Goal: Task Accomplishment & Management: Manage account settings

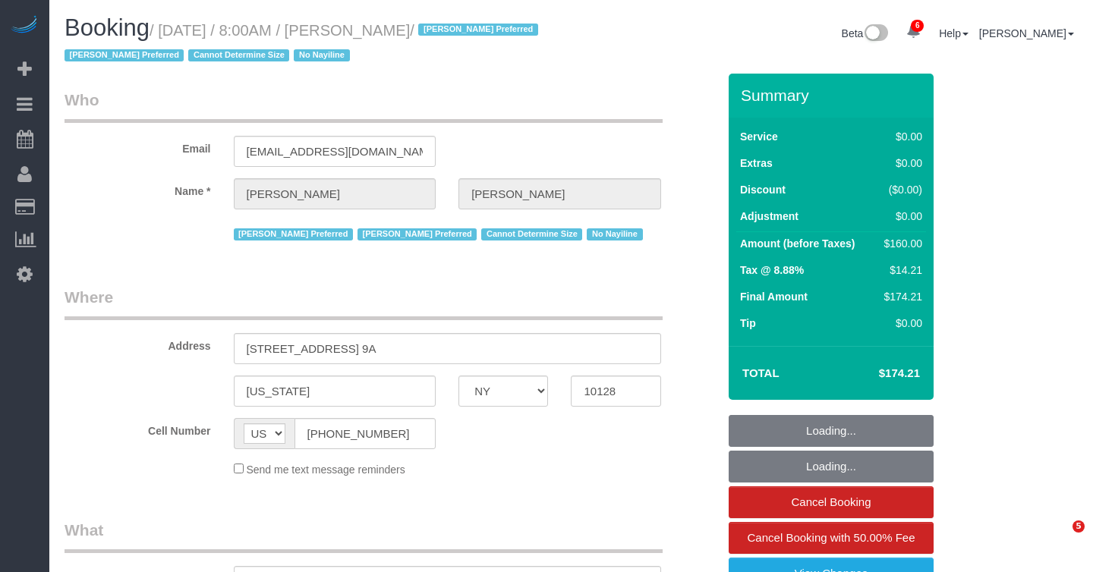
select select "NY"
select select "object:6306"
select select "number:89"
select select "number:90"
select select "number:15"
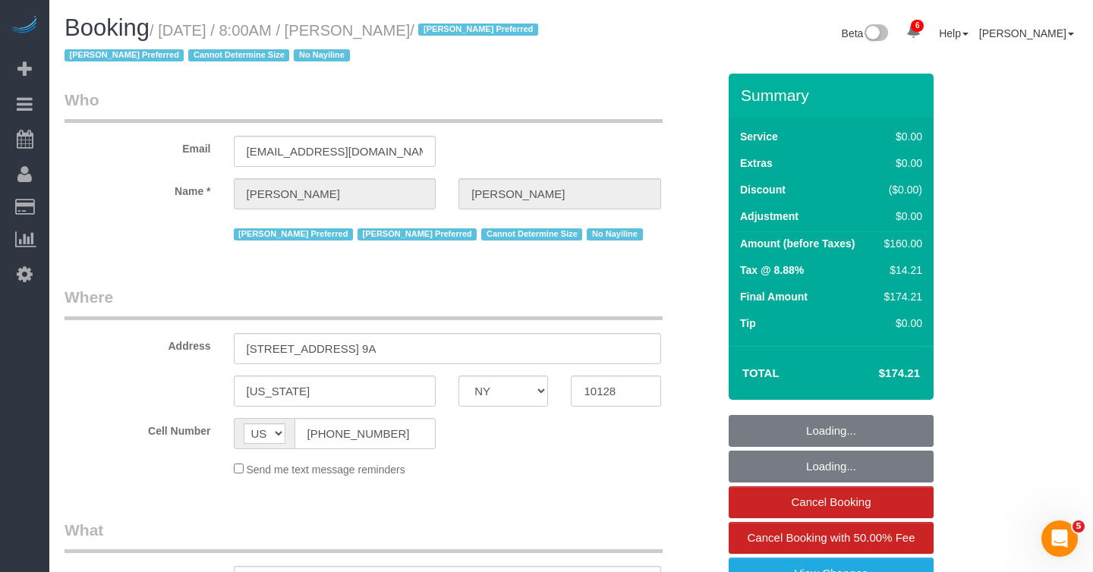
select select "number:5"
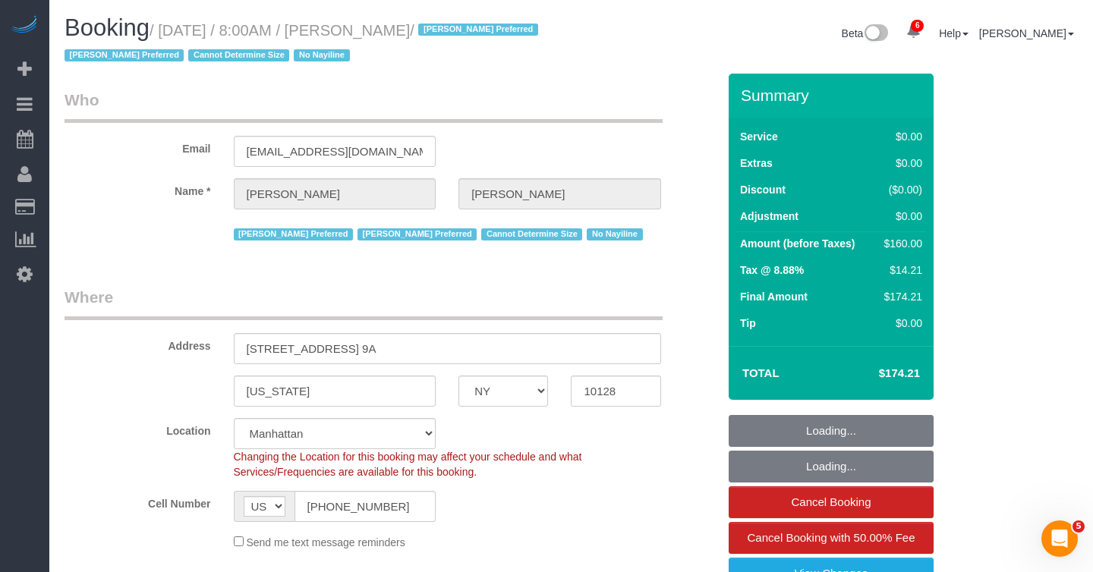
select select "object:6457"
select select "string:stripe-pm_1RKOS64VGloSiKo7vytksoMx"
select select "spot50"
select select "1"
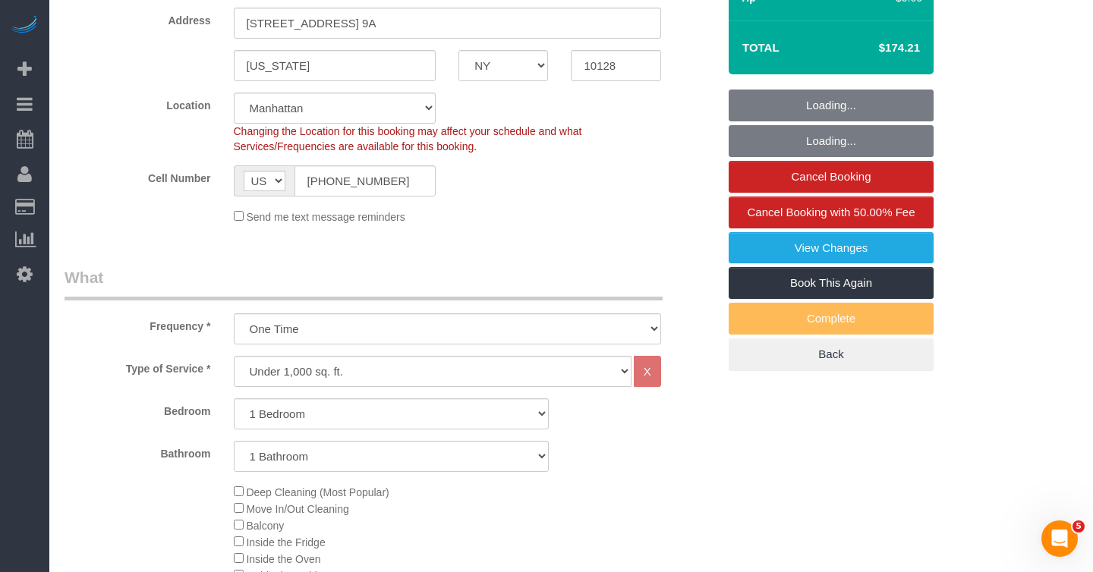
select select "1"
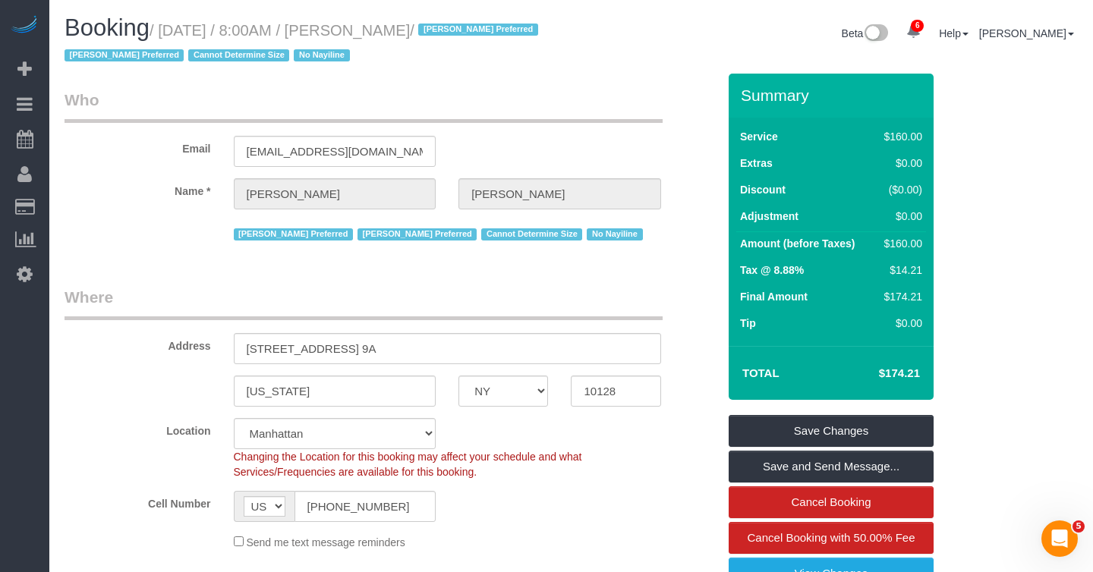
drag, startPoint x: 69, startPoint y: 57, endPoint x: 253, endPoint y: 58, distance: 183.6
click at [253, 58] on span "/ Ana Rodriguez Preferred Berdina Preferred Cannot Determine Size No Nayiline" at bounding box center [304, 43] width 478 height 42
copy span "Ana Rodriguez Preferred Berdina Preferred"
click at [314, 146] on input "[EMAIL_ADDRESS][DOMAIN_NAME]" at bounding box center [335, 151] width 203 height 31
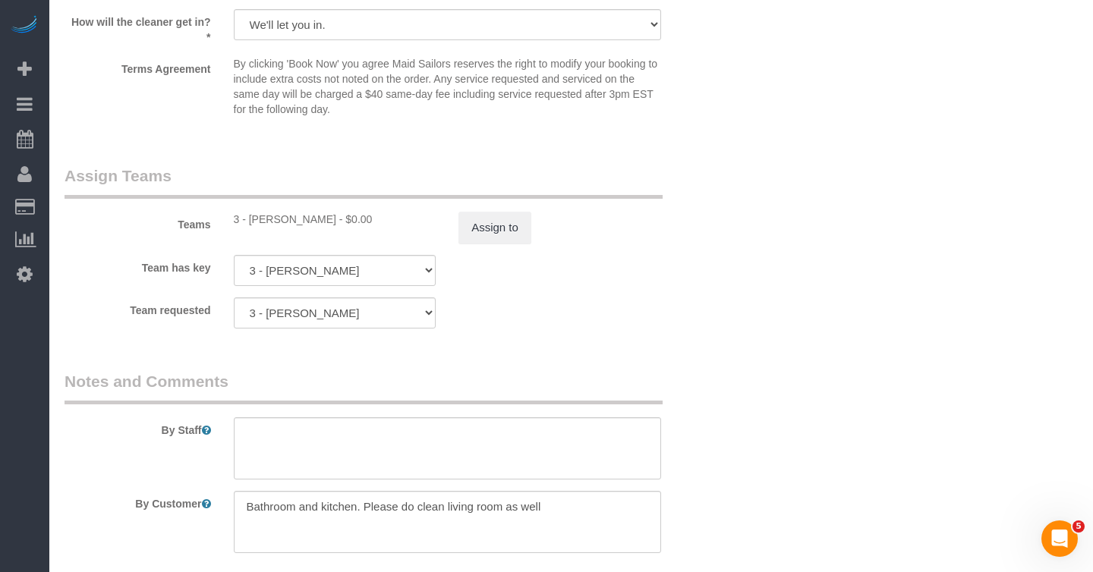
scroll to position [1919, 0]
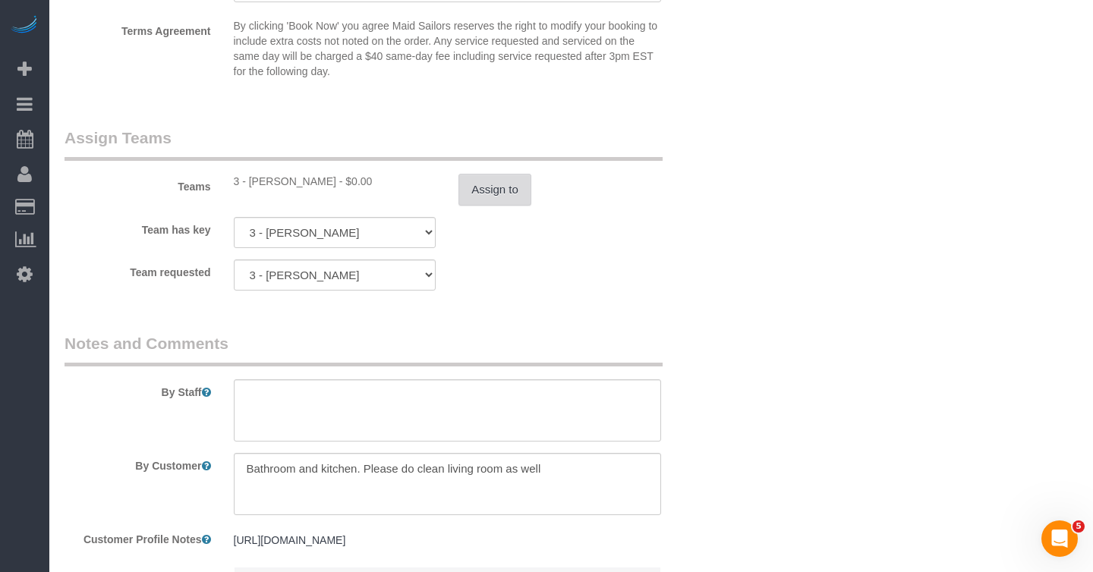
click at [480, 199] on button "Assign to" at bounding box center [494, 190] width 73 height 32
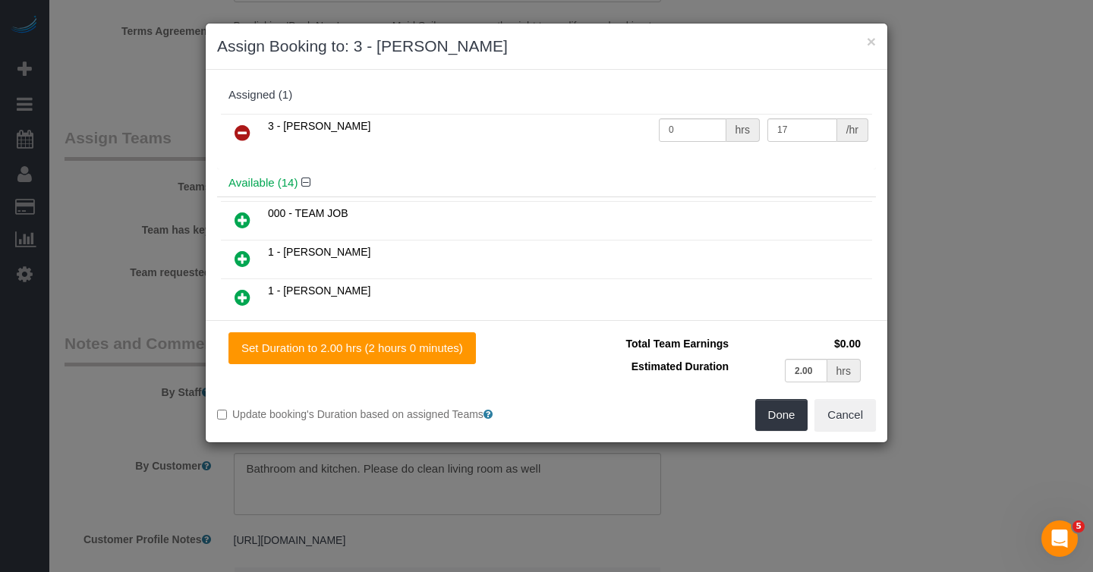
click at [246, 131] on icon at bounding box center [242, 133] width 16 height 18
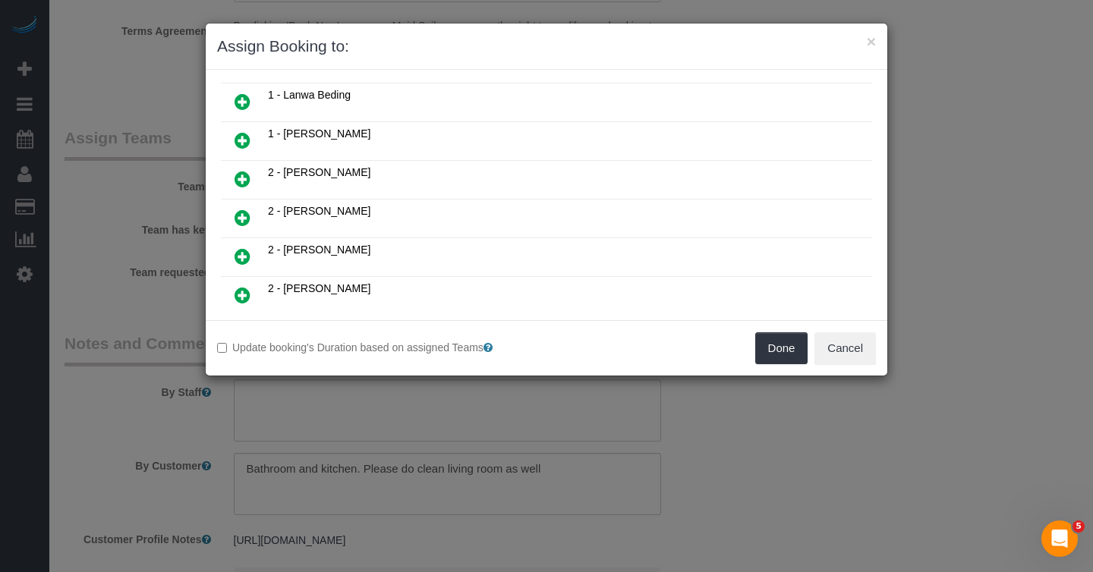
scroll to position [228, 0]
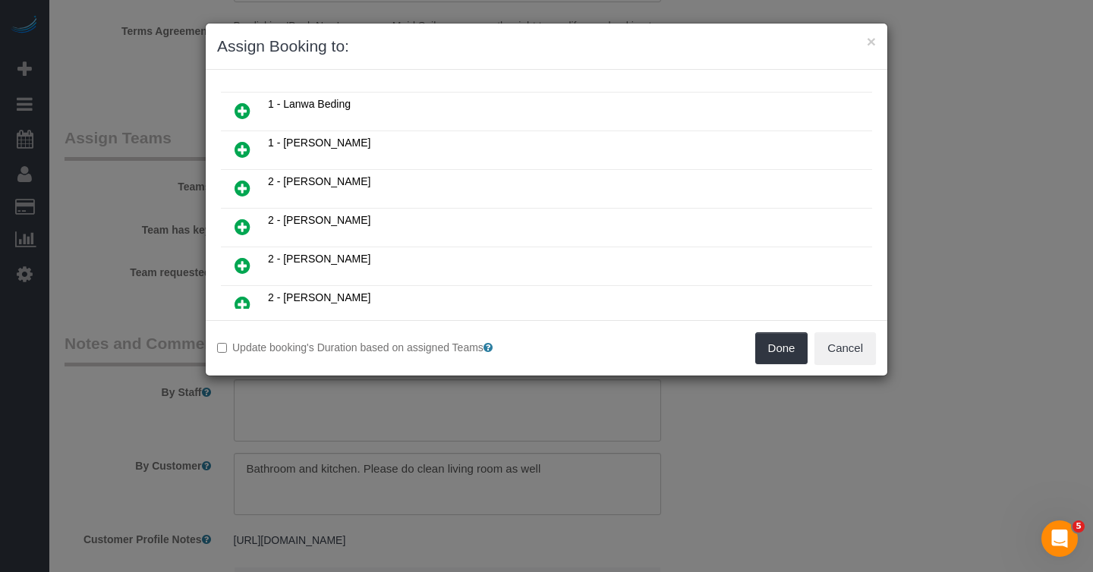
click at [247, 218] on icon at bounding box center [242, 227] width 16 height 18
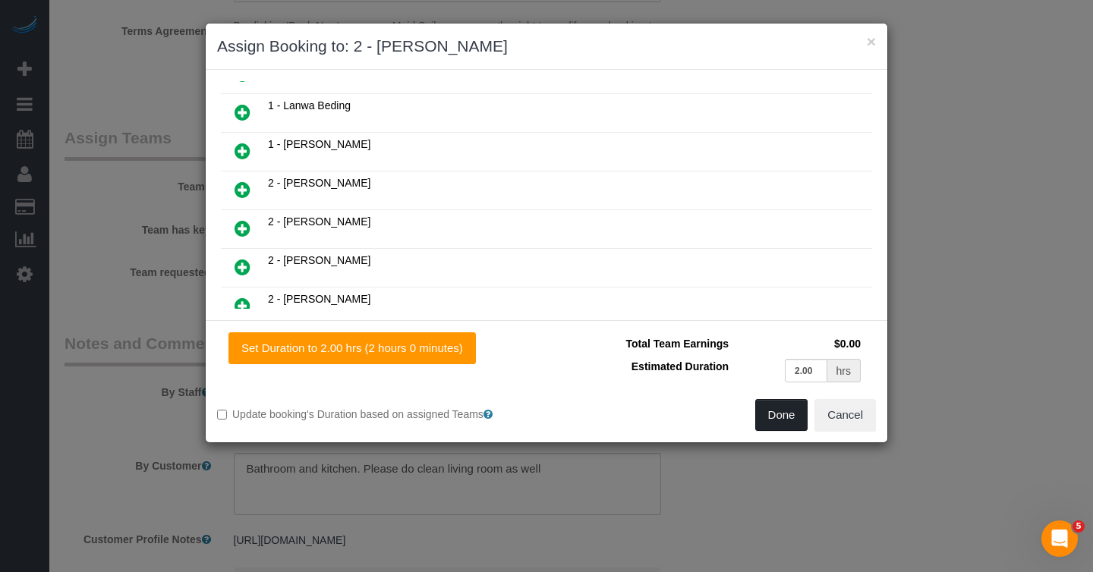
click at [791, 417] on button "Done" at bounding box center [781, 415] width 53 height 32
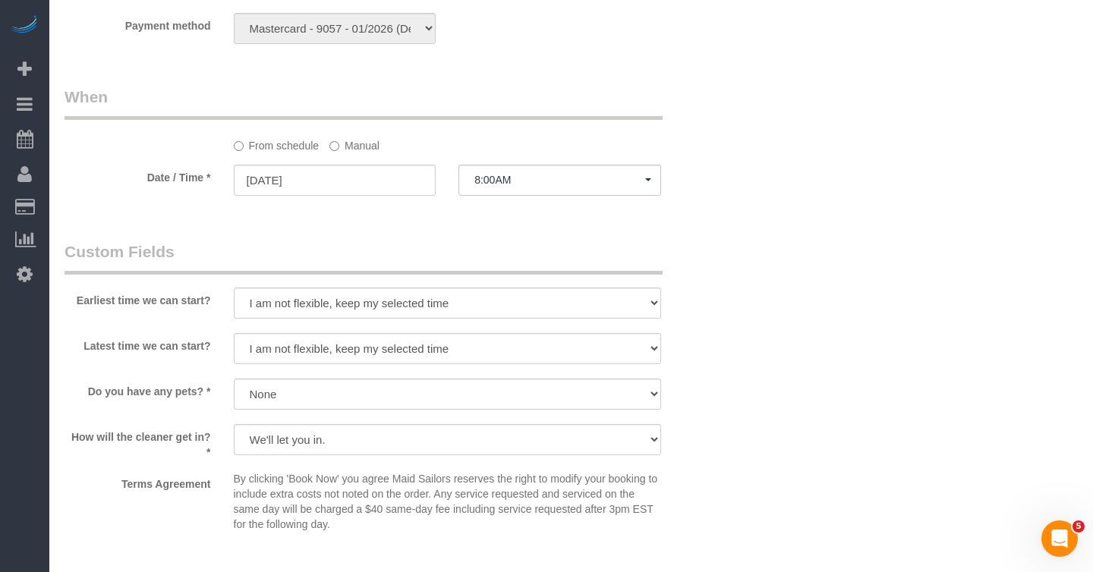
scroll to position [1420, 0]
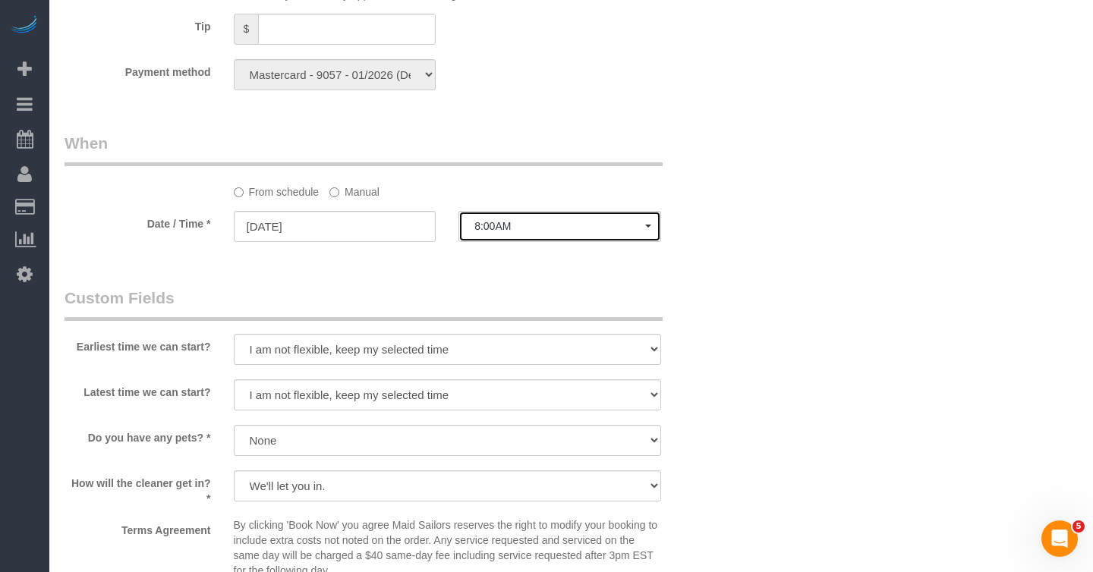
click at [542, 239] on button "8:00AM" at bounding box center [559, 226] width 203 height 31
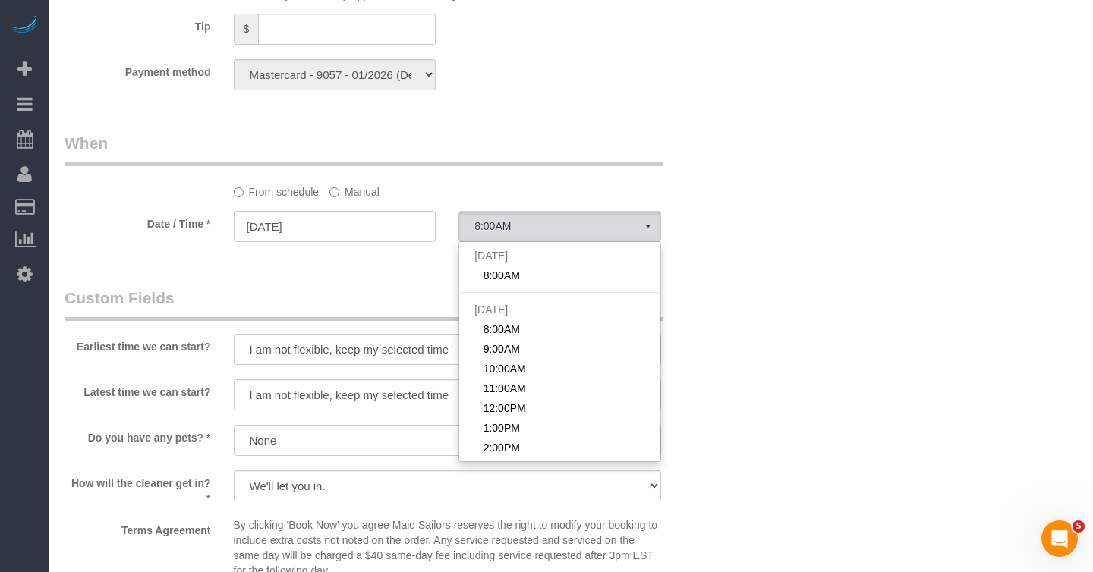
click at [357, 193] on label "Manual" at bounding box center [354, 189] width 50 height 20
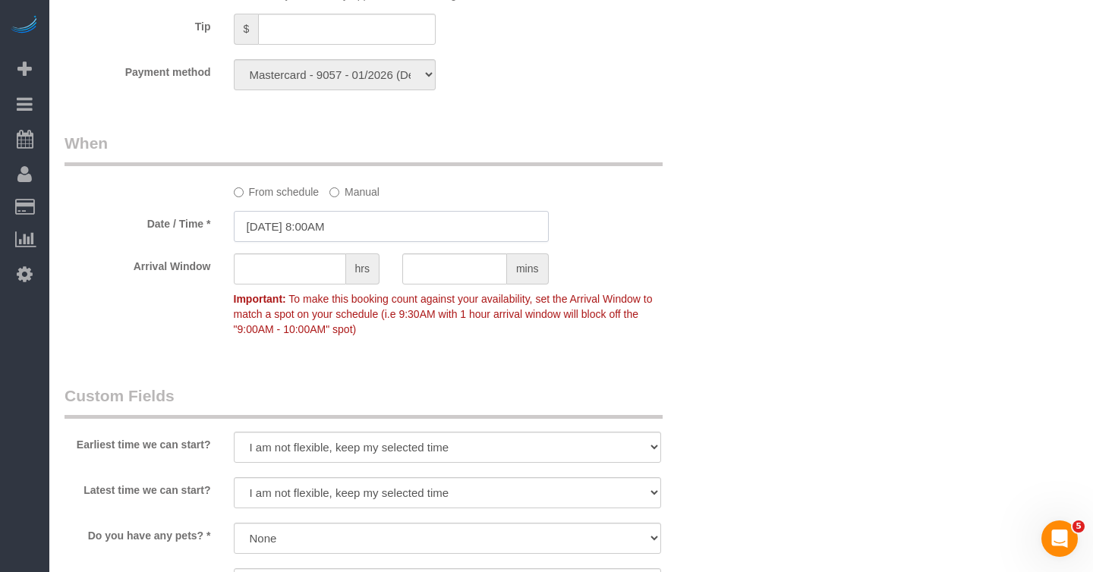
click at [347, 226] on input "08/30/2025 8:00AM" at bounding box center [391, 226] width 315 height 31
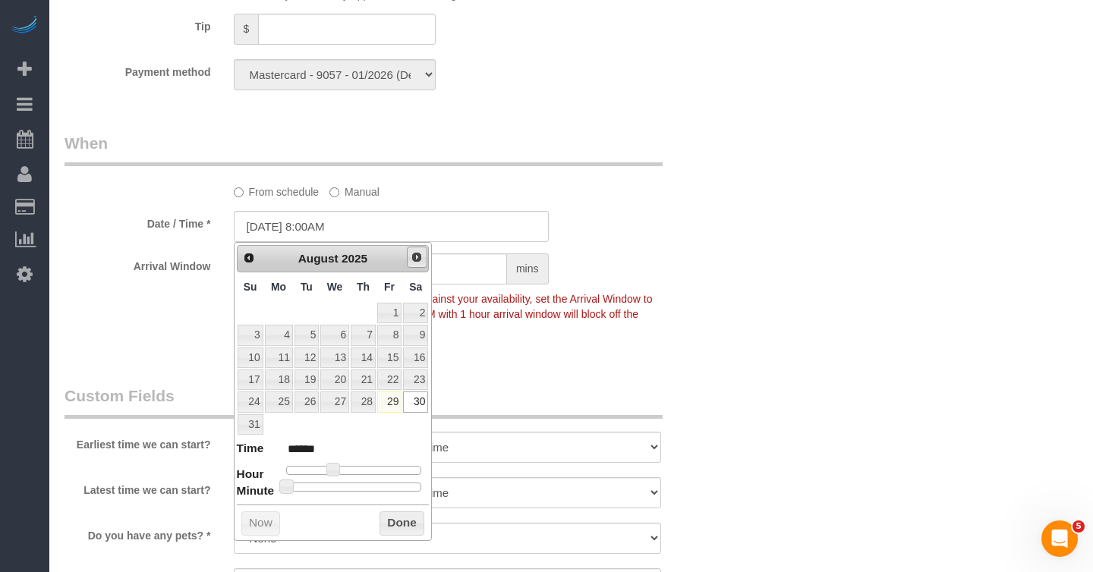
click at [424, 259] on link "Next" at bounding box center [417, 257] width 21 height 21
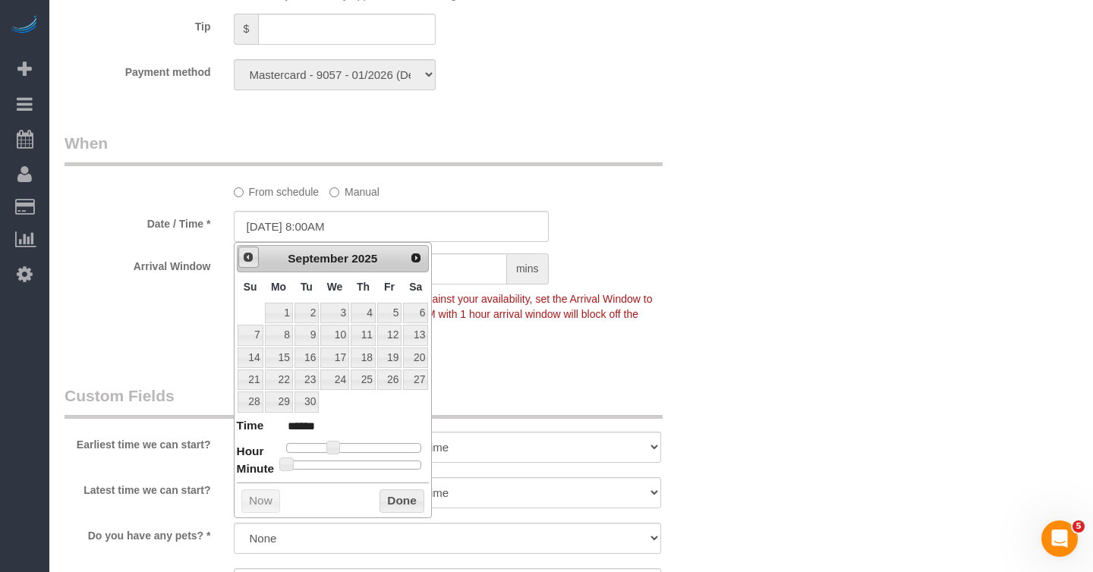
click at [249, 258] on span "Prev" at bounding box center [248, 257] width 12 height 12
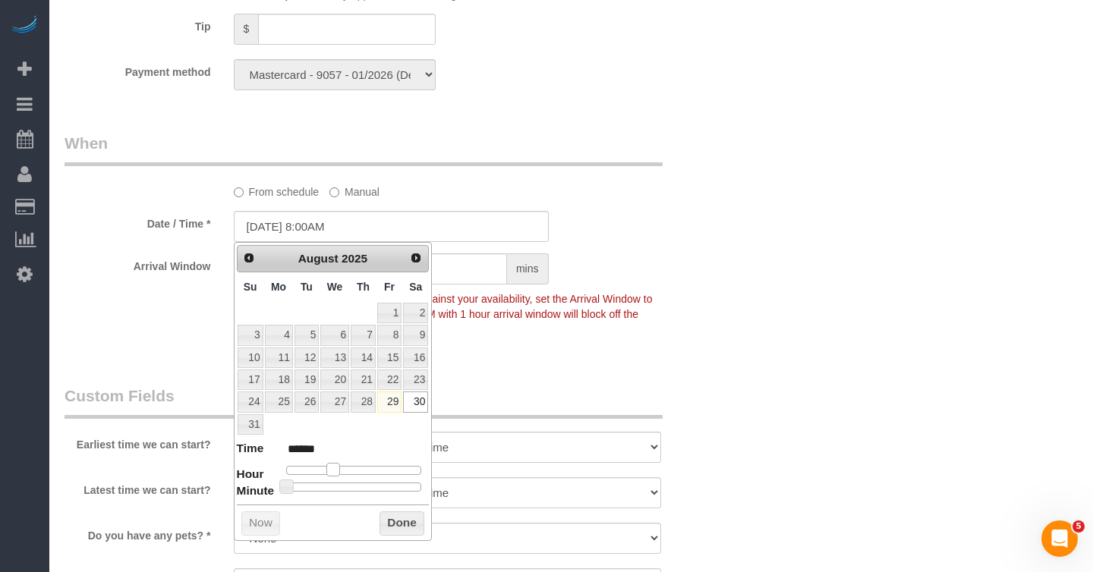
type input "08/30/2025 9:00AM"
type input "******"
type input "08/30/2025 10:00AM"
type input "*******"
type input "08/30/2025 11:00AM"
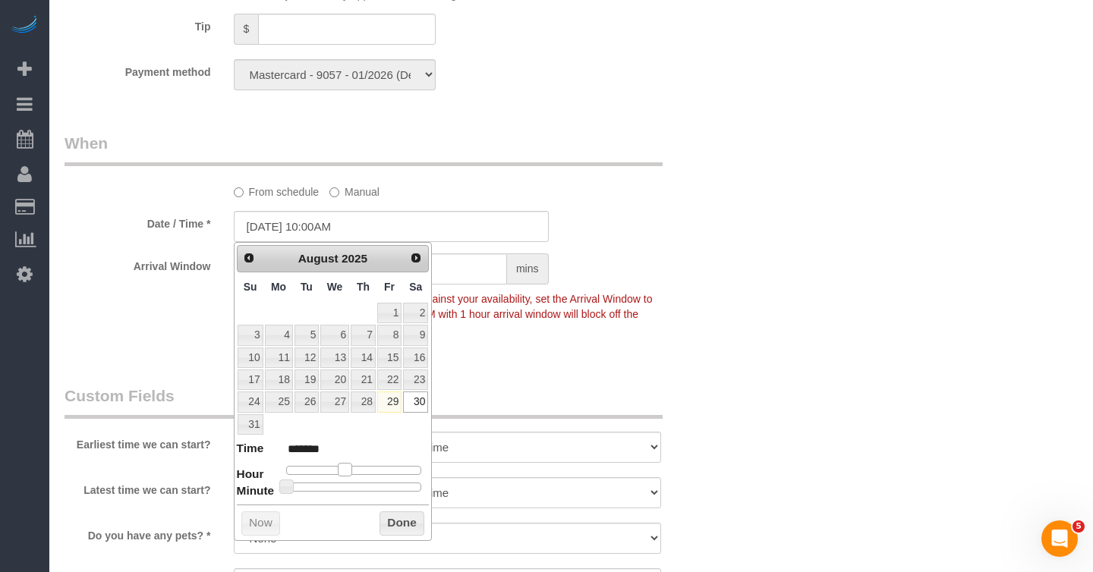
type input "*******"
type input "08/30/2025 12:00PM"
type input "*******"
type input "08/30/2025 1:00PM"
type input "******"
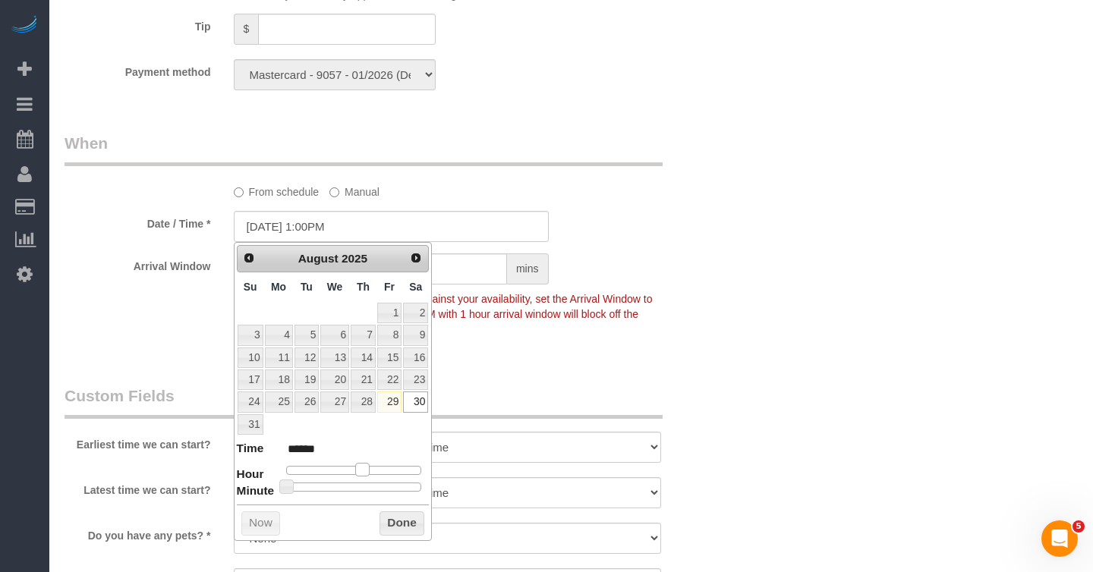
drag, startPoint x: 334, startPoint y: 468, endPoint x: 363, endPoint y: 467, distance: 29.6
click at [363, 467] on span at bounding box center [362, 470] width 14 height 14
click at [400, 518] on button "Done" at bounding box center [401, 523] width 45 height 24
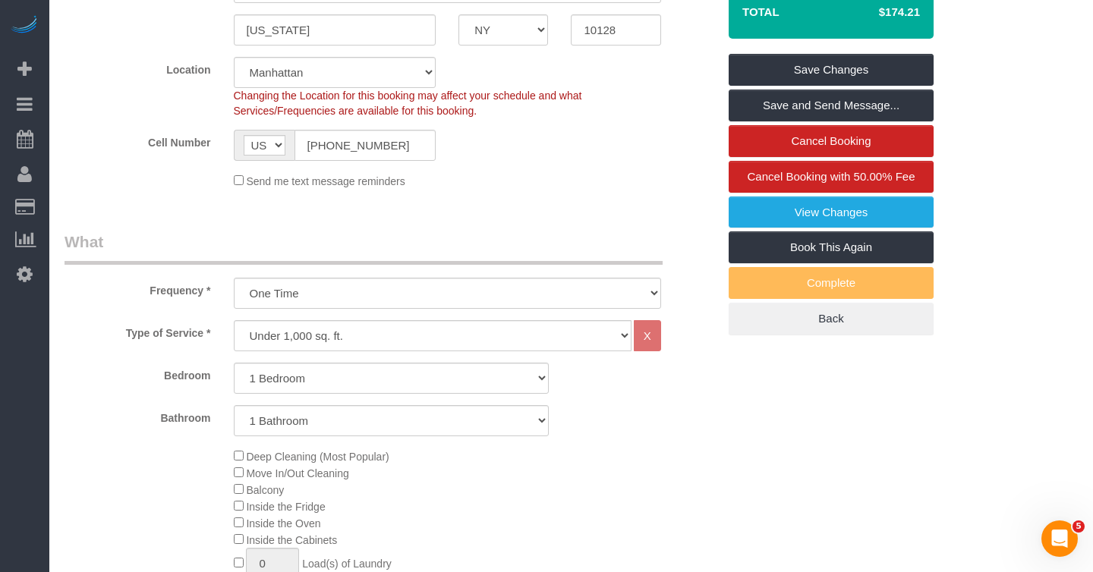
scroll to position [0, 0]
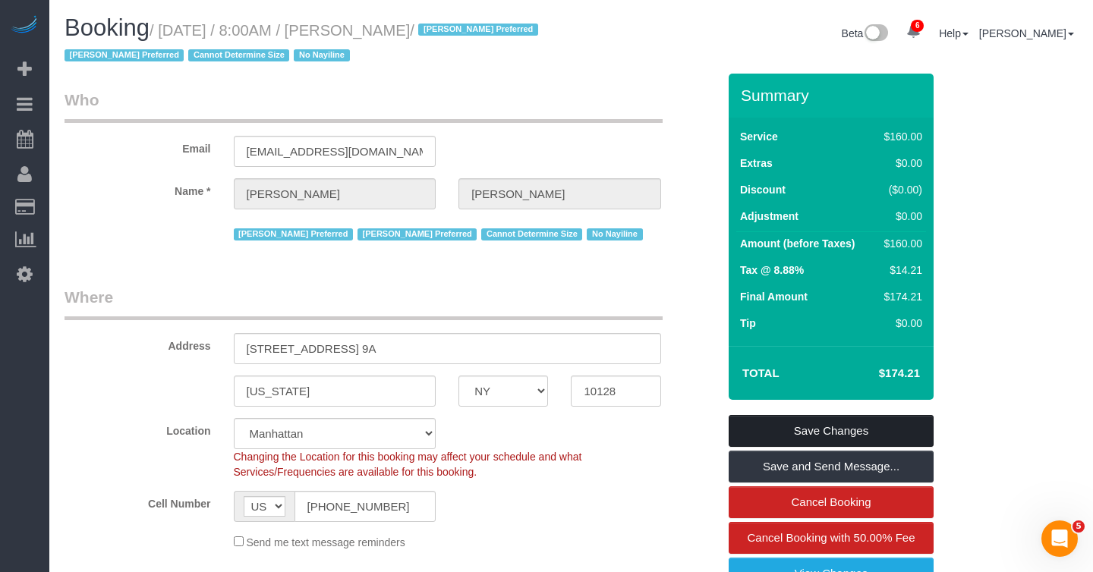
click at [790, 424] on link "Save Changes" at bounding box center [831, 431] width 205 height 32
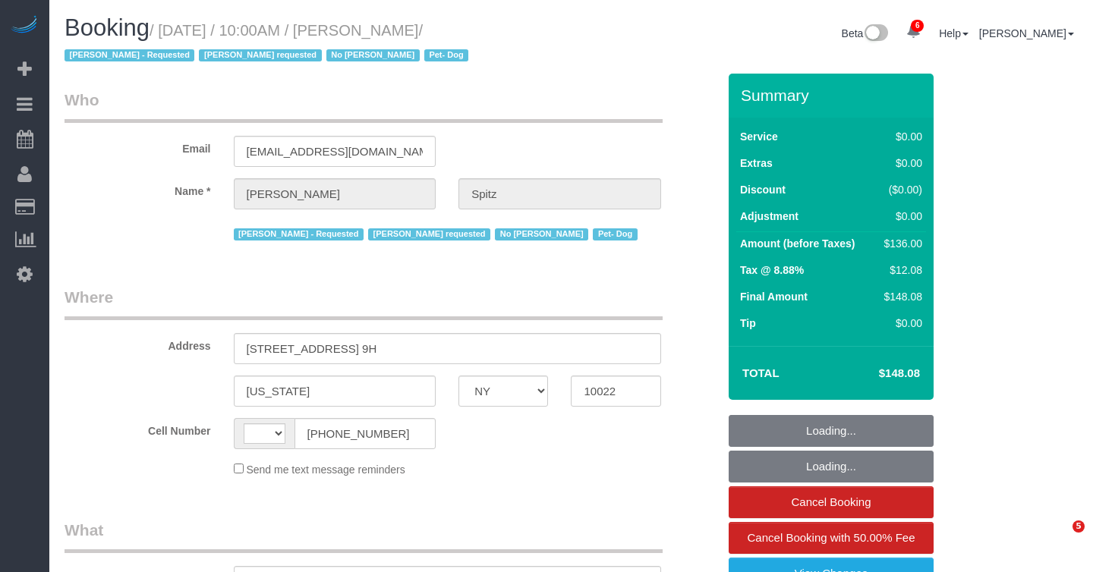
select select "NY"
select select "object:2733"
select select "number:57"
select select "number:74"
select select "number:13"
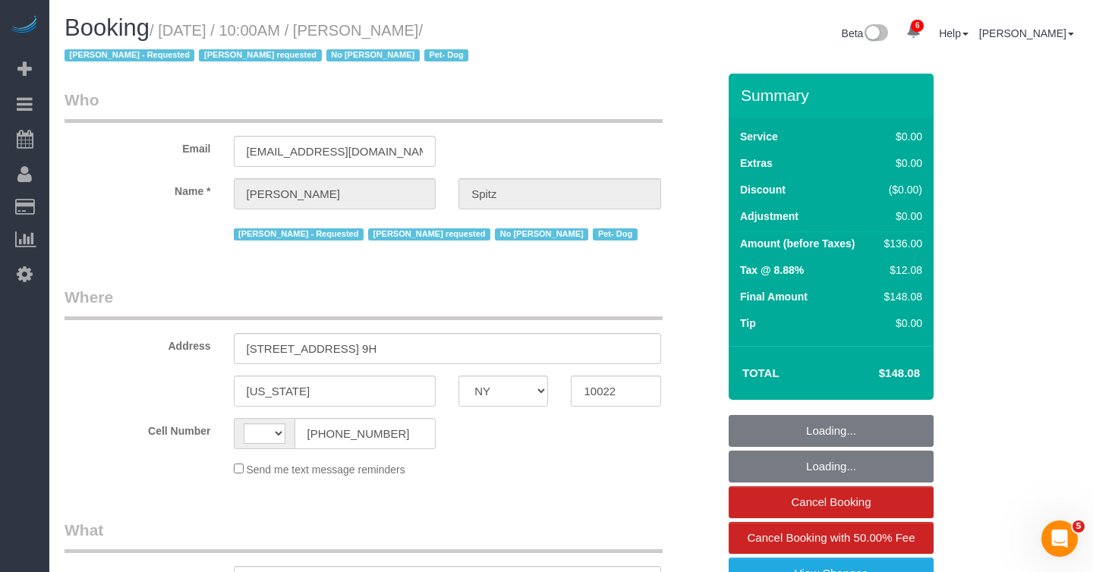
select select "number:5"
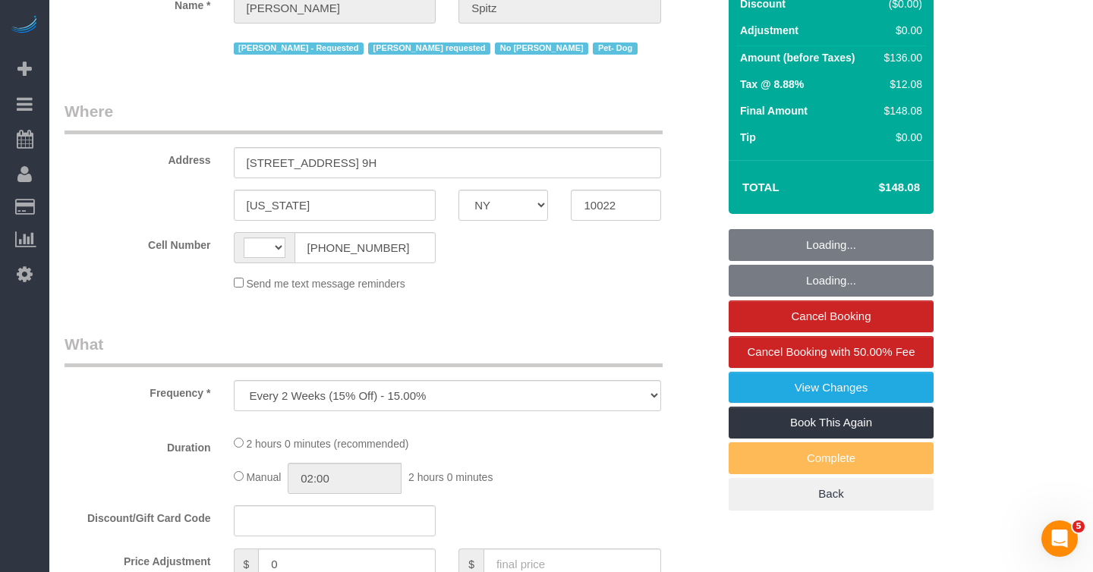
select select "string:US"
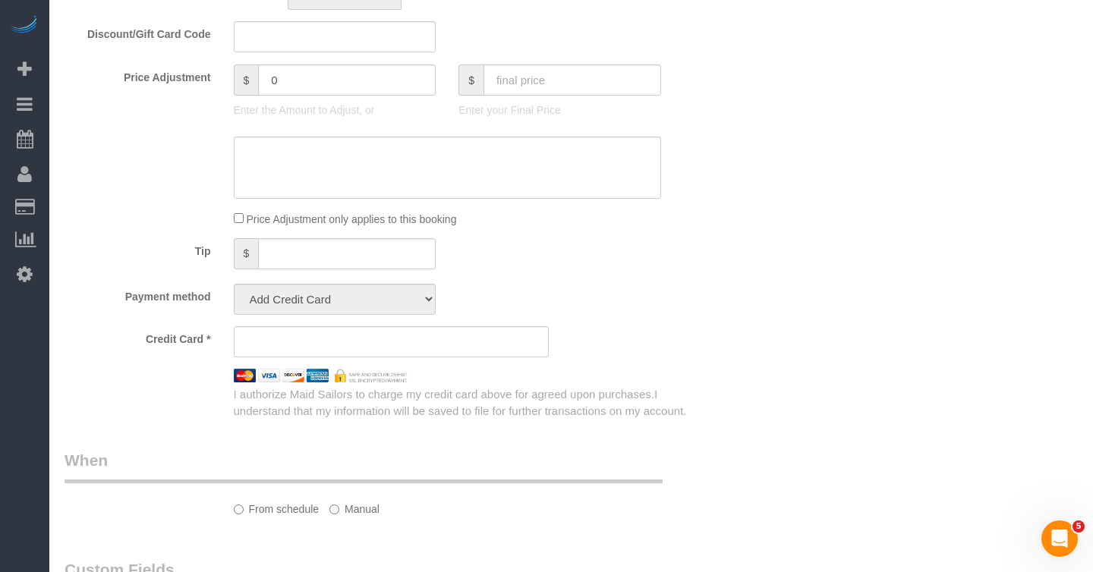
select select "1"
select select "spot1"
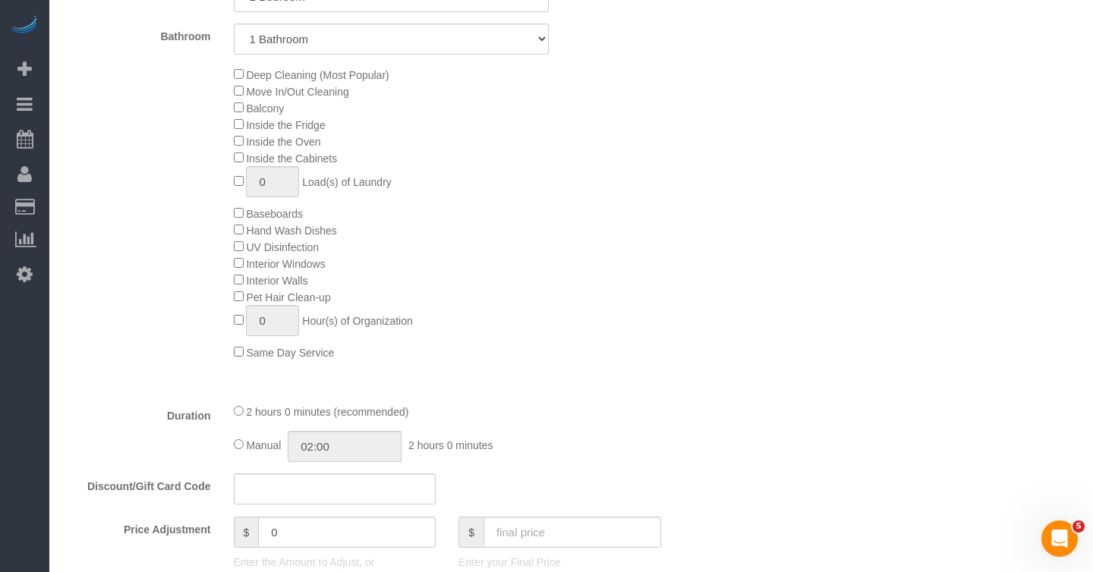
select select "object:3635"
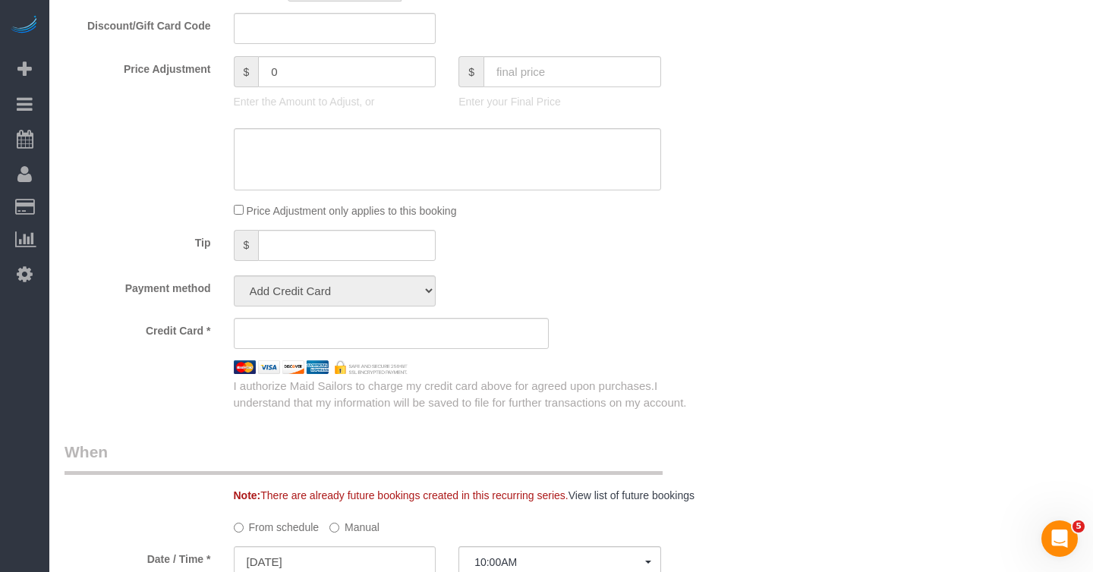
select select "string:stripe-pm_1RpvFu4VGloSiKo7rcufCRjl"
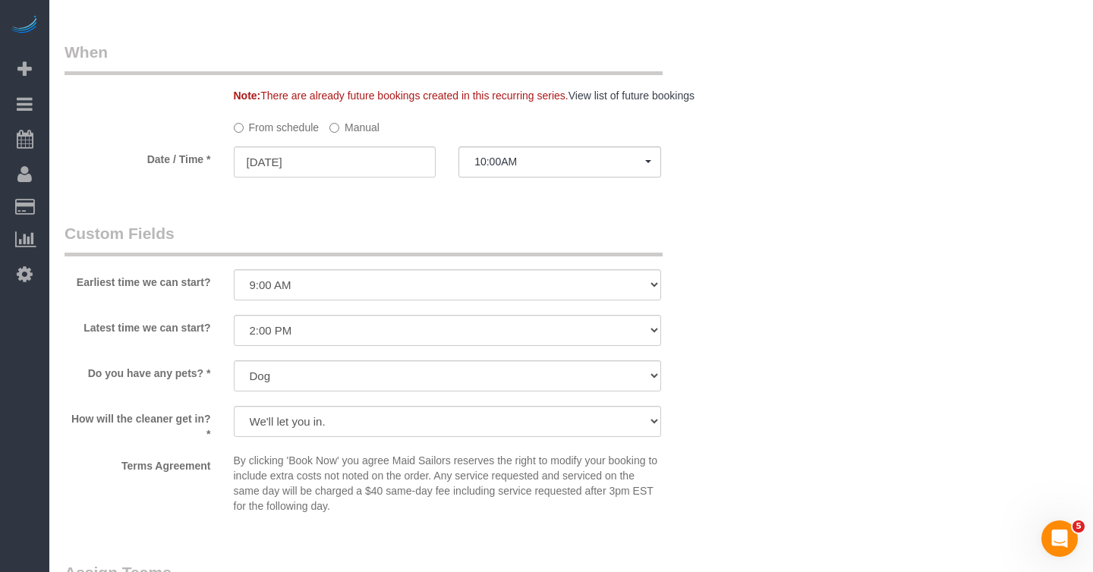
select select "1"
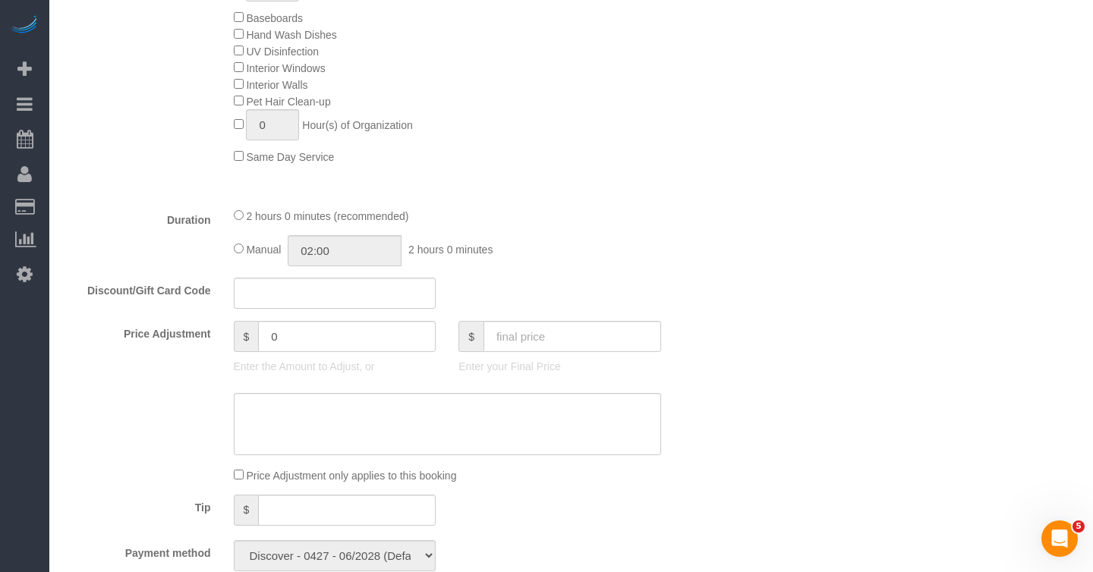
scroll to position [853, 0]
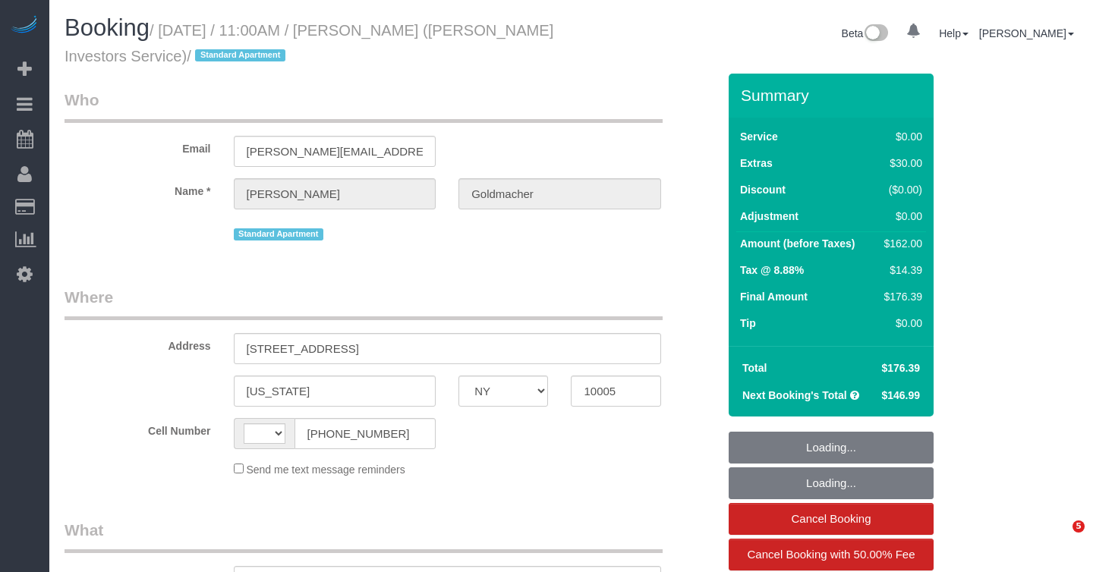
select select "NY"
select select "number:89"
select select "number:90"
select select "number:15"
select select "number:5"
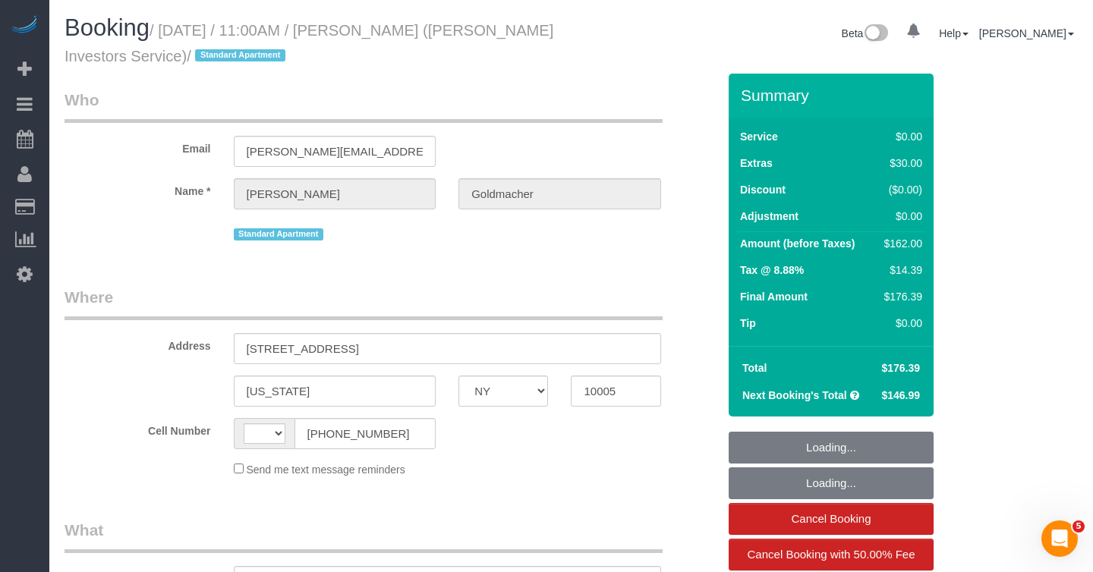
select select "number:21"
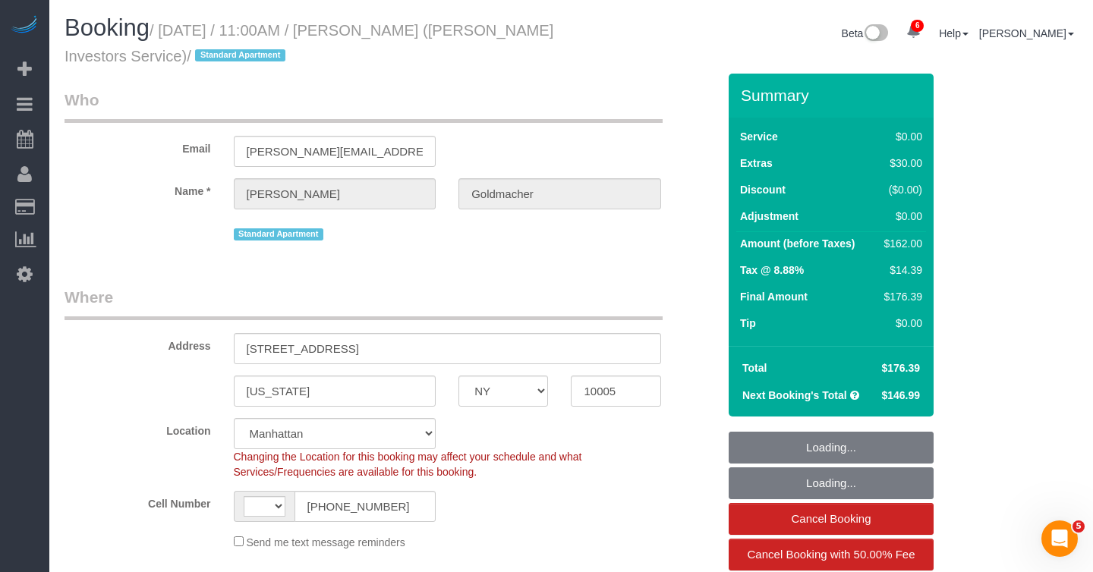
select select "string:US"
select select "object:603"
select select "string:stripe-pm_1IsBSD4VGloSiKo76ZEHamuY"
select select "object:956"
select select "1"
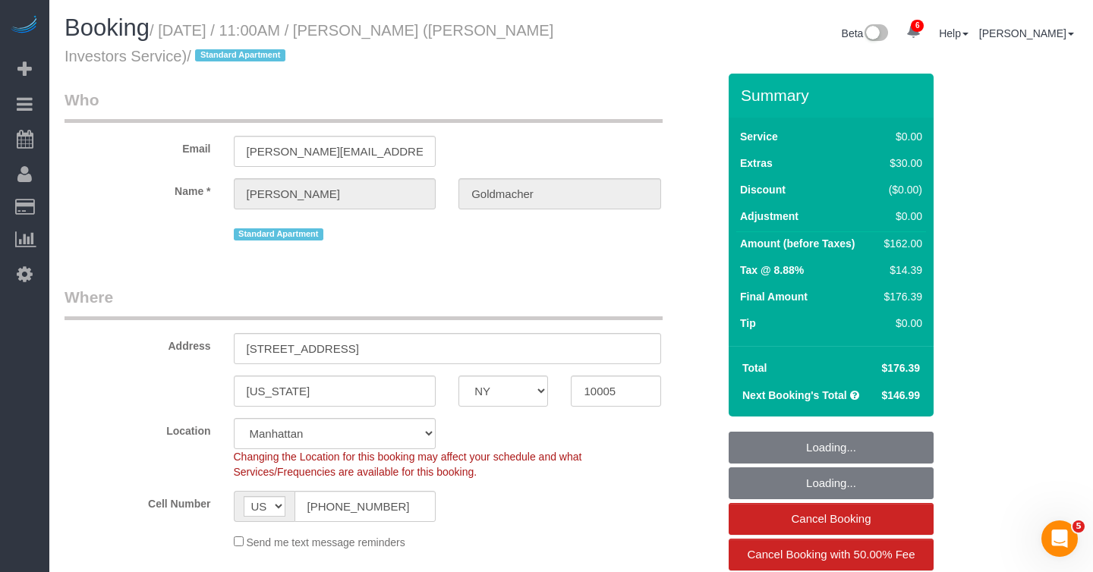
select select "spot1"
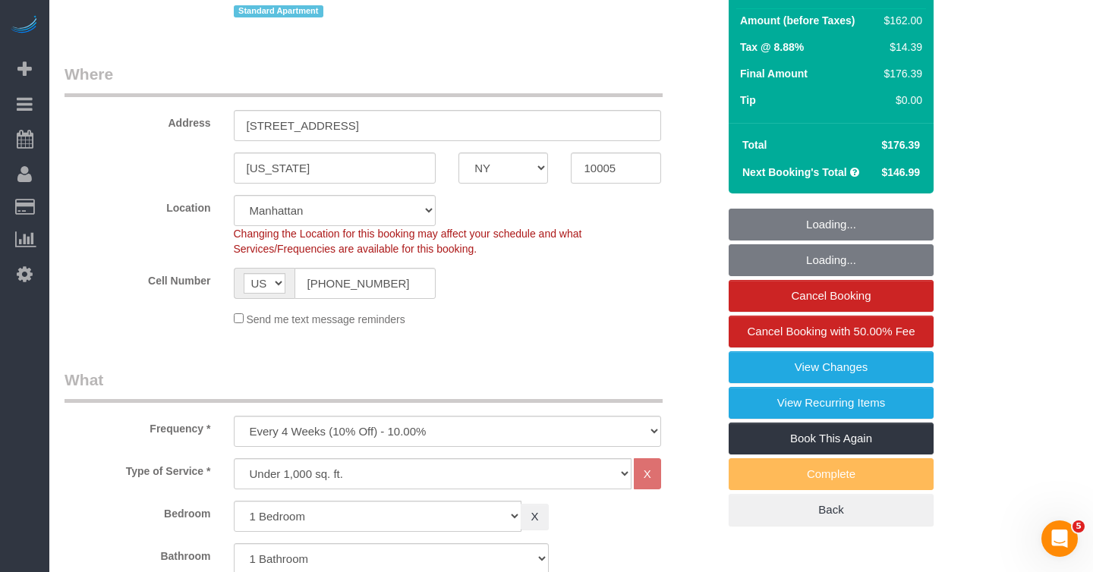
select select "1"
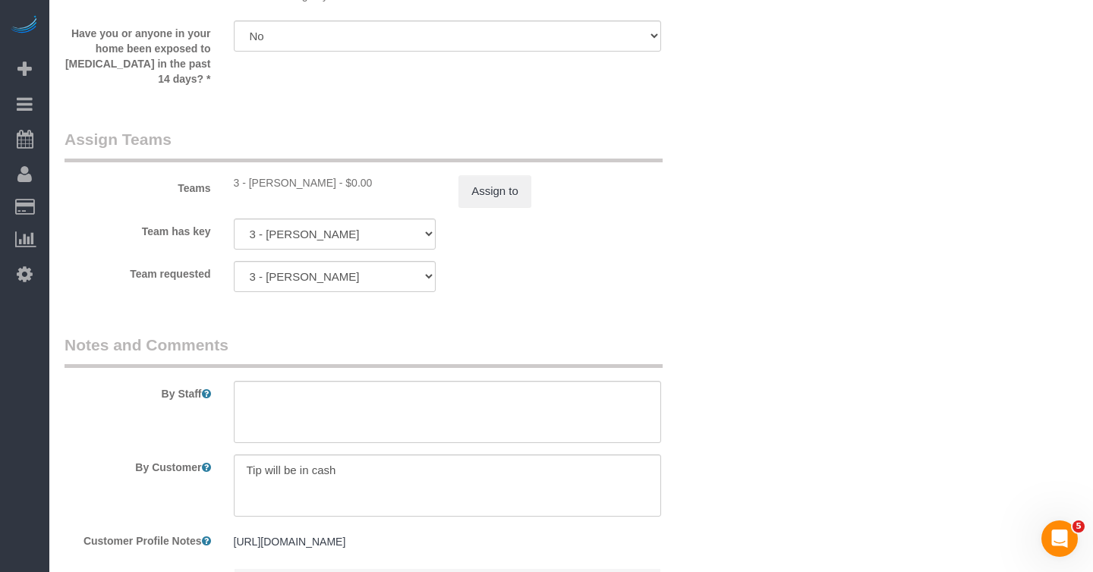
scroll to position [1918, 0]
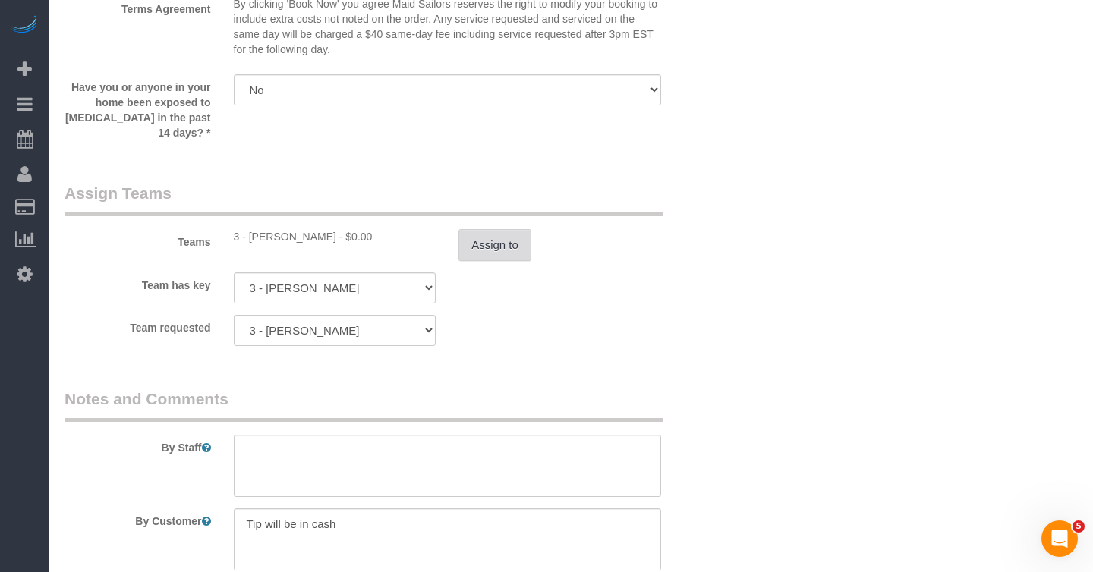
click at [494, 252] on button "Assign to" at bounding box center [494, 245] width 73 height 32
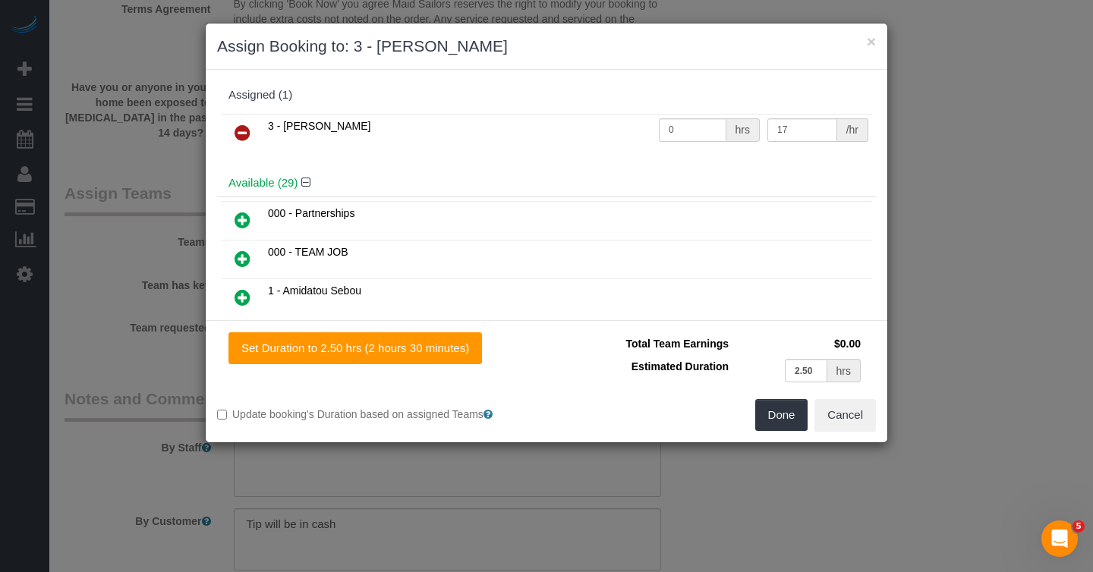
click at [241, 132] on icon at bounding box center [242, 133] width 16 height 18
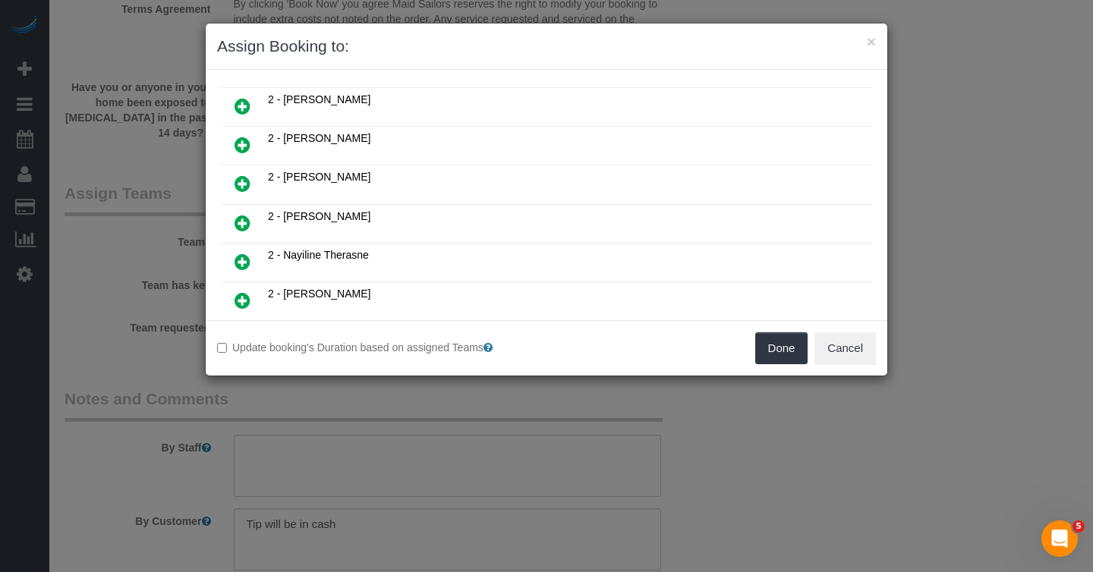
scroll to position [999, 0]
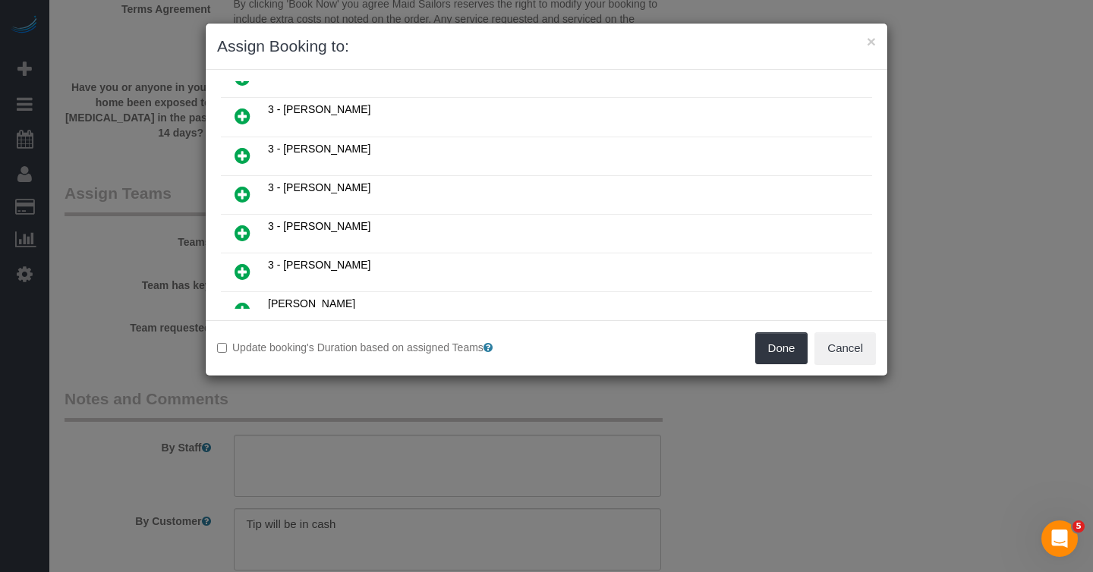
click at [244, 224] on icon at bounding box center [242, 233] width 16 height 18
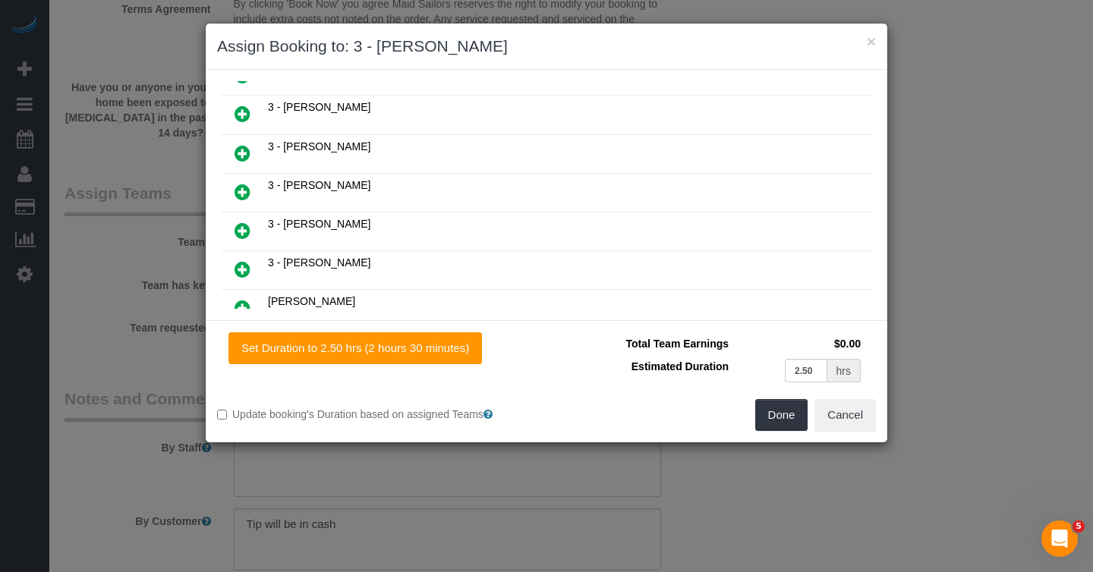
scroll to position [1034, 0]
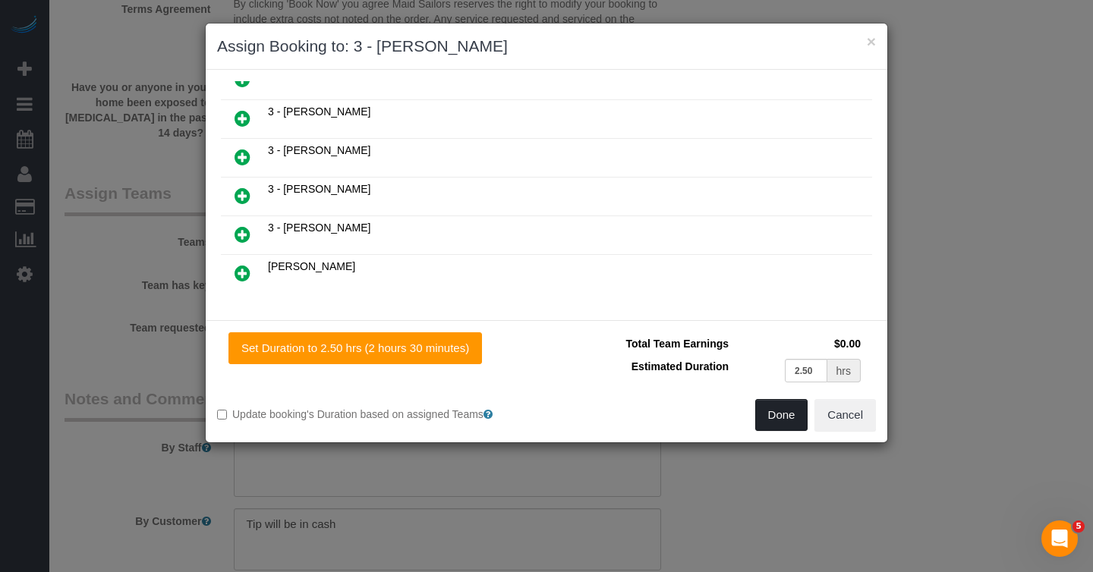
click at [776, 413] on button "Done" at bounding box center [781, 415] width 53 height 32
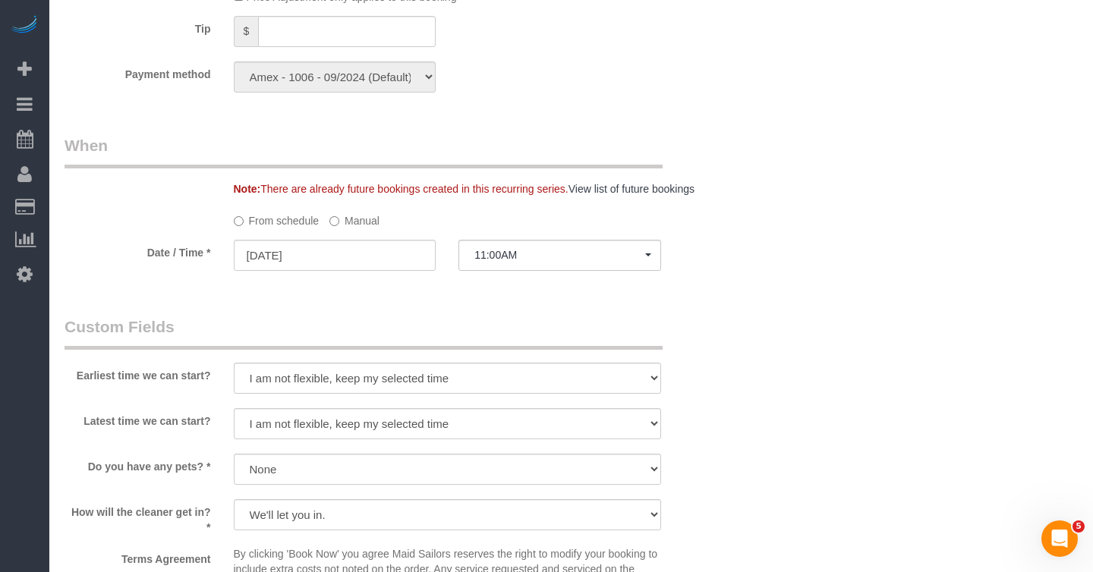
scroll to position [1301, 0]
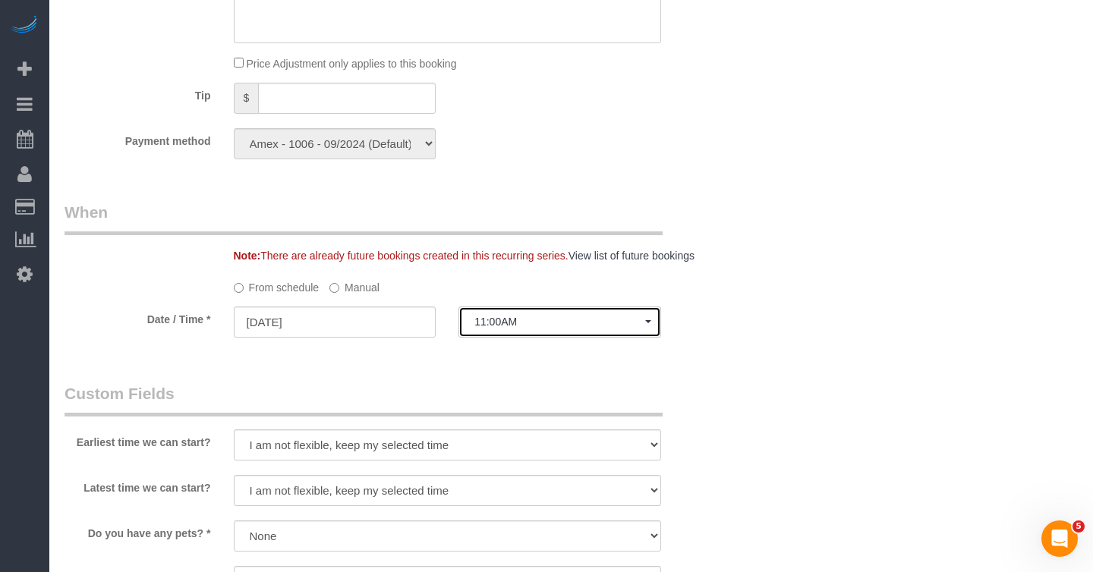
click at [535, 311] on button "11:00AM" at bounding box center [559, 322] width 203 height 31
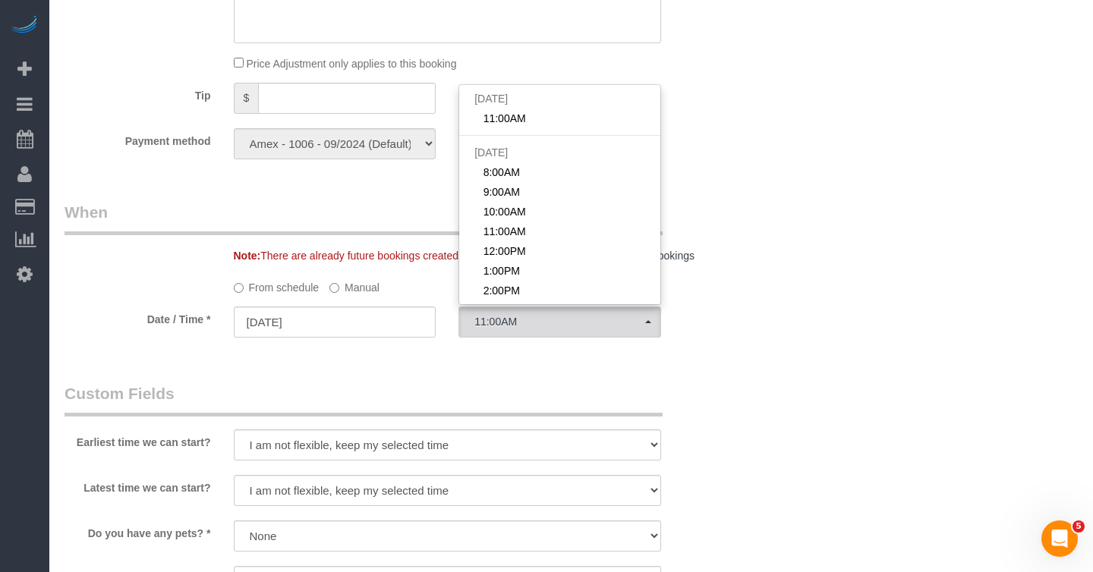
click at [339, 295] on sui-booking-spot "From schedule Manual Date / Time * 08/30/2025 11:00AM Sat August 30th 11:00AM S…" at bounding box center [391, 308] width 653 height 66
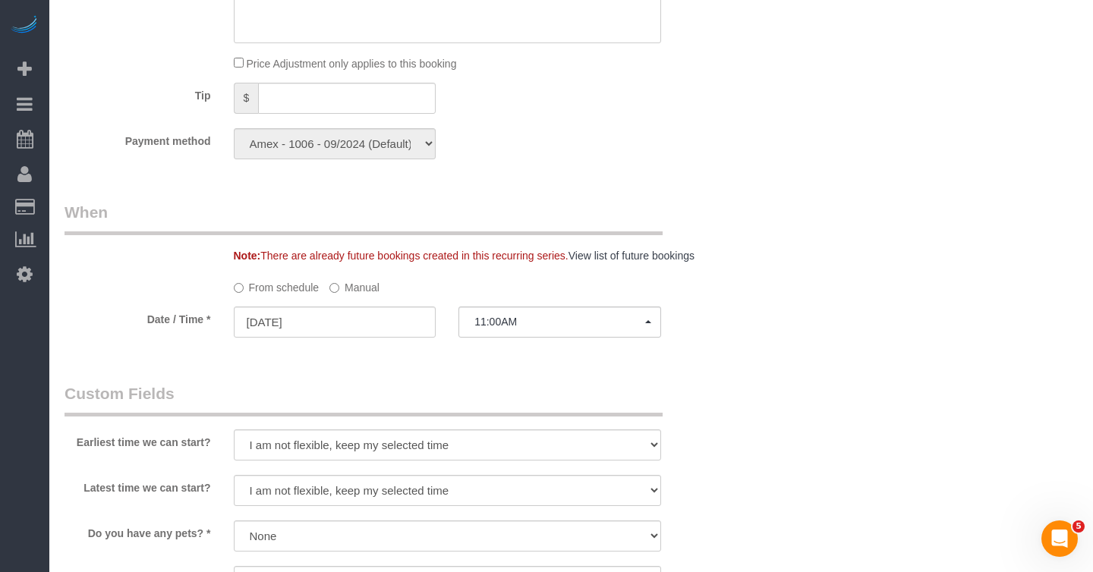
click at [339, 289] on label "Manual" at bounding box center [354, 285] width 50 height 20
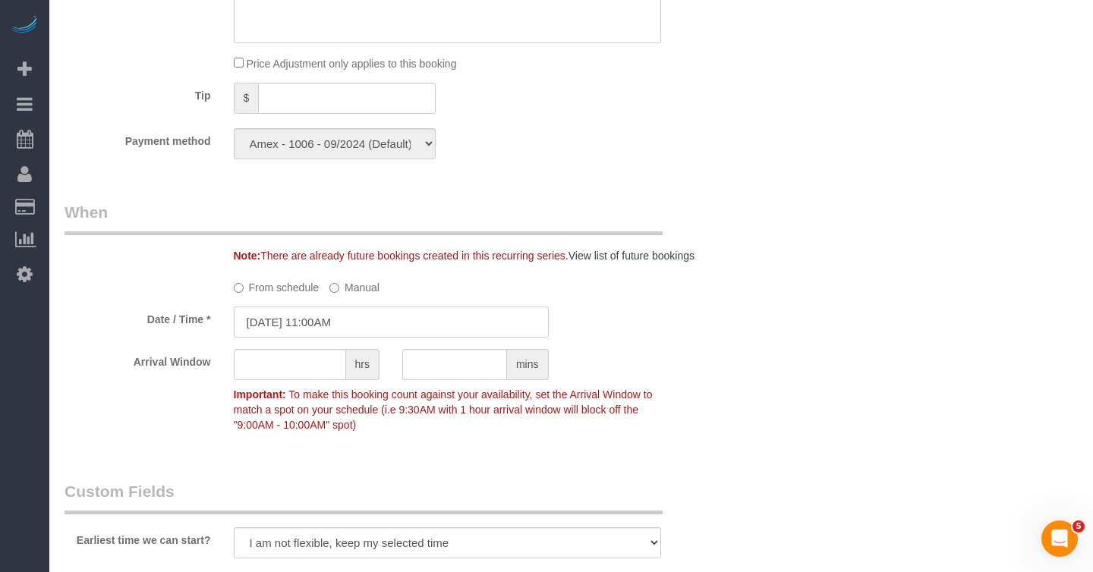
click at [345, 314] on input "08/30/2025 11:00AM" at bounding box center [391, 322] width 315 height 31
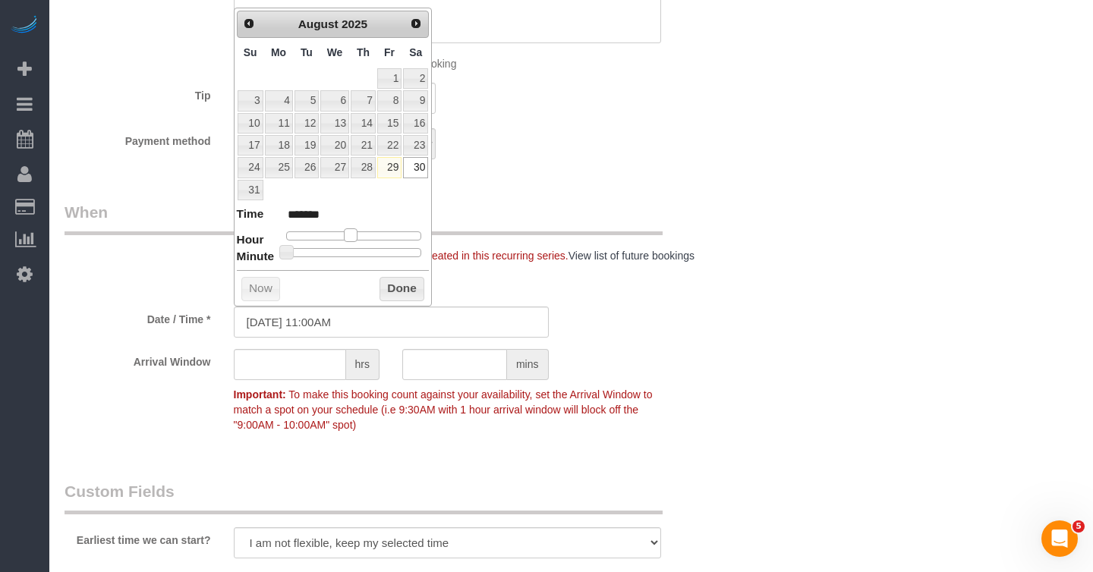
type input "08/30/2025 12:00PM"
type input "*******"
type input "[DATE] 1:00PM"
type input "******"
type input "08/30/2025 12:00PM"
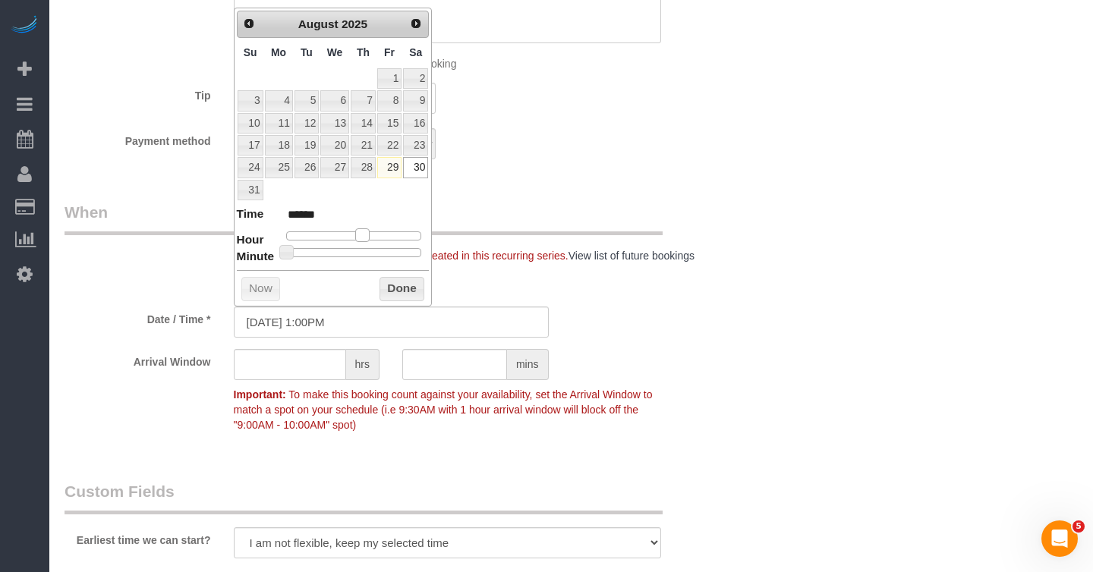
type input "*******"
drag, startPoint x: 351, startPoint y: 231, endPoint x: 360, endPoint y: 232, distance: 8.5
click at [360, 232] on span at bounding box center [357, 235] width 14 height 14
click at [396, 291] on button "Done" at bounding box center [401, 289] width 45 height 24
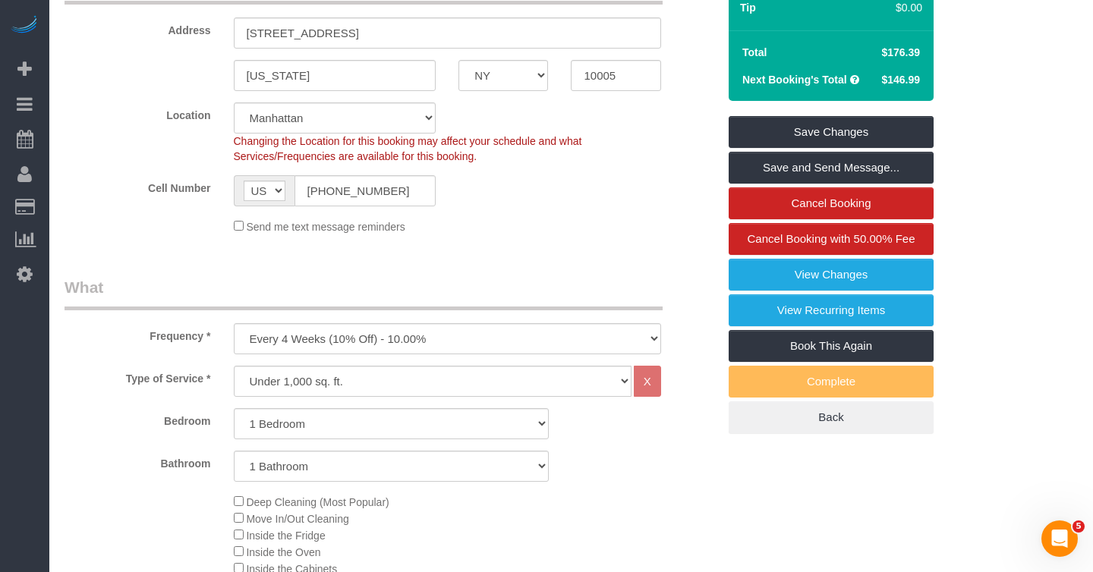
scroll to position [0, 0]
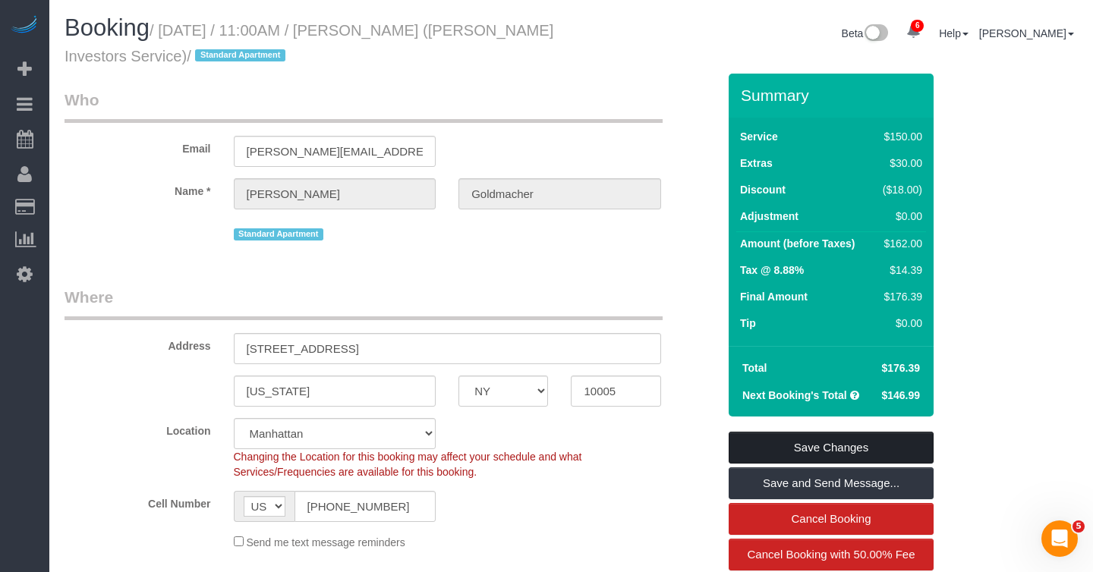
click at [767, 437] on link "Save Changes" at bounding box center [831, 448] width 205 height 32
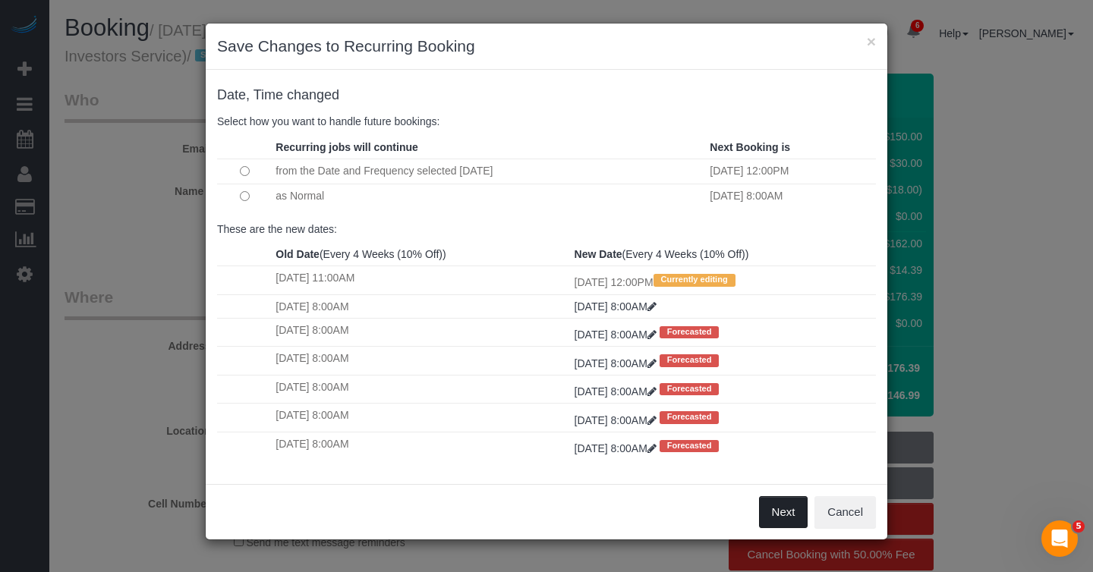
click at [785, 515] on button "Next" at bounding box center [783, 512] width 49 height 32
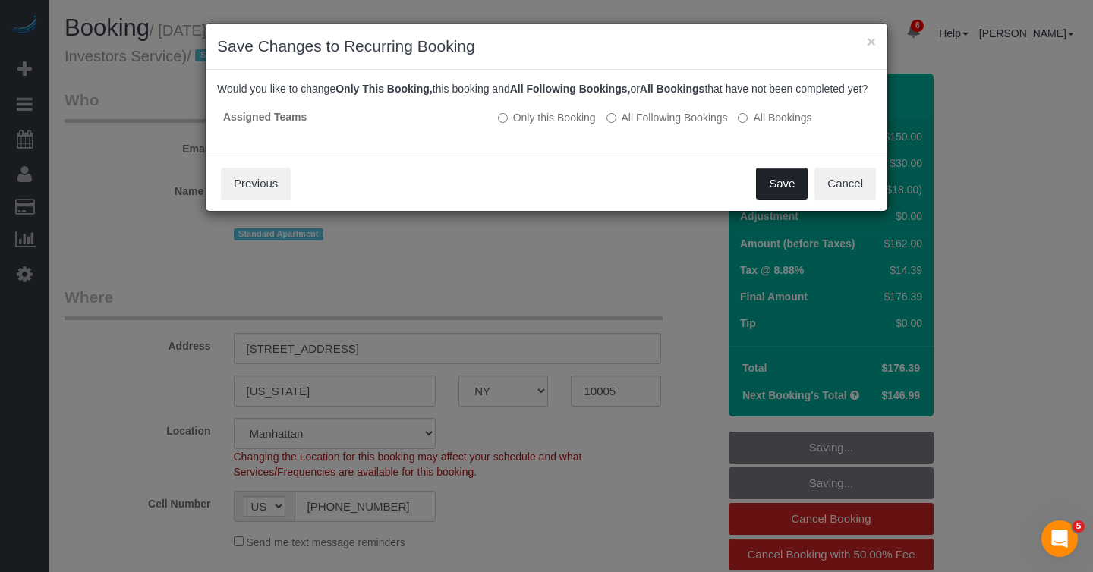
click at [784, 200] on button "Save" at bounding box center [782, 184] width 52 height 32
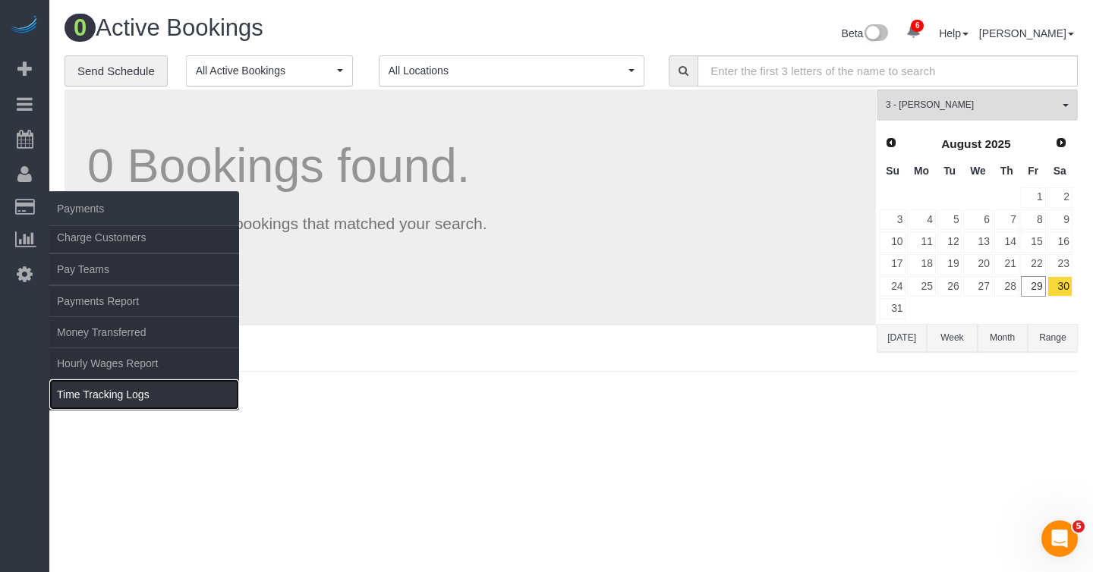
click at [110, 394] on link "Time Tracking Logs" at bounding box center [144, 394] width 190 height 30
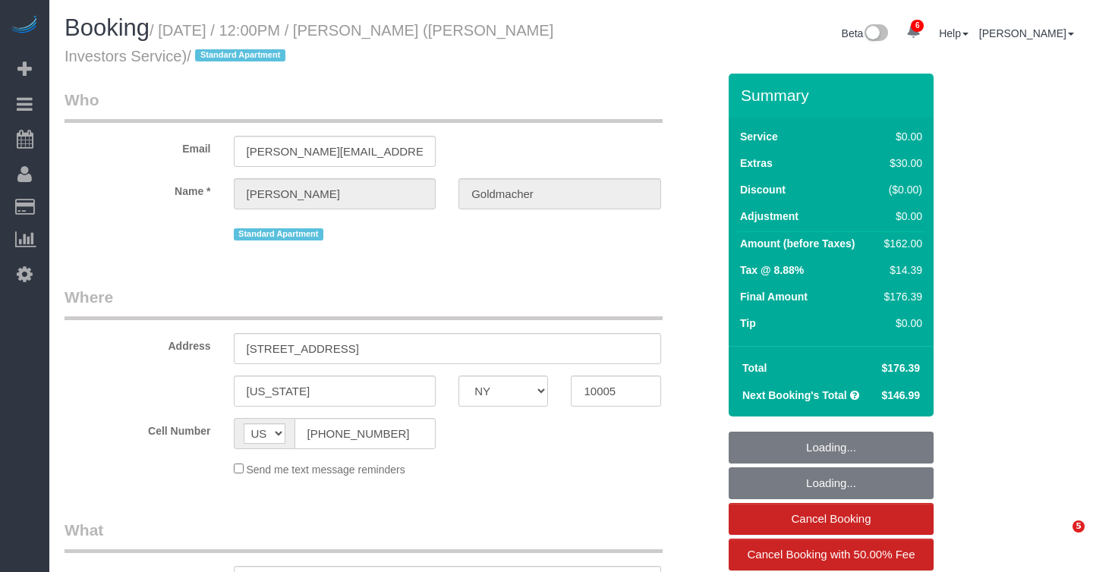
select select "NY"
select select "1"
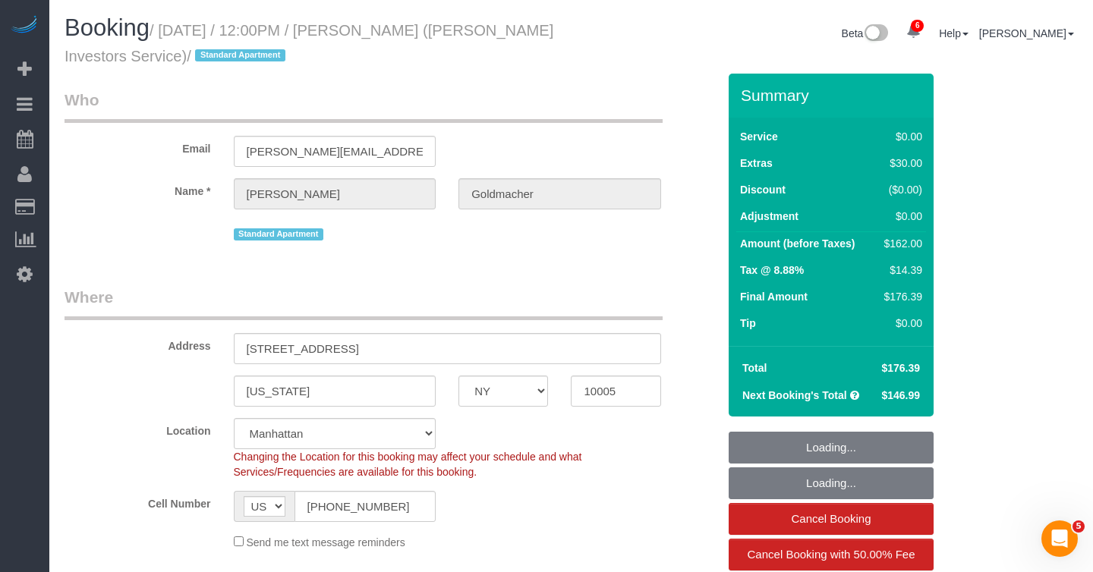
select select "object:3049"
select select "string:stripe-pm_1IsBSD4VGloSiKo76ZEHamuY"
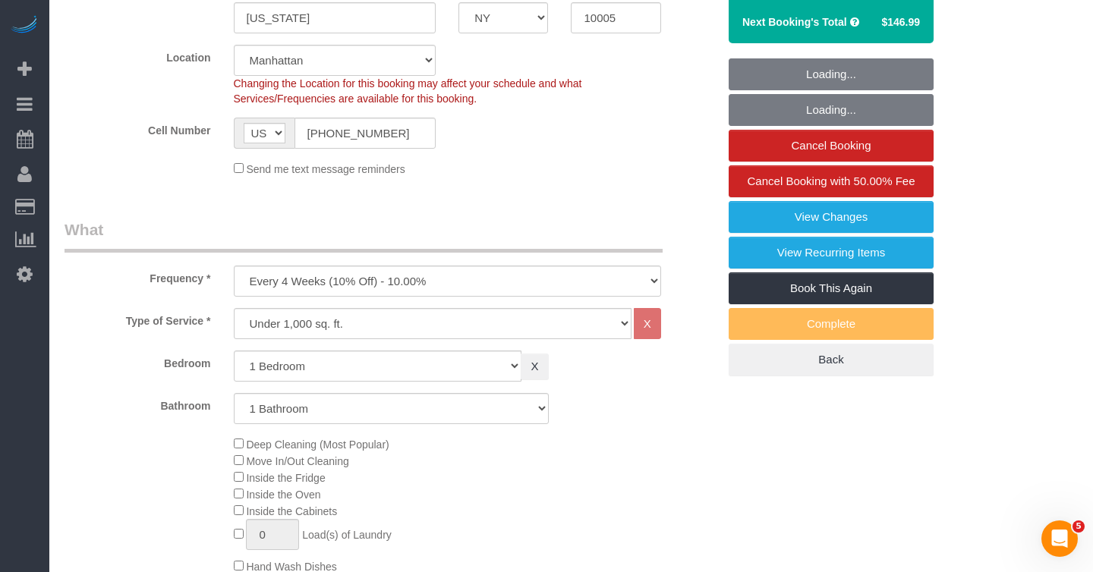
select select "spot1"
select select "number:89"
select select "number:90"
select select "number:15"
select select "number:5"
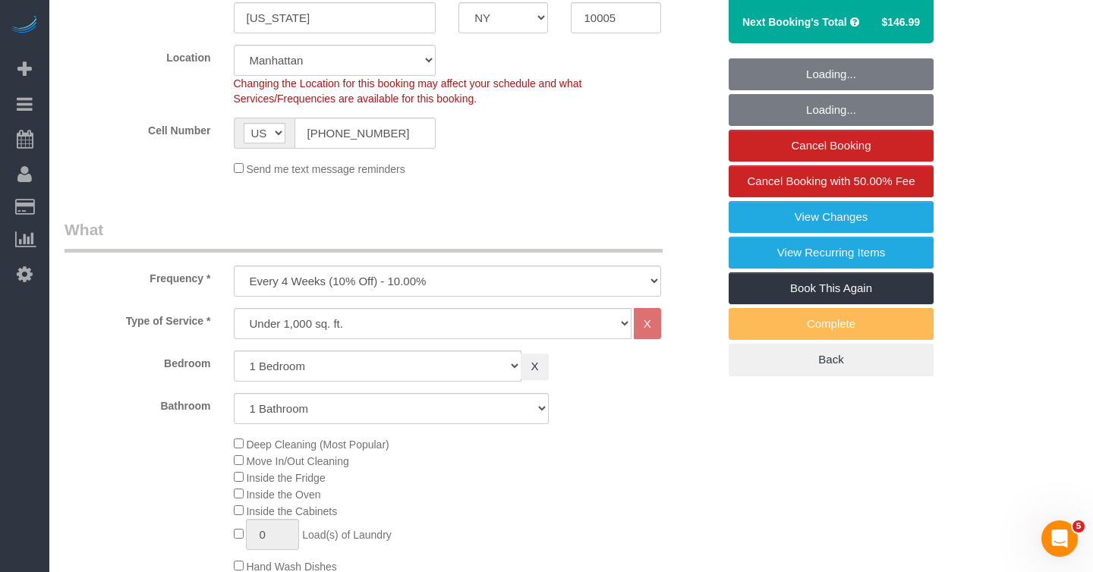
select select "number:21"
select select "1"
select select "object:3260"
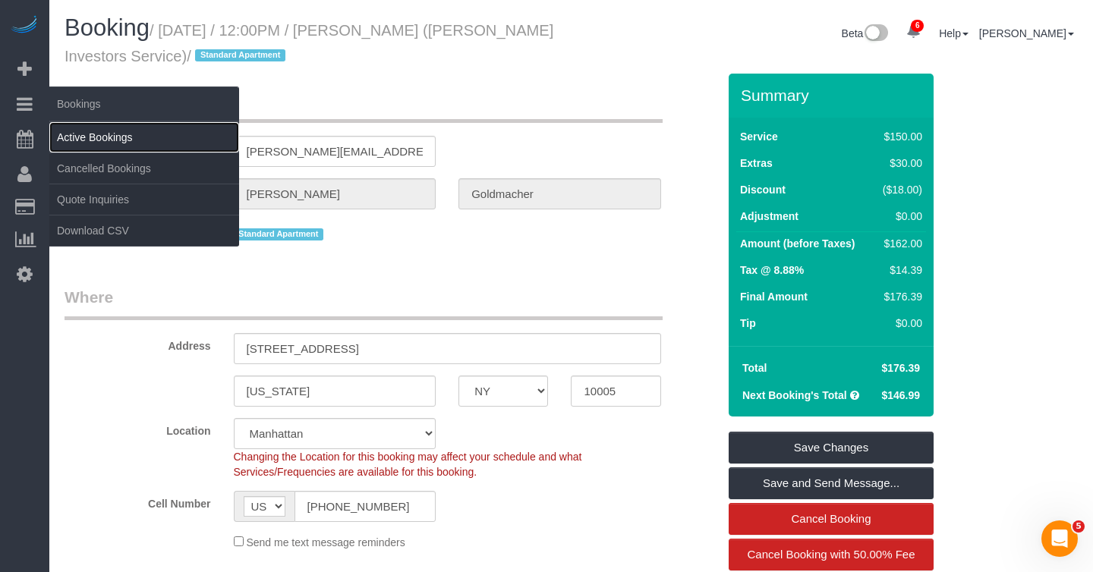
click at [95, 137] on link "Active Bookings" at bounding box center [144, 137] width 190 height 30
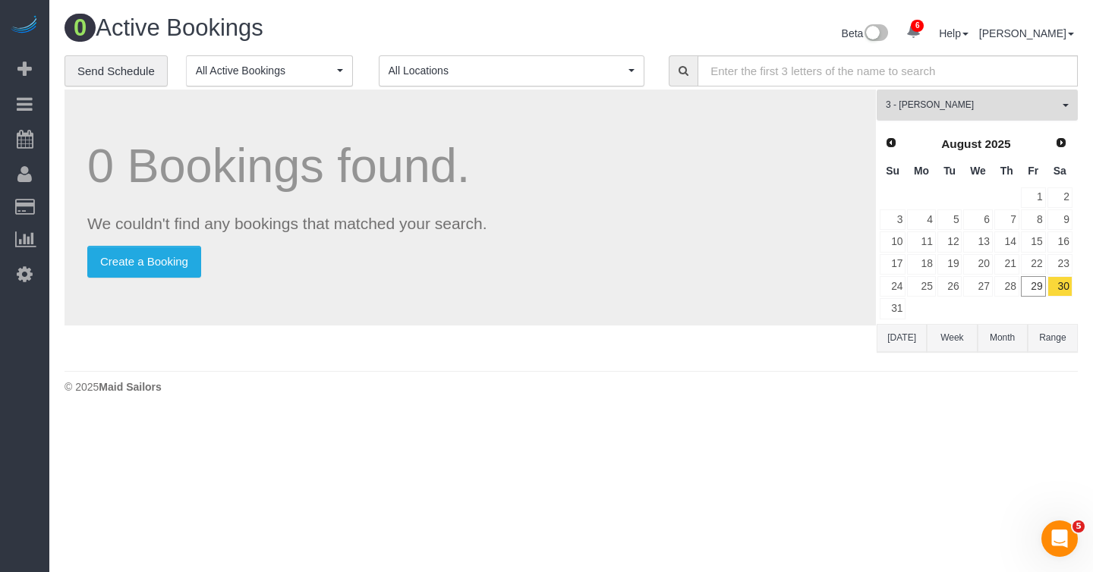
click at [938, 103] on span "3 - [PERSON_NAME]" at bounding box center [972, 105] width 173 height 13
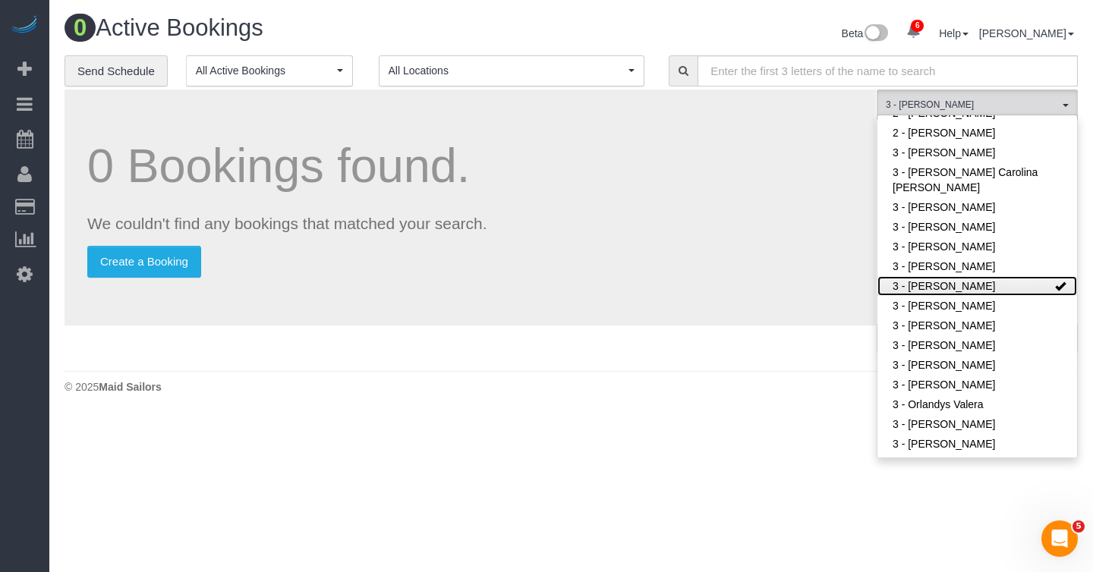
click at [955, 289] on link "3 - [PERSON_NAME]" at bounding box center [977, 286] width 200 height 20
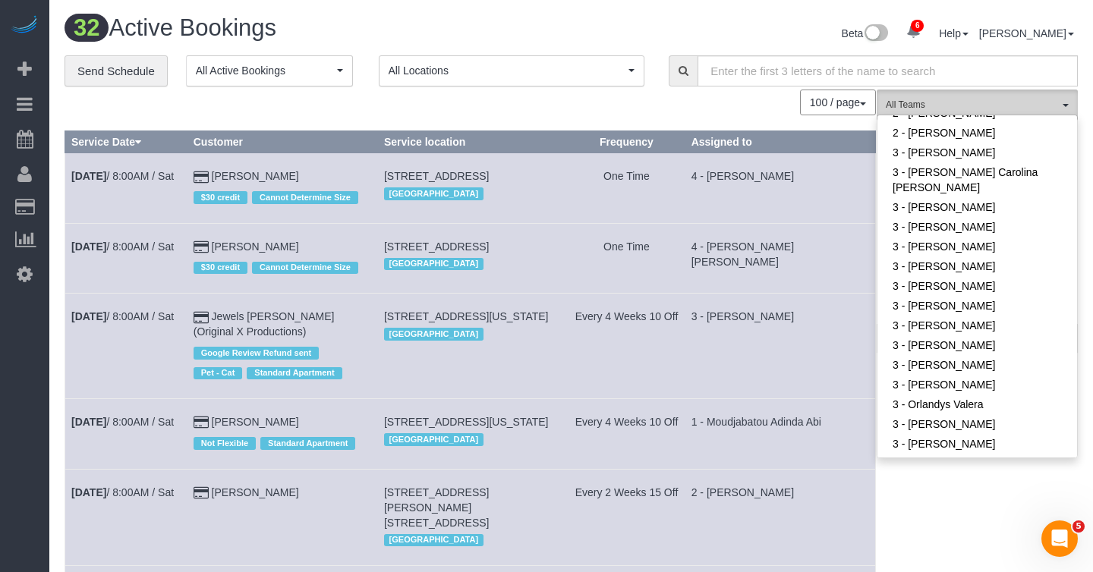
click at [973, 108] on span "All Teams" at bounding box center [972, 105] width 173 height 13
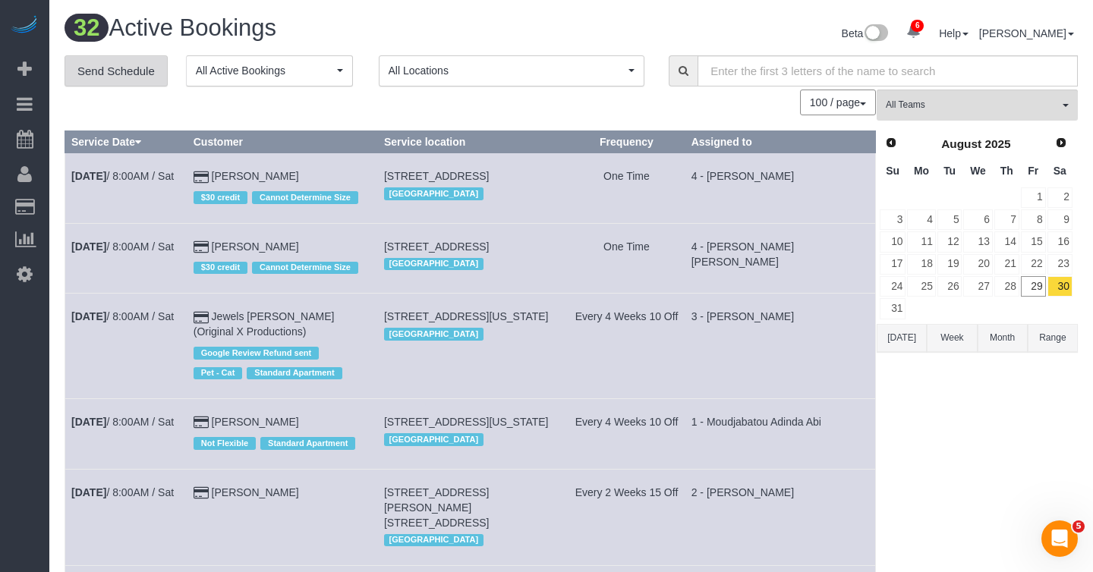
click at [132, 69] on link "Send Schedule" at bounding box center [116, 71] width 103 height 32
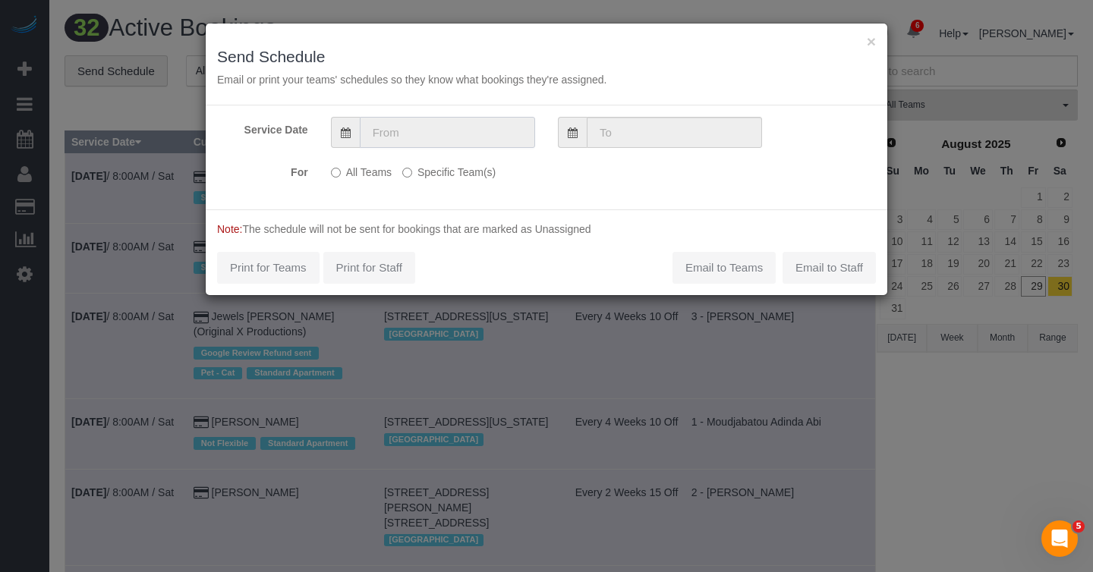
click at [470, 132] on input "text" at bounding box center [447, 132] width 175 height 31
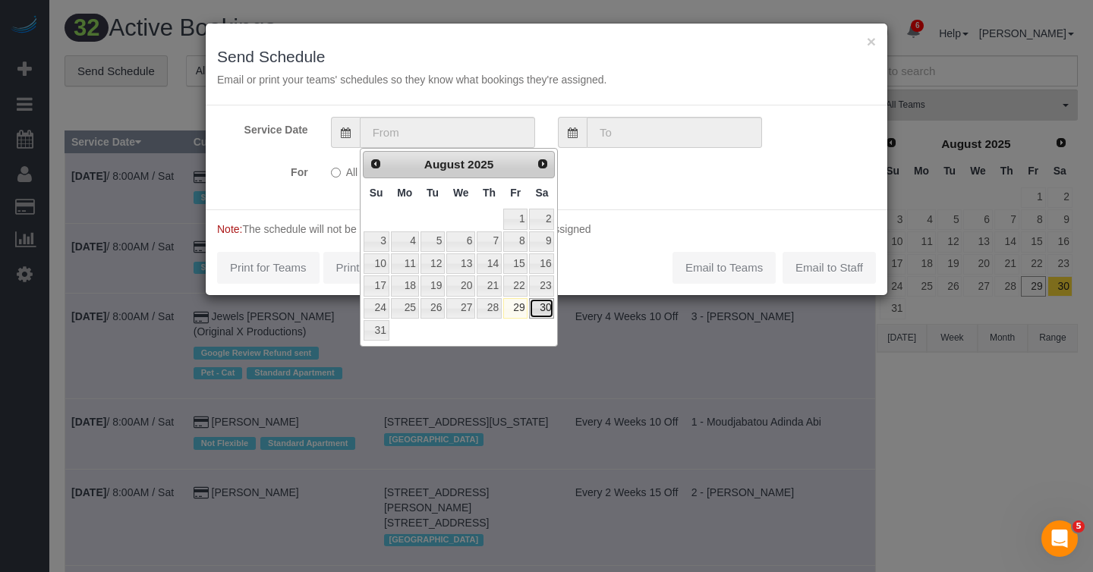
click at [547, 310] on link "30" at bounding box center [541, 308] width 25 height 20
type input "[DATE]"
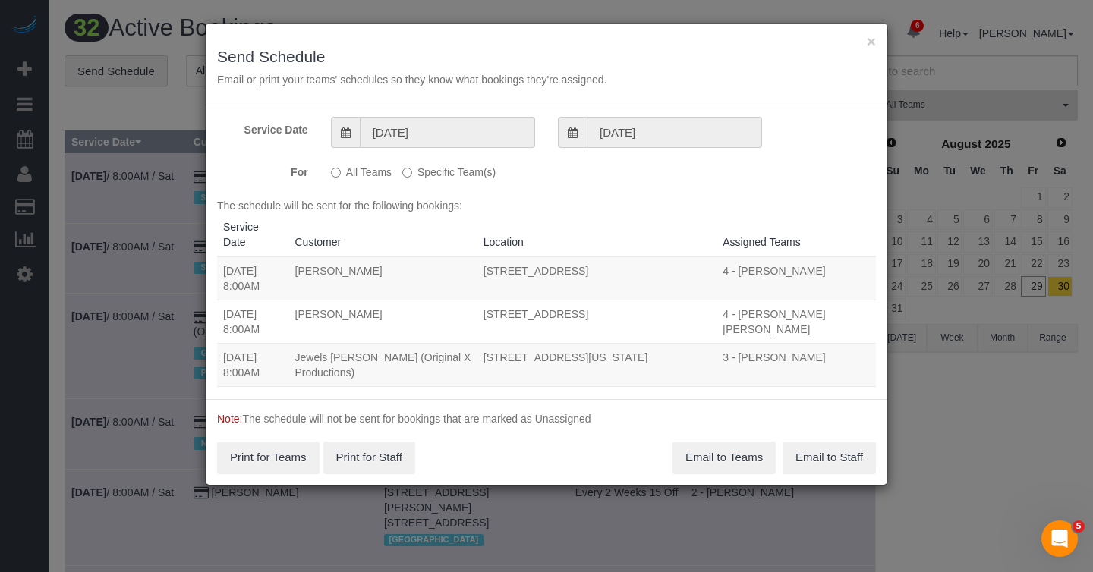
click at [483, 168] on label "Specific Team(s)" at bounding box center [448, 169] width 93 height 20
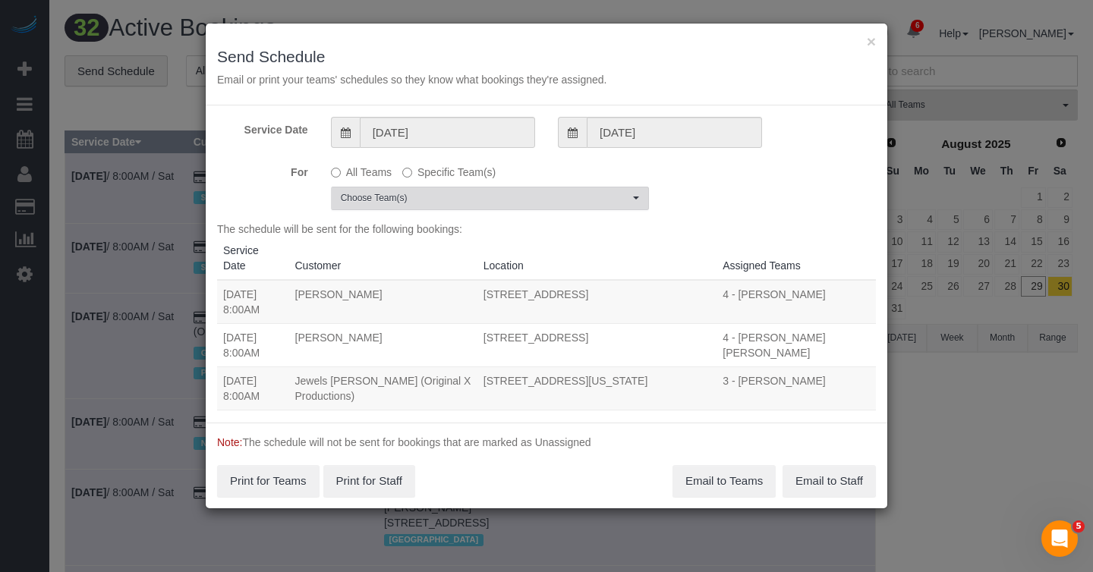
click at [489, 195] on span "Choose Team(s)" at bounding box center [485, 198] width 288 height 13
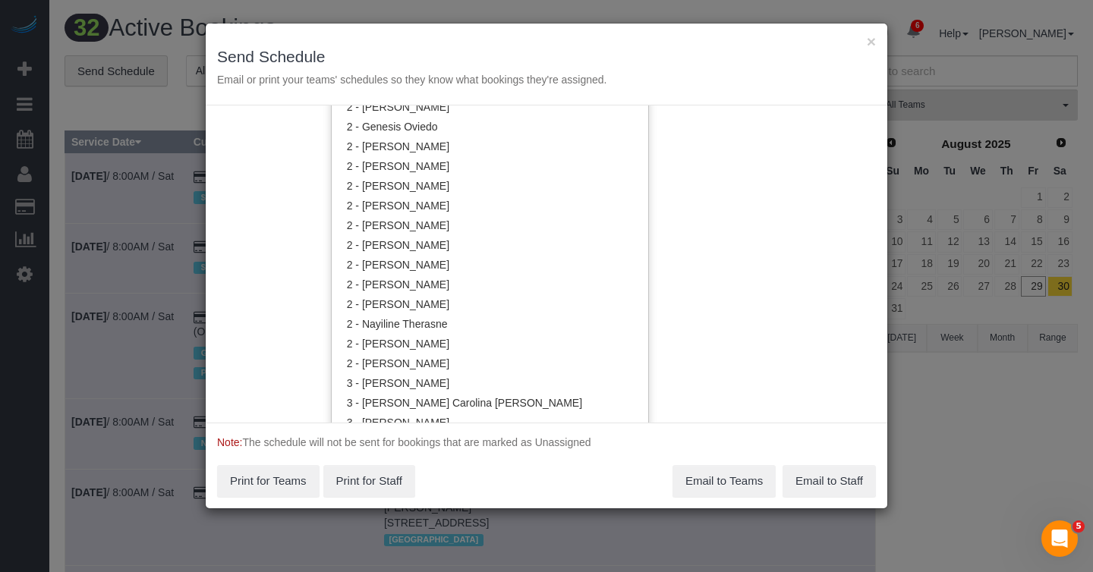
scroll to position [1204, 0]
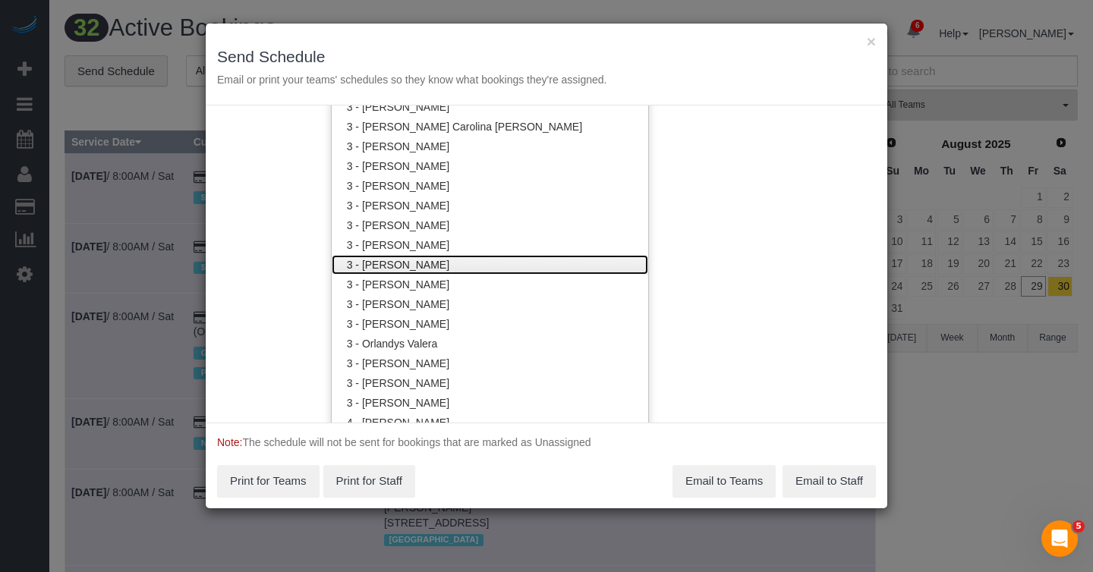
click at [437, 265] on link "3 - [PERSON_NAME]" at bounding box center [490, 265] width 316 height 20
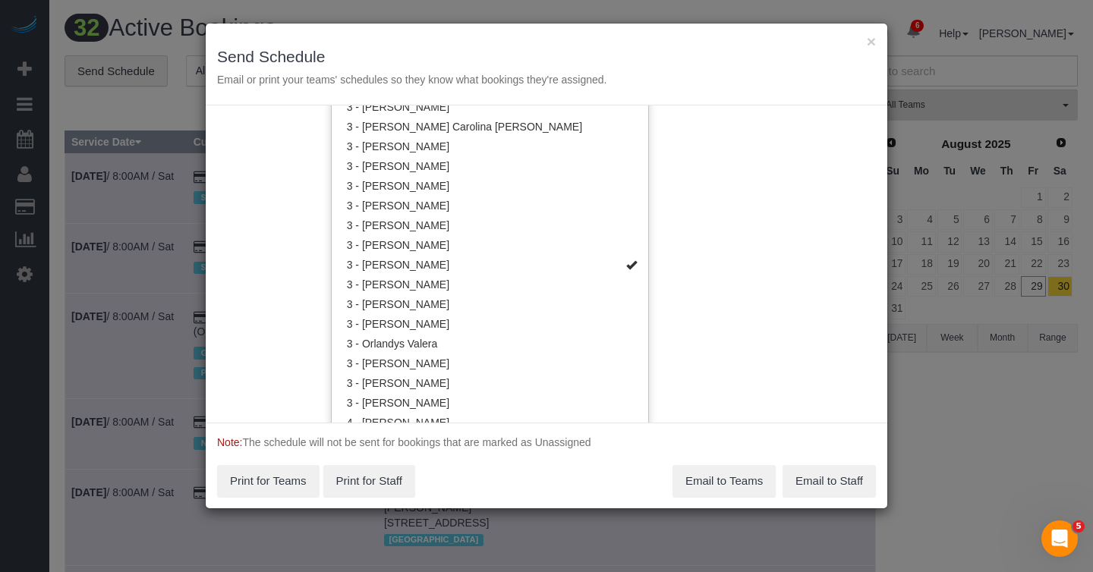
click at [714, 78] on p "Email or print your teams' schedules so they know what bookings they're assigne…" at bounding box center [546, 79] width 659 height 15
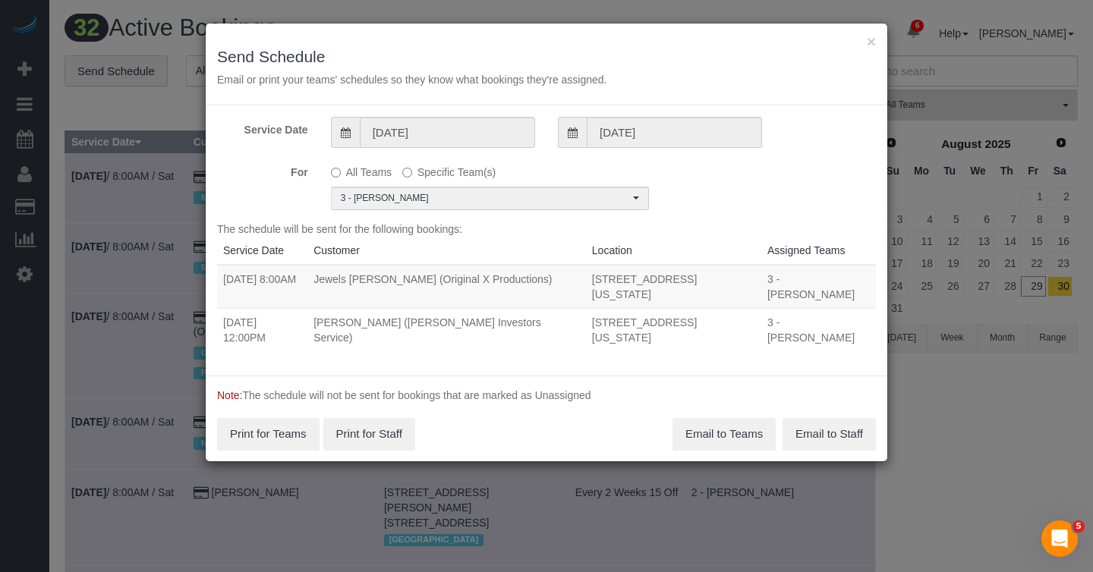
scroll to position [0, 0]
drag, startPoint x: 273, startPoint y: 347, endPoint x: 222, endPoint y: 338, distance: 51.5
click at [222, 338] on td "08/30/2025 12:00PM" at bounding box center [262, 329] width 90 height 43
copy td "08/30/2025 12:00PM"
click at [388, 351] on td "Douglas Goldmacher (Moody's Investors Service)" at bounding box center [446, 329] width 279 height 43
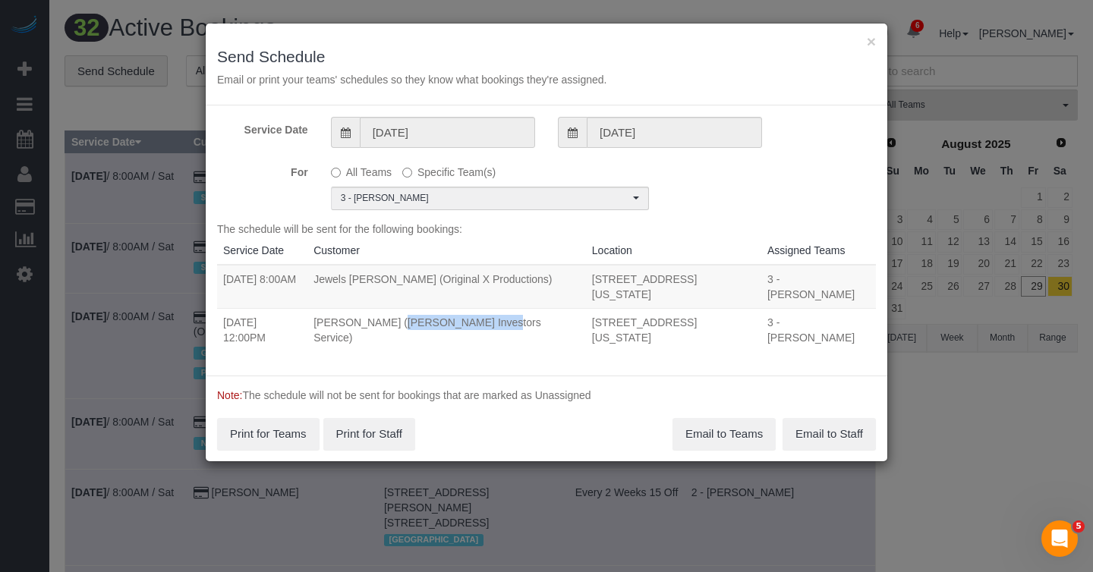
drag, startPoint x: 332, startPoint y: 338, endPoint x: 433, endPoint y: 338, distance: 101.7
click at [433, 338] on td "Douglas Goldmacher (Moody's Investors Service)" at bounding box center [446, 329] width 279 height 43
copy td "Douglas Goldmacher"
drag, startPoint x: 783, startPoint y: 338, endPoint x: 556, endPoint y: 336, distance: 226.9
click at [586, 336] on td "45 Wall Street, Apt. 310, New York, NY 10005" at bounding box center [673, 329] width 175 height 43
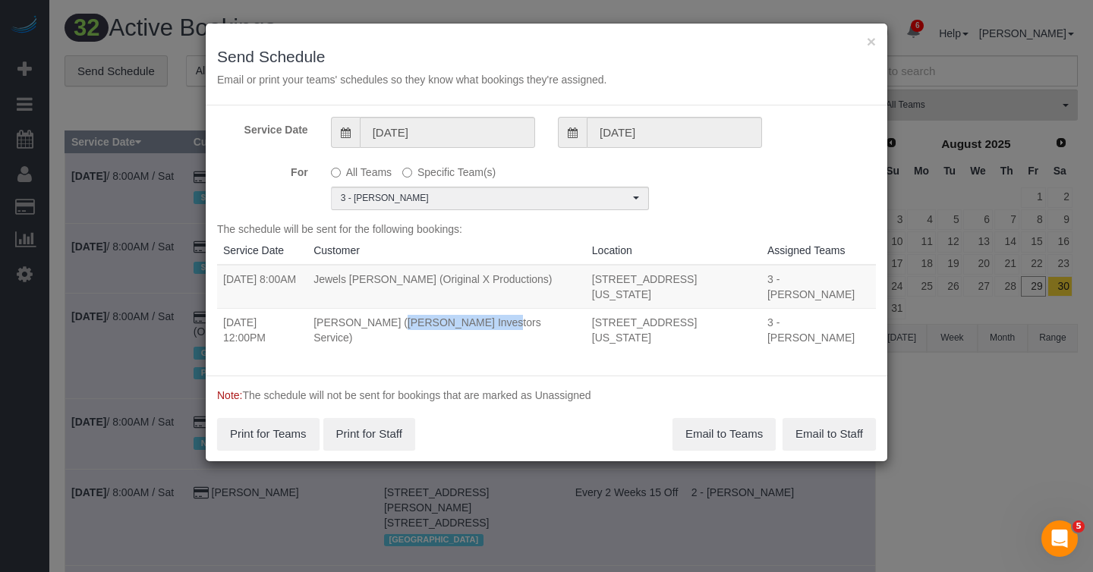
copy td "45 Wall Street, Apt. 310, New York, NY 10005"
click at [738, 450] on button "Email to Teams" at bounding box center [723, 434] width 103 height 32
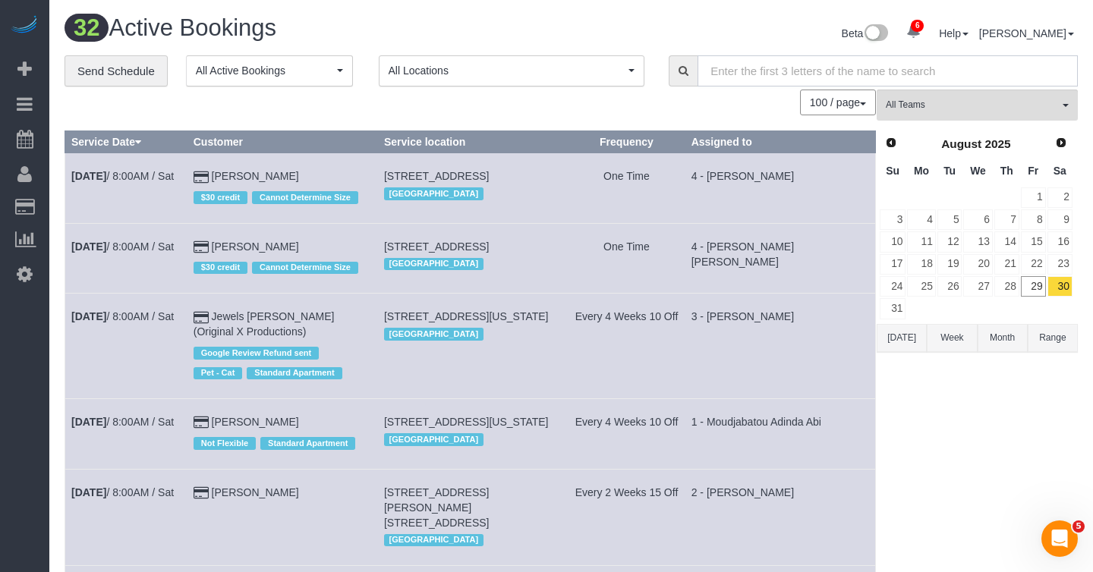
click at [748, 71] on input "text" at bounding box center [887, 70] width 380 height 31
paste input "[PERSON_NAME]"
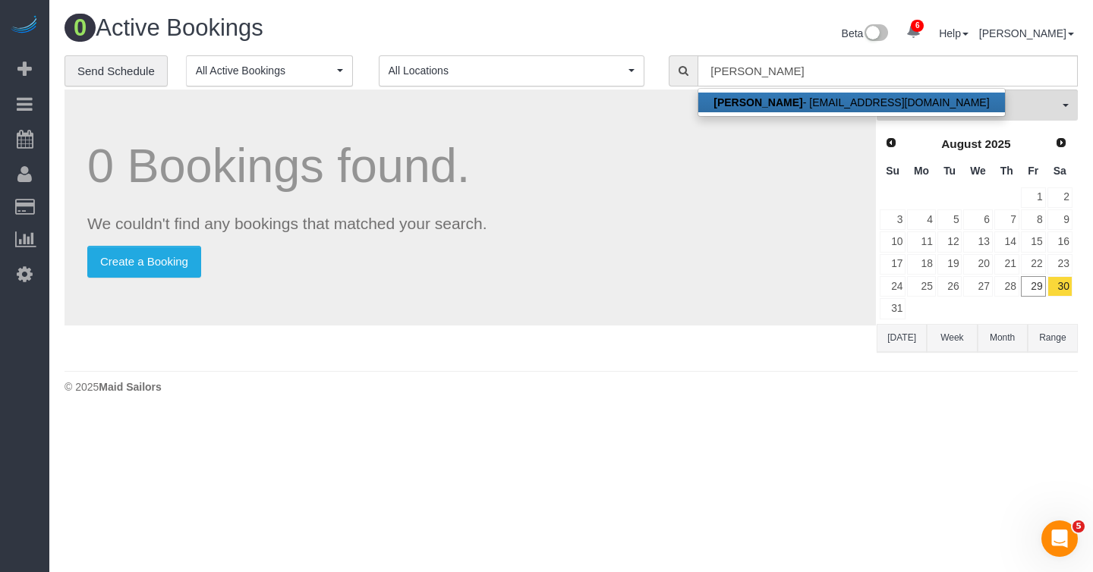
click at [757, 105] on strong "[PERSON_NAME]" at bounding box center [757, 102] width 89 height 12
type input "[EMAIL_ADDRESS][DOMAIN_NAME]"
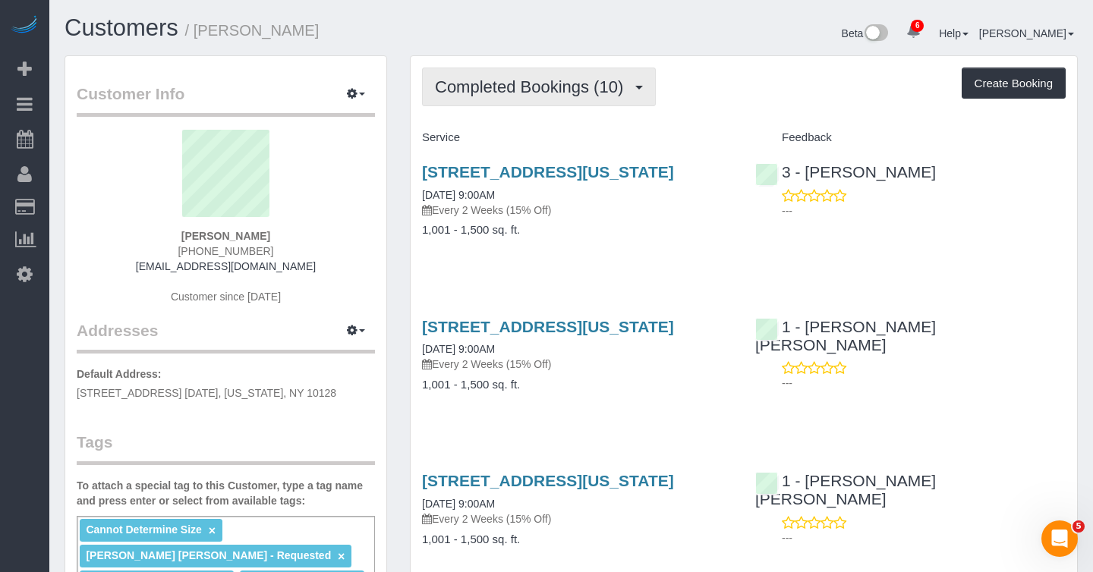
click at [540, 104] on button "Completed Bookings (10)" at bounding box center [539, 87] width 234 height 39
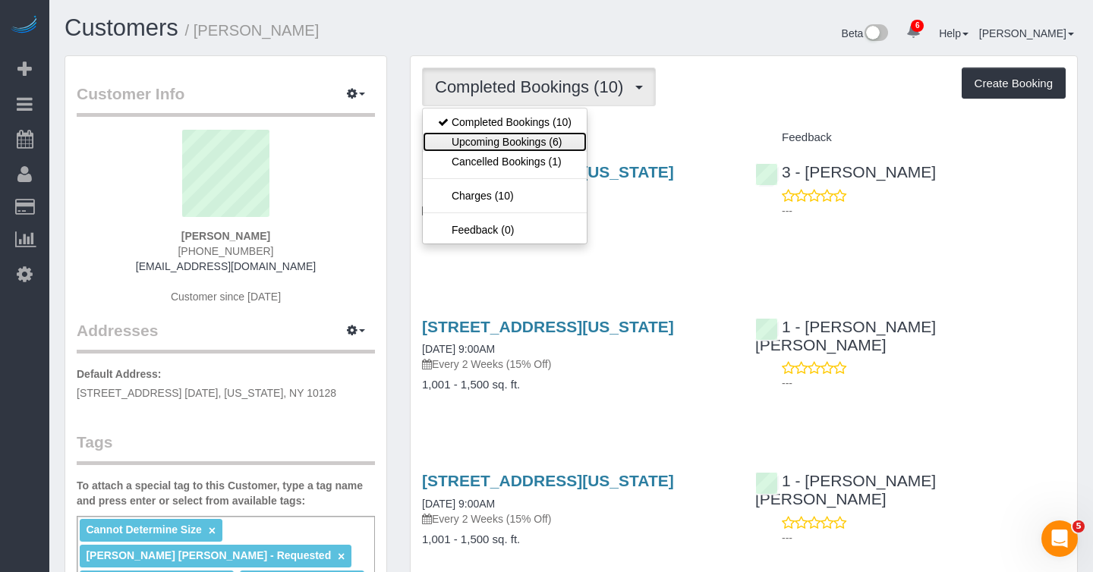
click at [538, 143] on link "Upcoming Bookings (6)" at bounding box center [505, 142] width 164 height 20
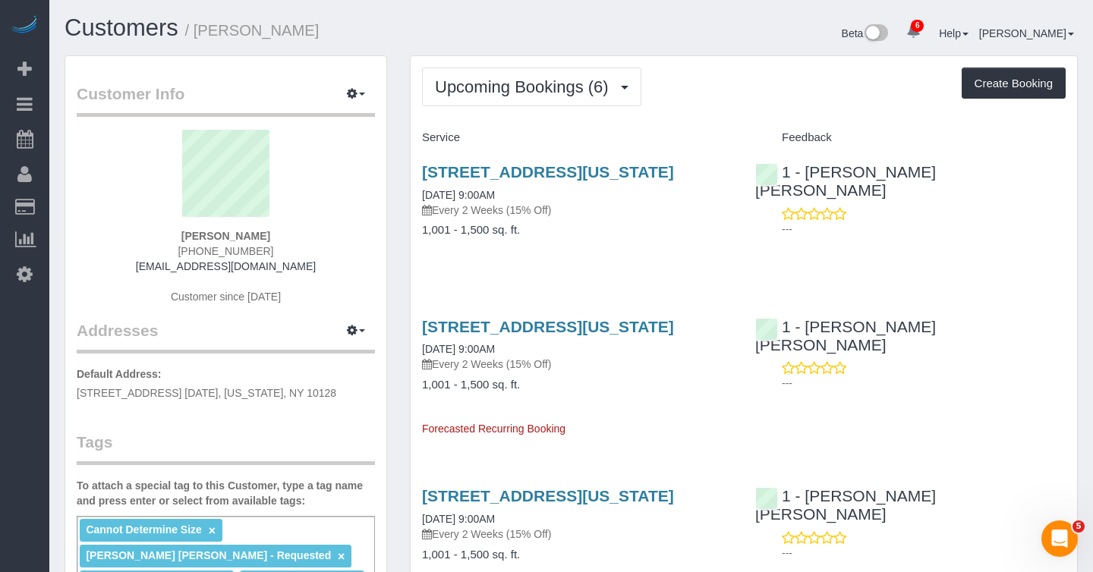
drag, startPoint x: 540, startPoint y: 209, endPoint x: 408, endPoint y: 216, distance: 132.2
copy link "09/02/2025 9:00AM"
drag, startPoint x: 940, startPoint y: 178, endPoint x: 806, endPoint y: 174, distance: 134.4
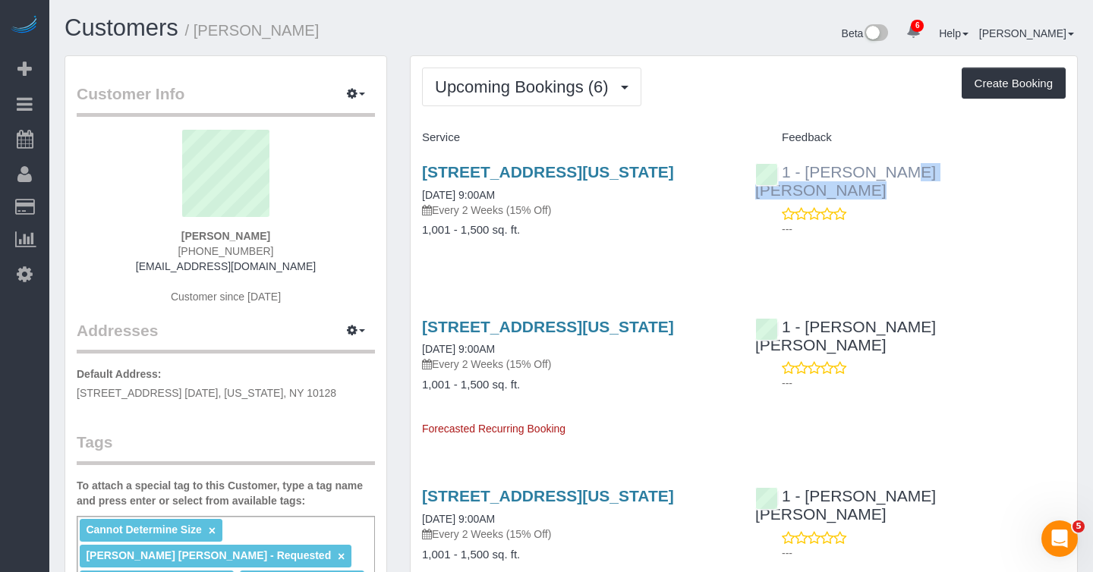
click at [806, 174] on div "1 - Elba Lobo Varela ---" at bounding box center [910, 196] width 333 height 93
copy link "Elba Lobo Varela"
drag, startPoint x: 302, startPoint y: 231, endPoint x: 165, endPoint y: 234, distance: 137.4
click at [165, 234] on div "Seth Schulman-Marcus 1 (516) 672-0997 sethsmarcus@gmail.com Customer since 2025" at bounding box center [226, 225] width 298 height 190
copy strong "[PERSON_NAME]"
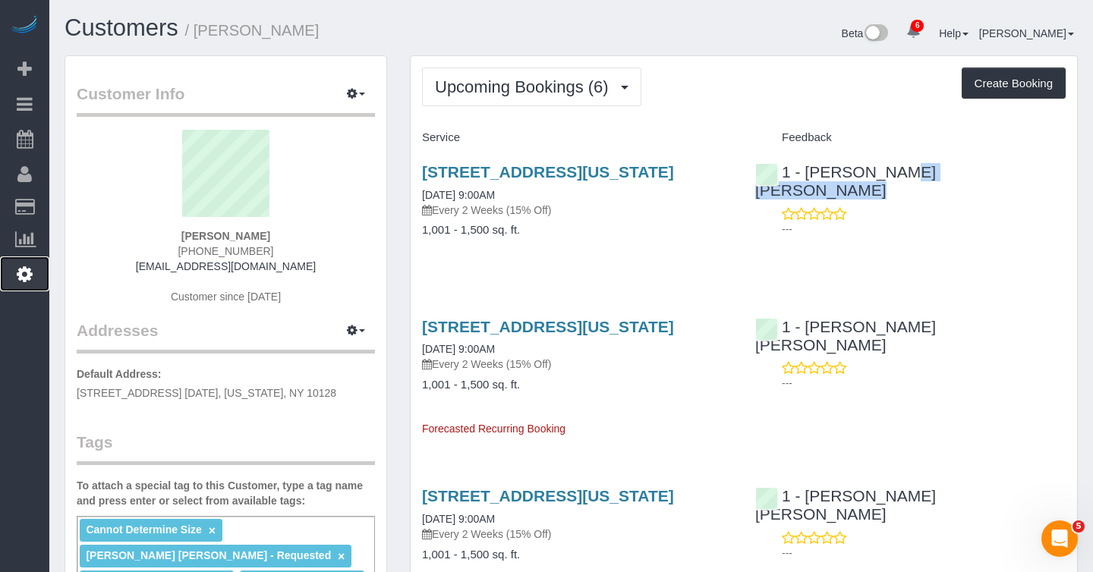
click at [26, 275] on icon at bounding box center [25, 274] width 16 height 18
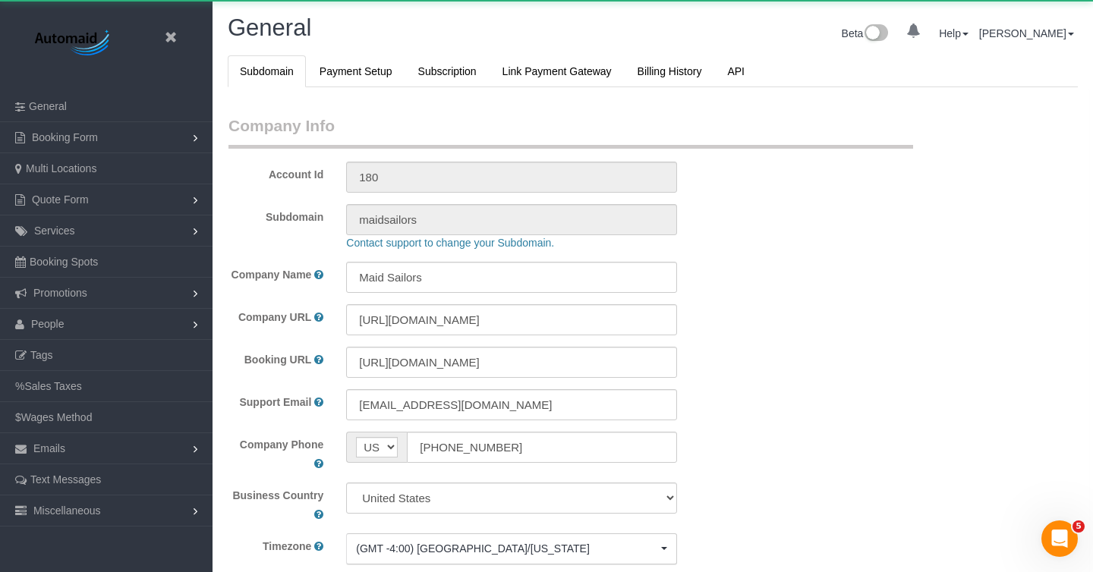
scroll to position [3295, 1093]
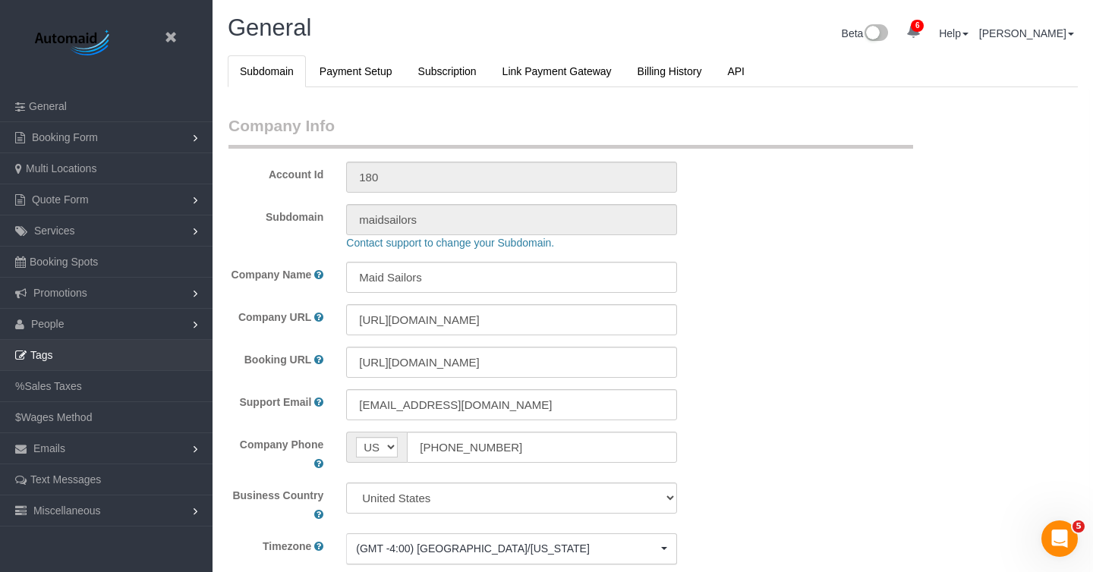
select select "425"
click at [81, 263] on span "Booking Spots" at bounding box center [64, 262] width 68 height 12
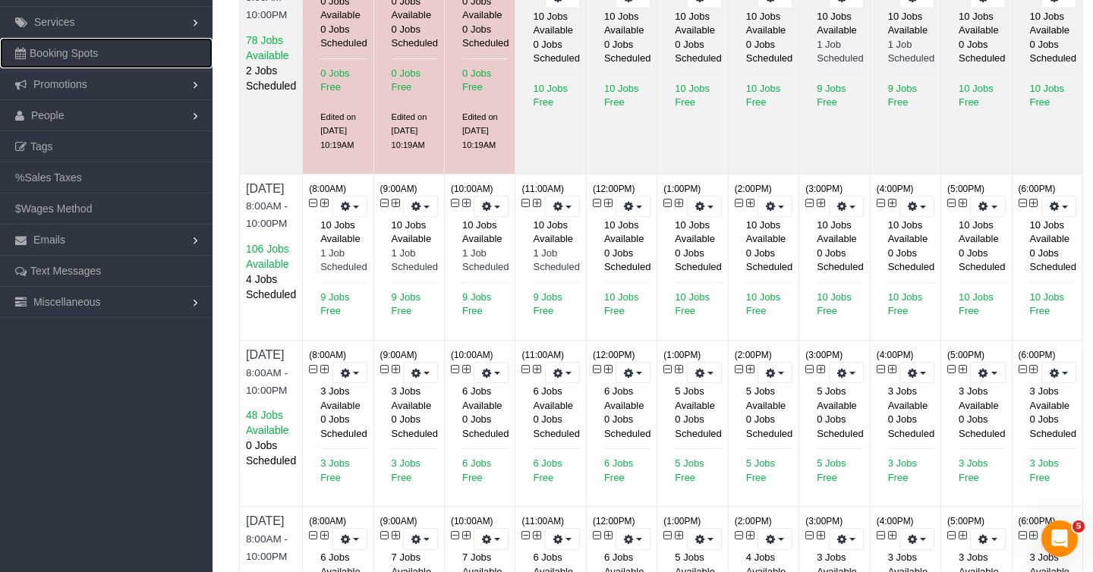
scroll to position [222, 0]
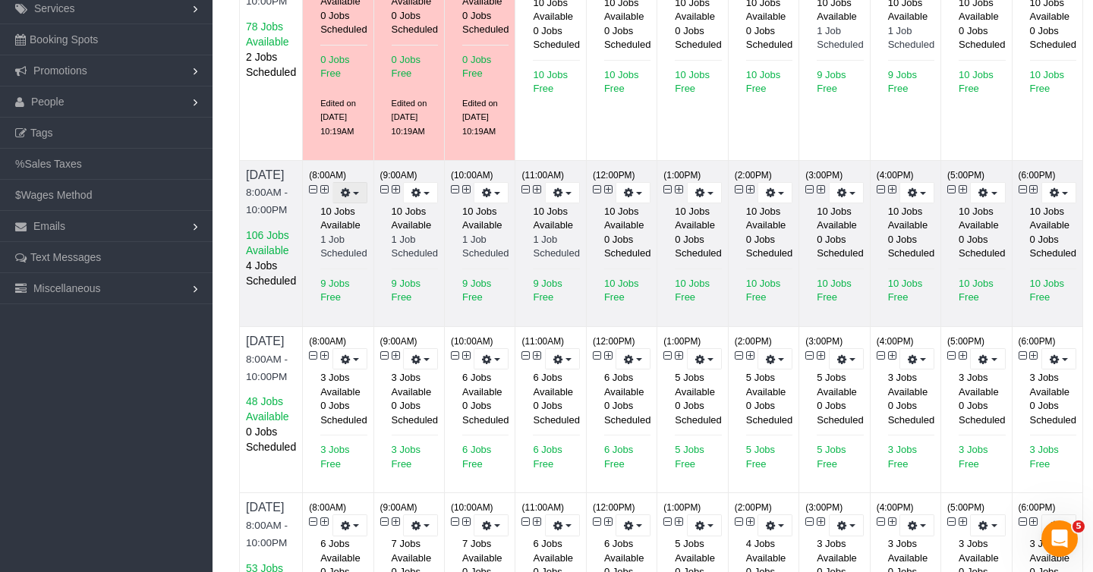
click at [359, 194] on span "button" at bounding box center [356, 193] width 6 height 3
click at [354, 220] on link "Prevent New Bookings" at bounding box center [291, 219] width 151 height 20
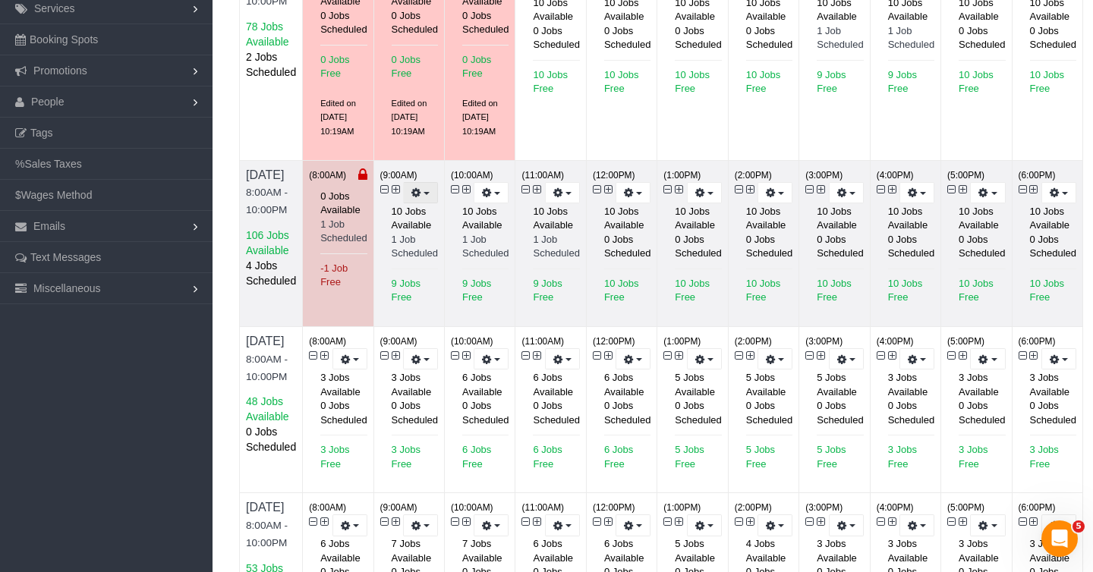
click at [438, 188] on button "button" at bounding box center [420, 193] width 35 height 22
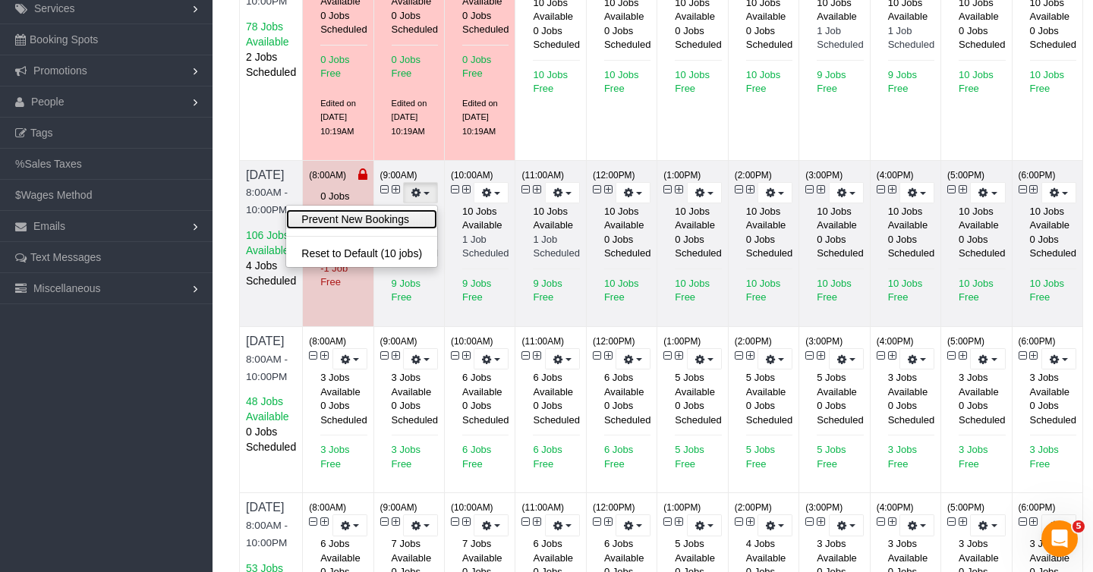
click at [423, 221] on link "Prevent New Bookings" at bounding box center [361, 219] width 151 height 20
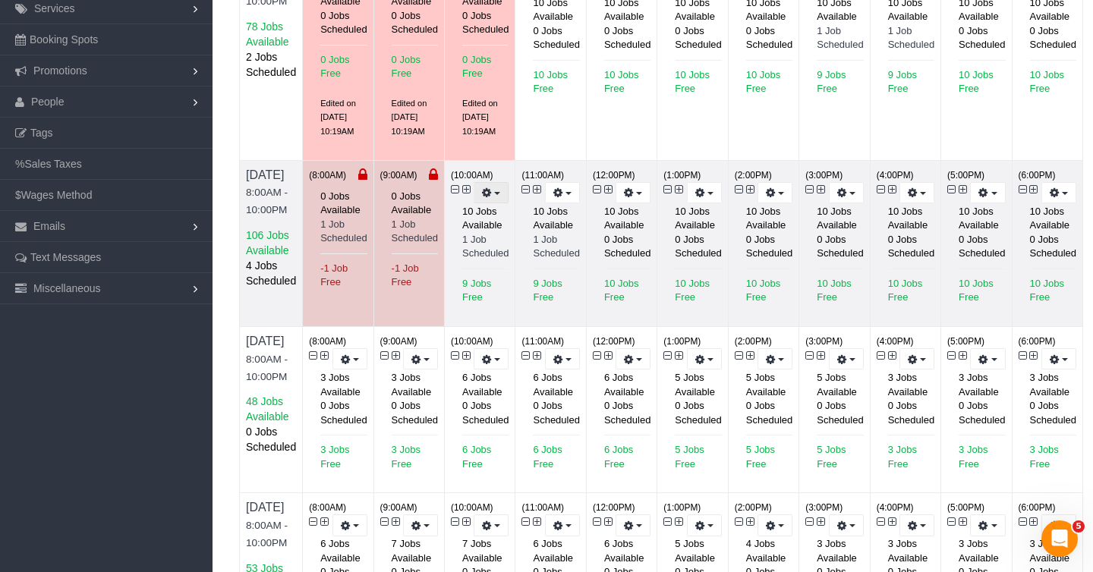
click at [508, 195] on button "button" at bounding box center [491, 193] width 35 height 22
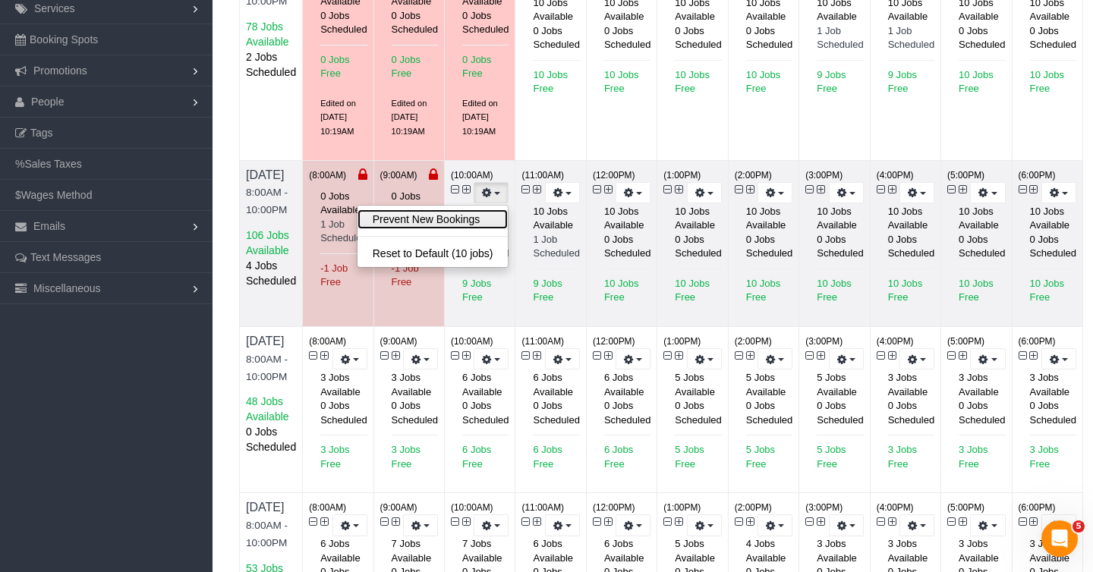
click at [502, 219] on link "Prevent New Bookings" at bounding box center [432, 219] width 151 height 20
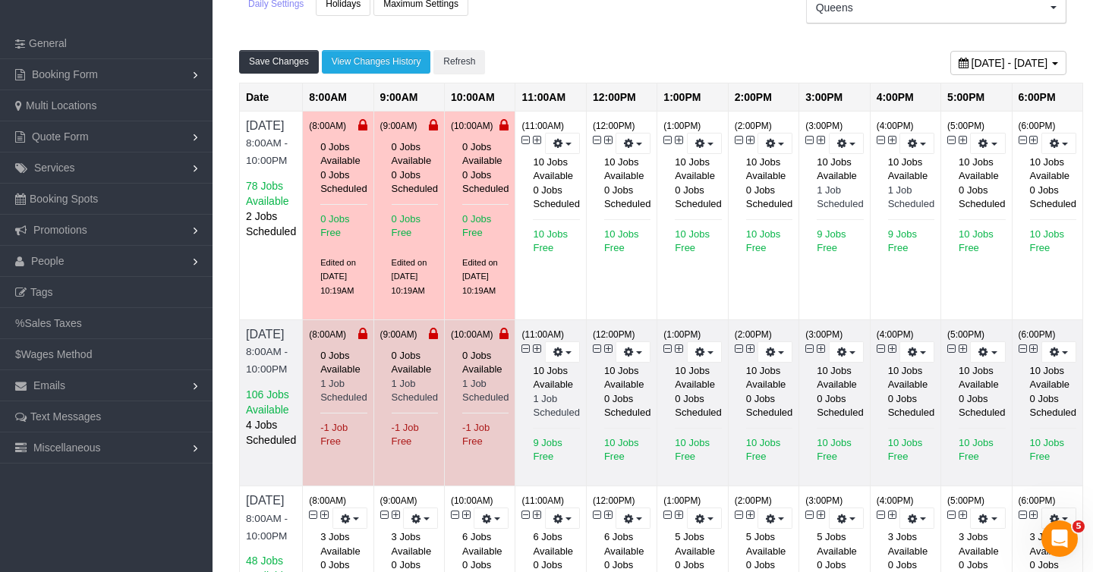
scroll to position [0, 0]
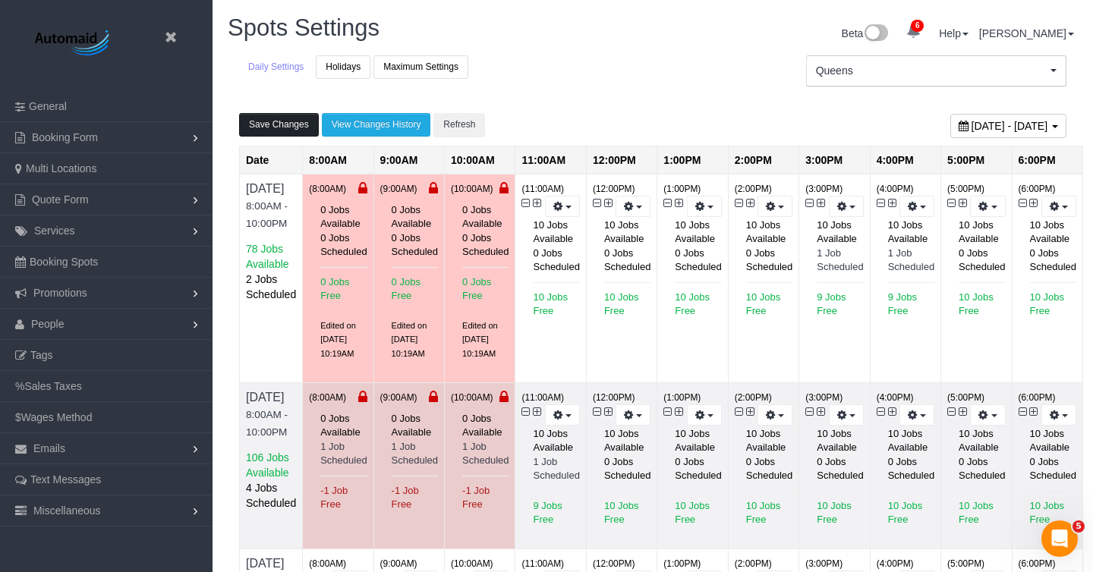
click at [277, 126] on button "Save Changes" at bounding box center [279, 125] width 80 height 24
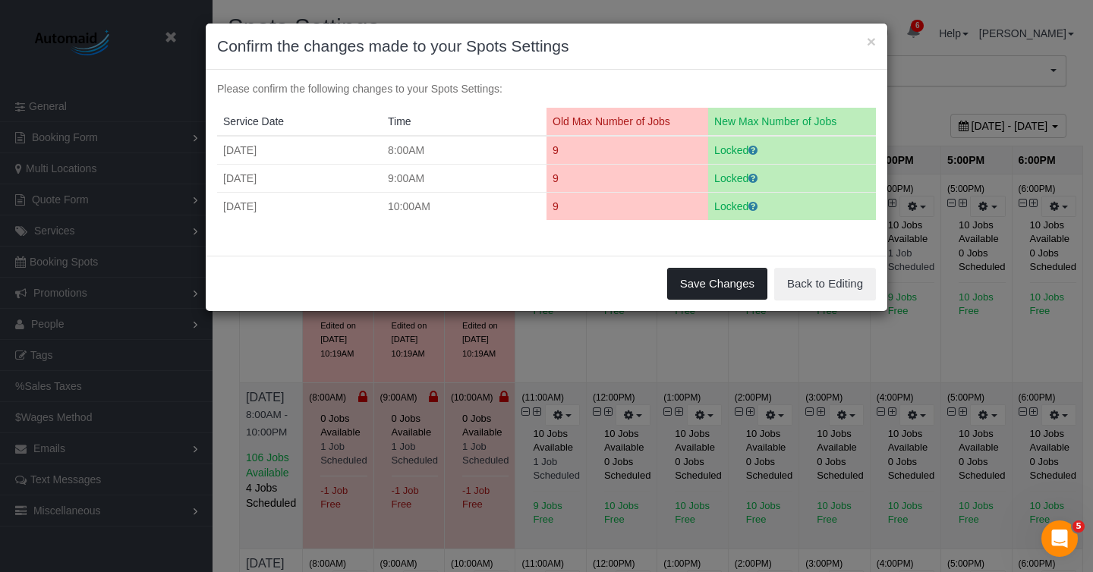
click at [732, 285] on button "Save Changes" at bounding box center [717, 284] width 100 height 32
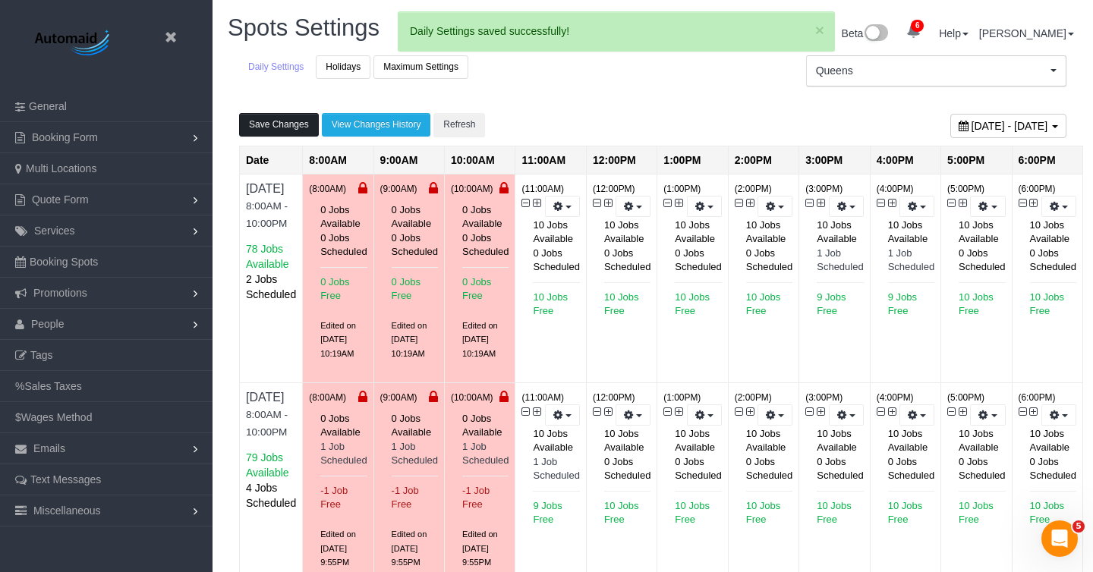
scroll to position [1522, 1093]
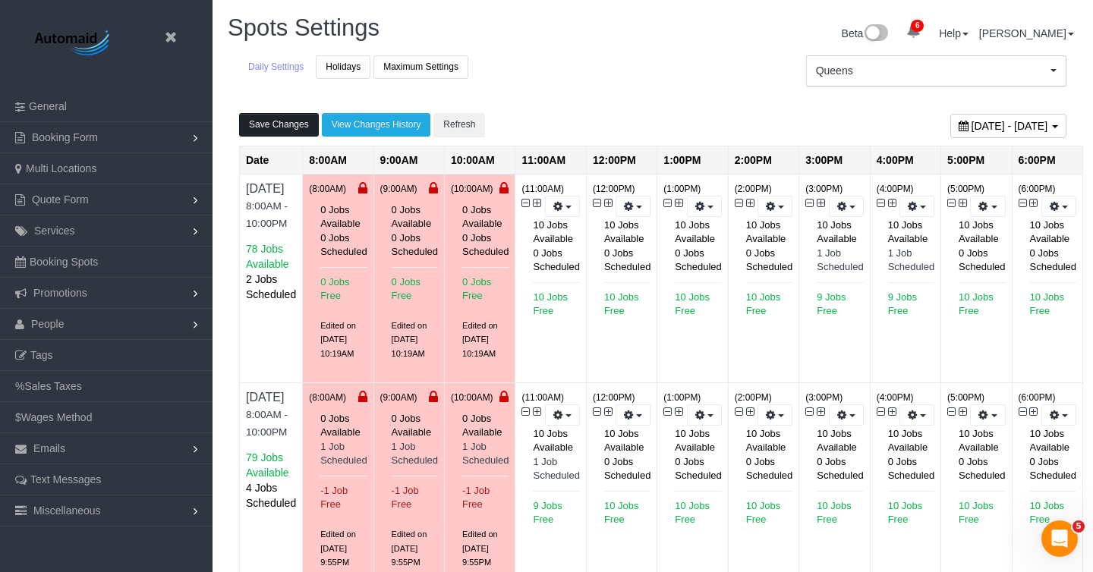
click at [275, 126] on button "Save Changes" at bounding box center [279, 125] width 80 height 24
click at [166, 44] on icon at bounding box center [170, 37] width 19 height 19
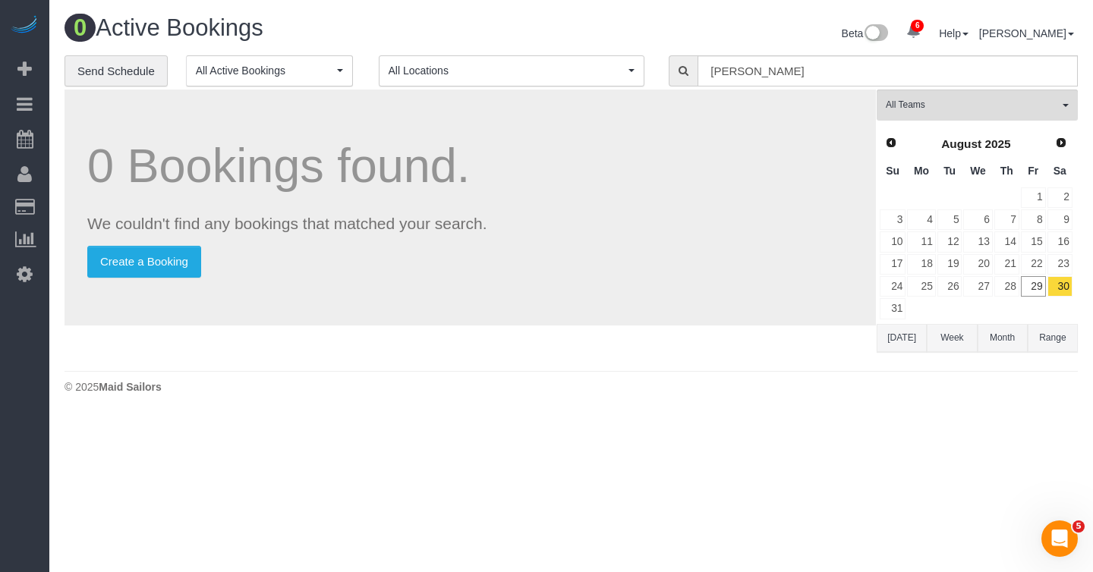
scroll to position [416, 1093]
click at [1058, 144] on span "Next" at bounding box center [1062, 142] width 12 height 12
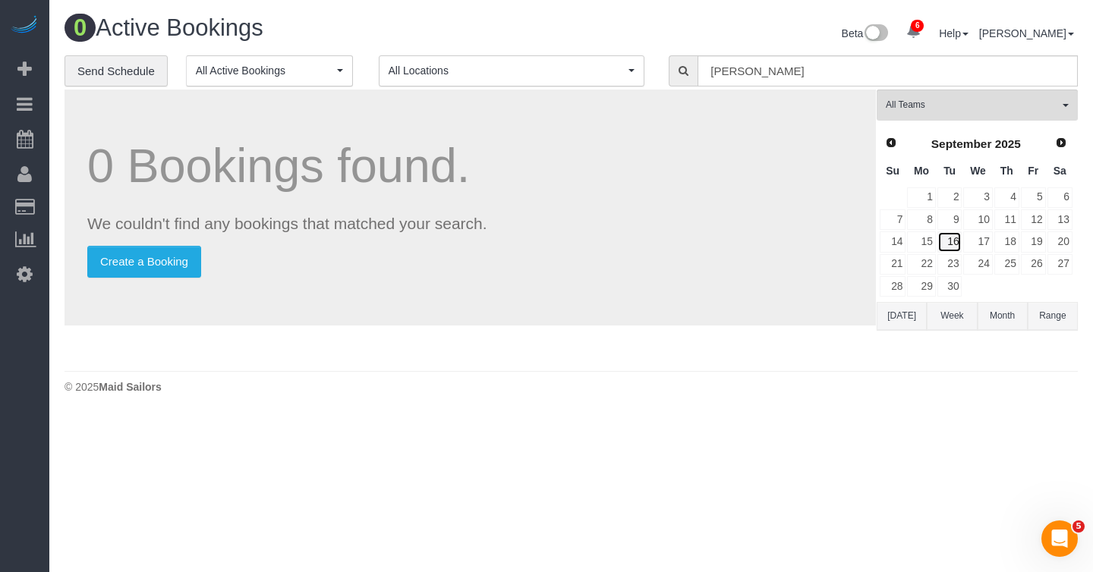
click at [953, 239] on link "16" at bounding box center [949, 241] width 25 height 20
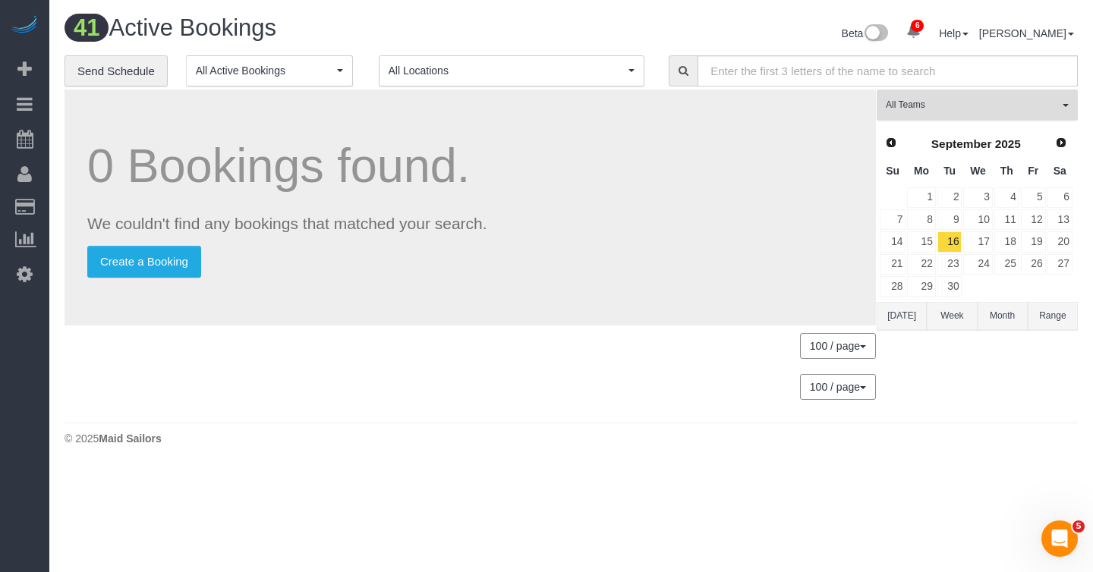
click at [971, 104] on span "All Teams" at bounding box center [972, 105] width 173 height 13
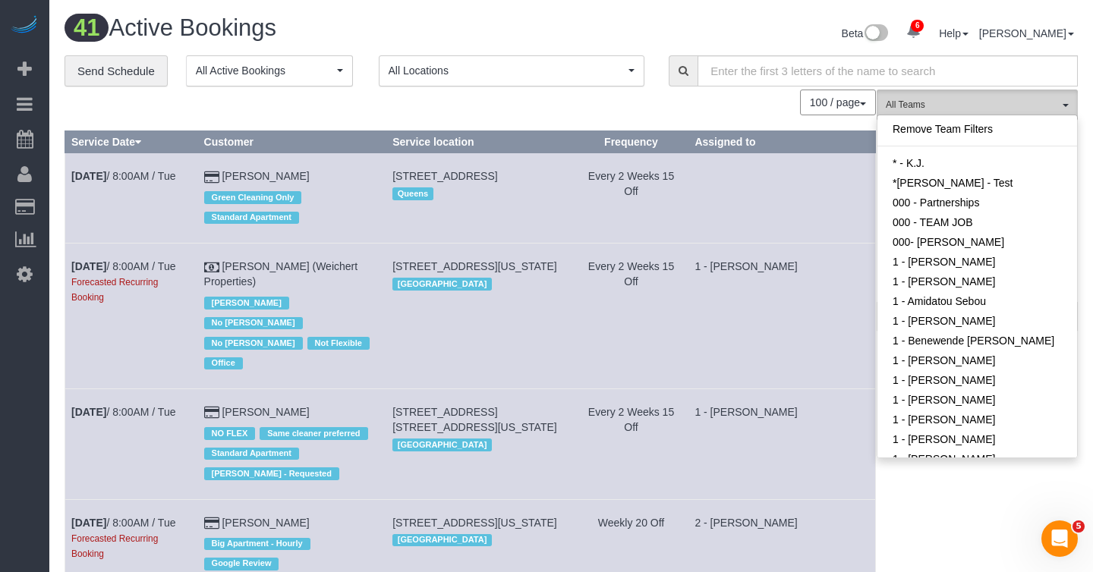
scroll to position [207, 0]
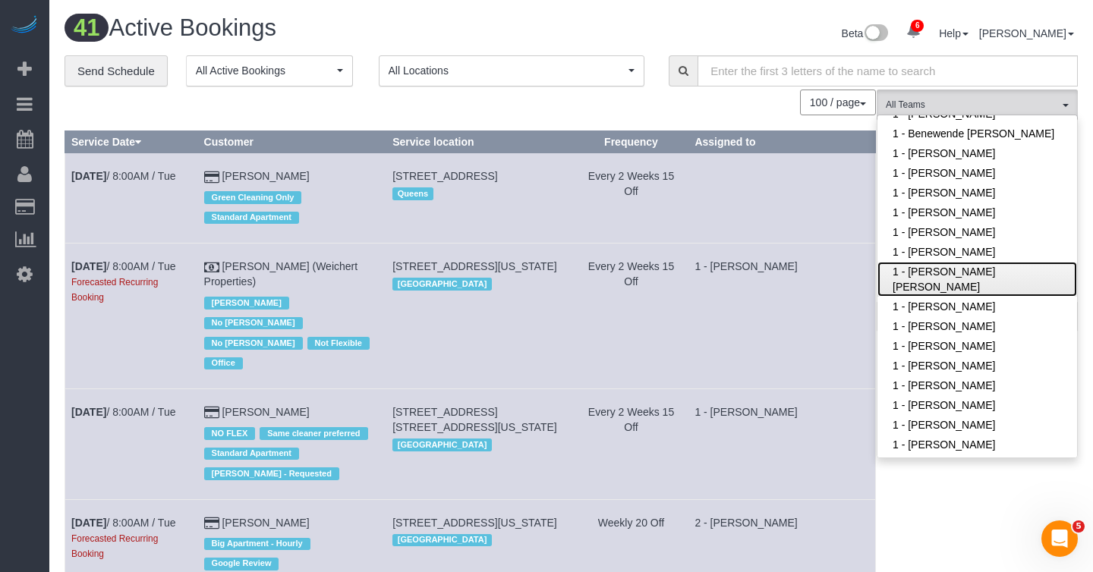
click at [973, 285] on link "1 - [PERSON_NAME] [PERSON_NAME]" at bounding box center [977, 279] width 200 height 35
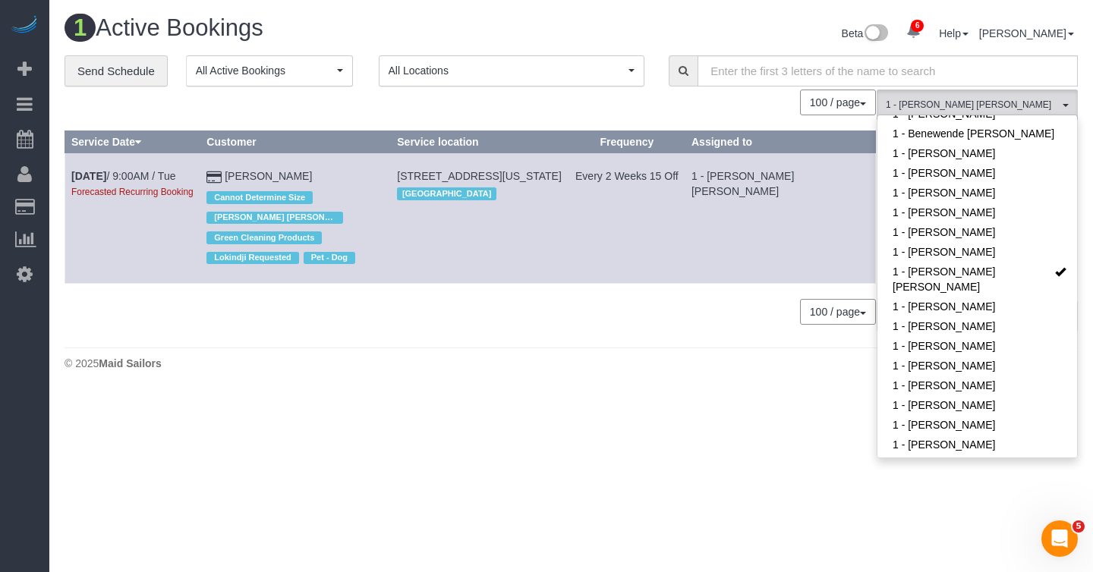
click at [598, 307] on div "100 / page 10 / page 20 / page 30 / page 40 / page 50 / page 100 / page" at bounding box center [470, 312] width 811 height 26
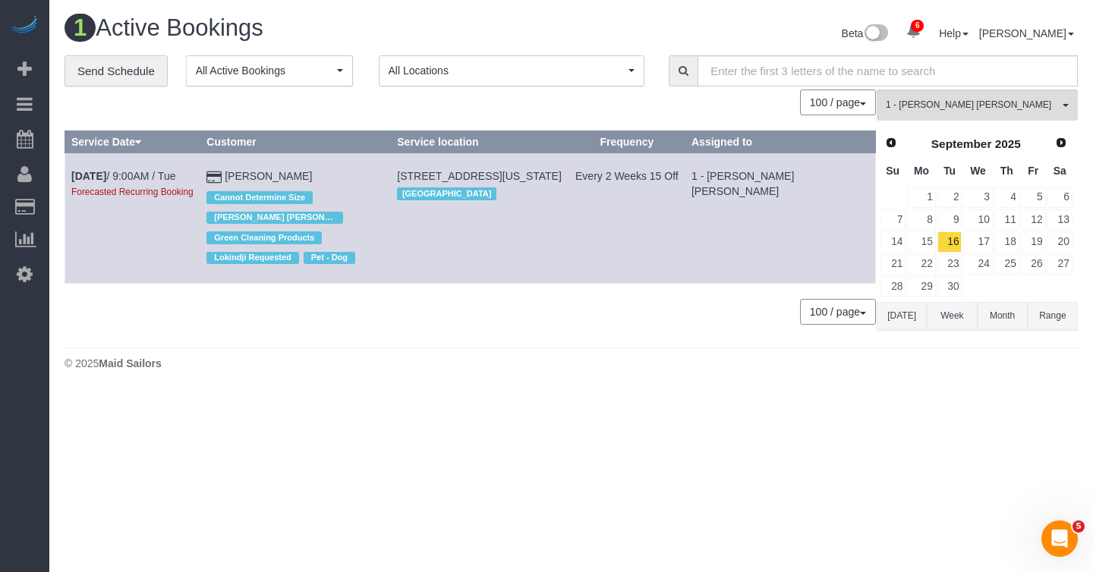
click at [279, 109] on div "100 / page 10 / page 20 / page 30 / page 40 / page 50 / page 100 / page" at bounding box center [470, 103] width 811 height 26
click at [258, 176] on link "[PERSON_NAME]" at bounding box center [268, 176] width 87 height 12
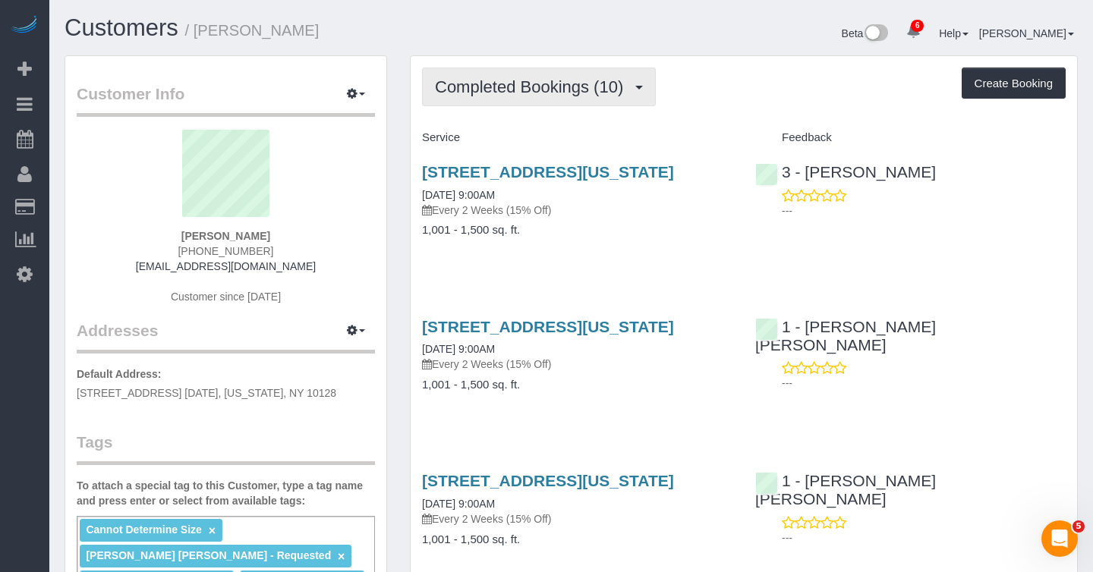
scroll to position [1951, 1093]
click at [544, 99] on button "Completed Bookings (10)" at bounding box center [539, 87] width 234 height 39
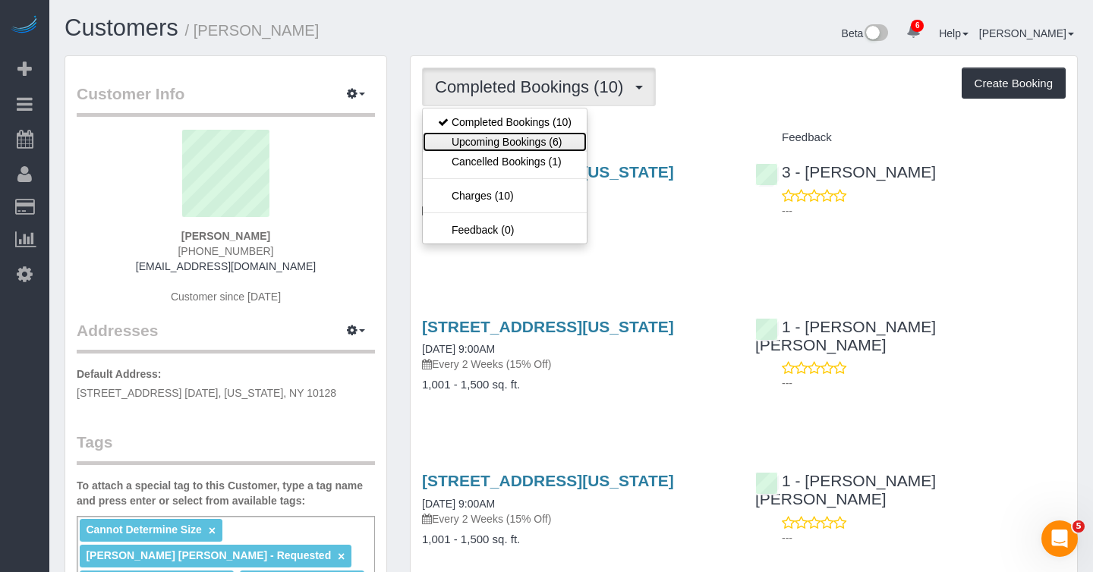
click at [542, 134] on link "Upcoming Bookings (6)" at bounding box center [505, 142] width 164 height 20
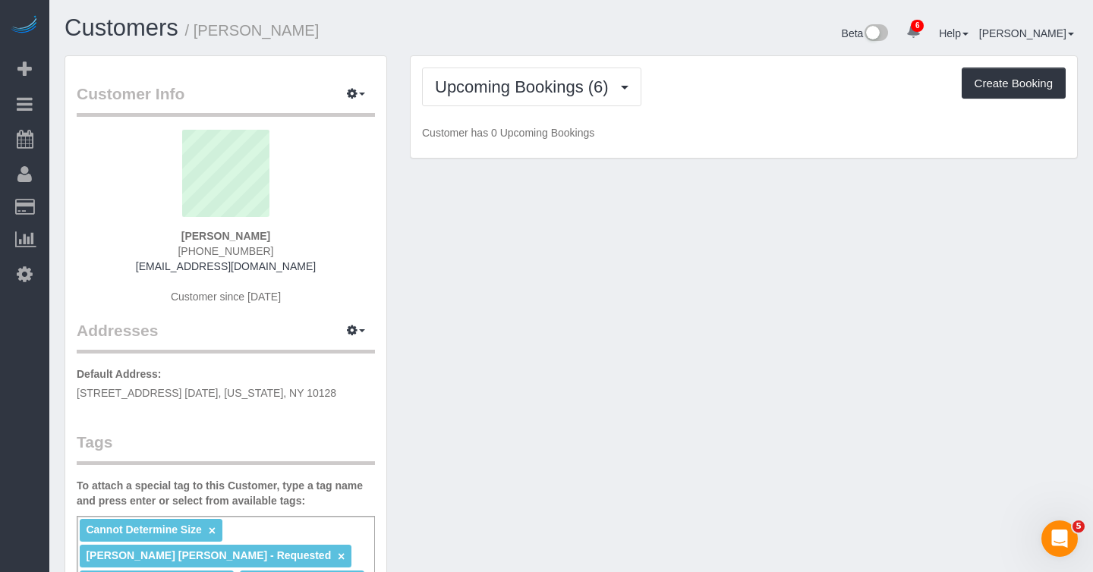
scroll to position [74544, 74793]
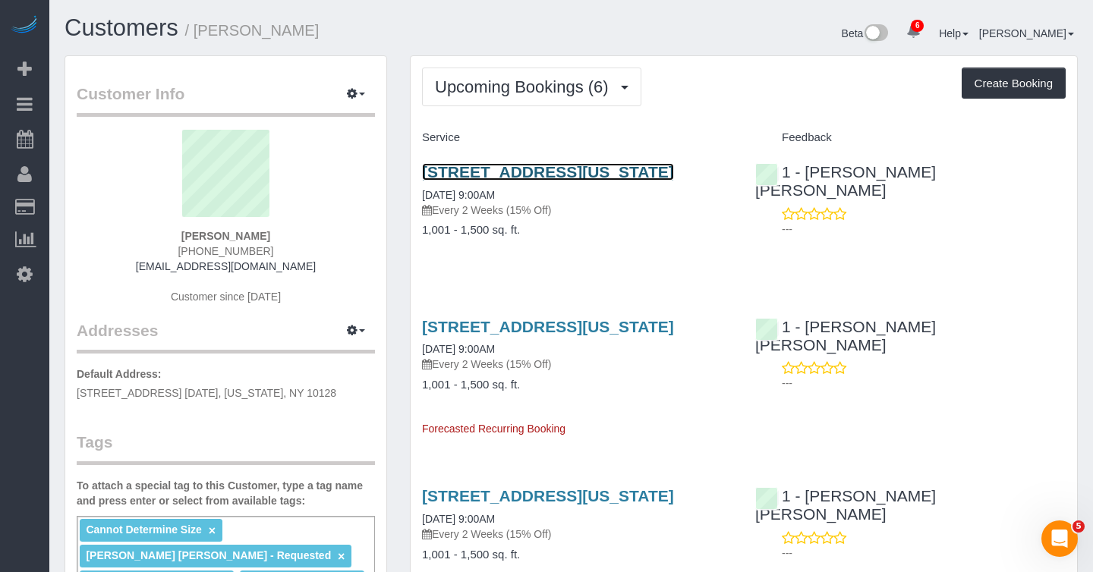
click at [589, 175] on link "[STREET_ADDRESS][US_STATE]" at bounding box center [548, 171] width 252 height 17
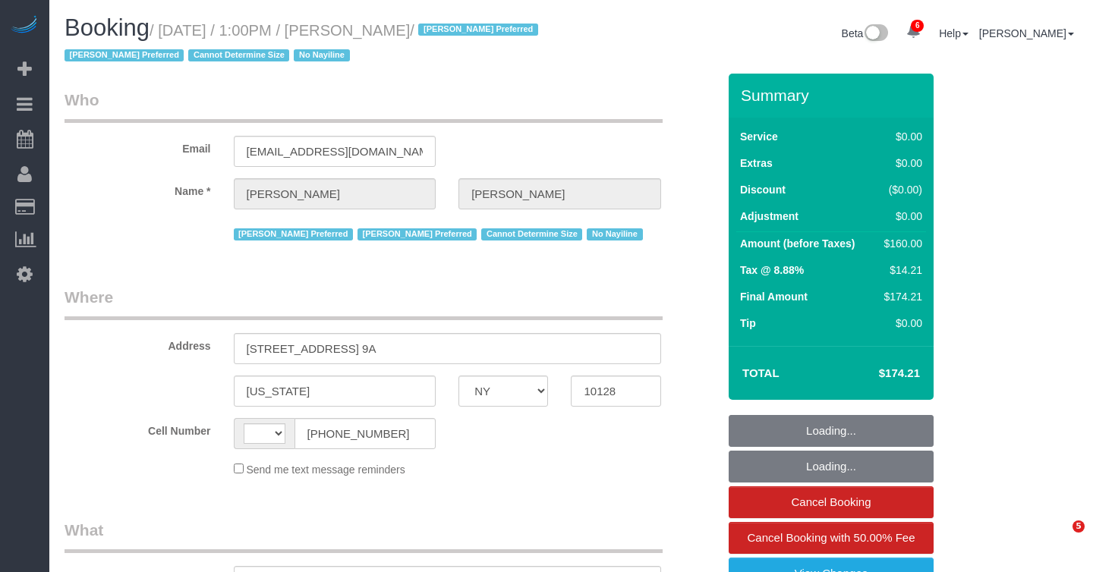
select select "NY"
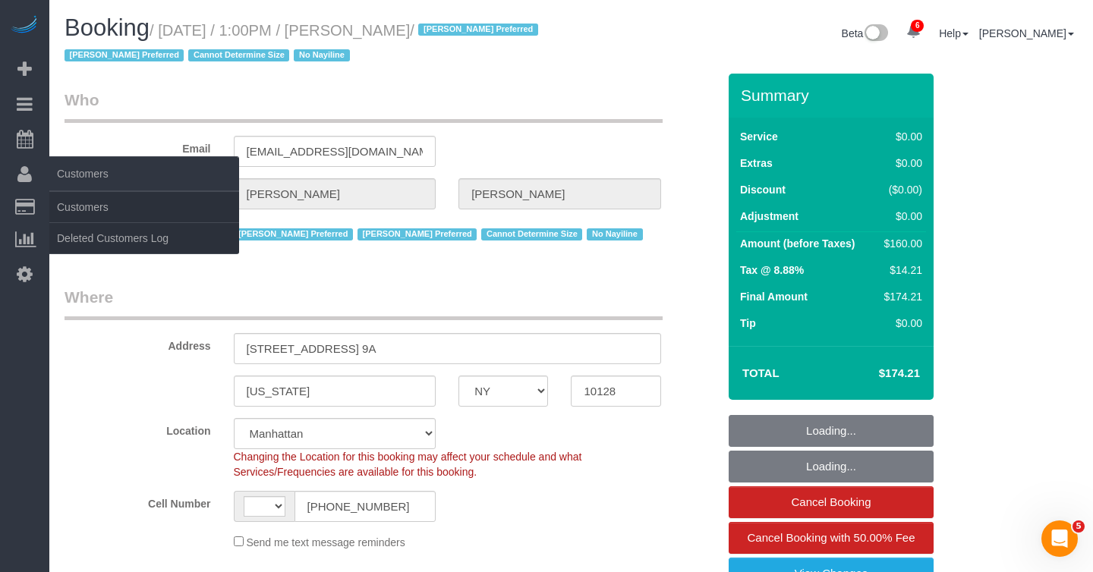
select select "string:stripe-pm_1RKOS64VGloSiKo7vytksoMx"
select select "string:[GEOGRAPHIC_DATA]"
select select "object:692"
select select "1"
select select "number:89"
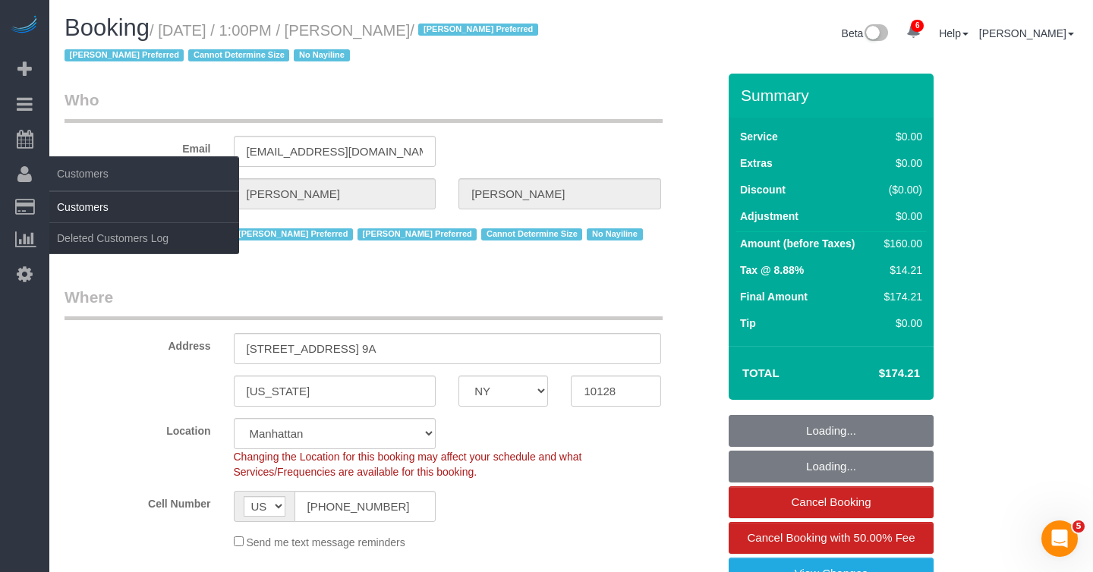
select select "number:90"
select select "number:15"
select select "number:5"
select select "object:949"
click at [78, 202] on link "Customers" at bounding box center [144, 207] width 190 height 30
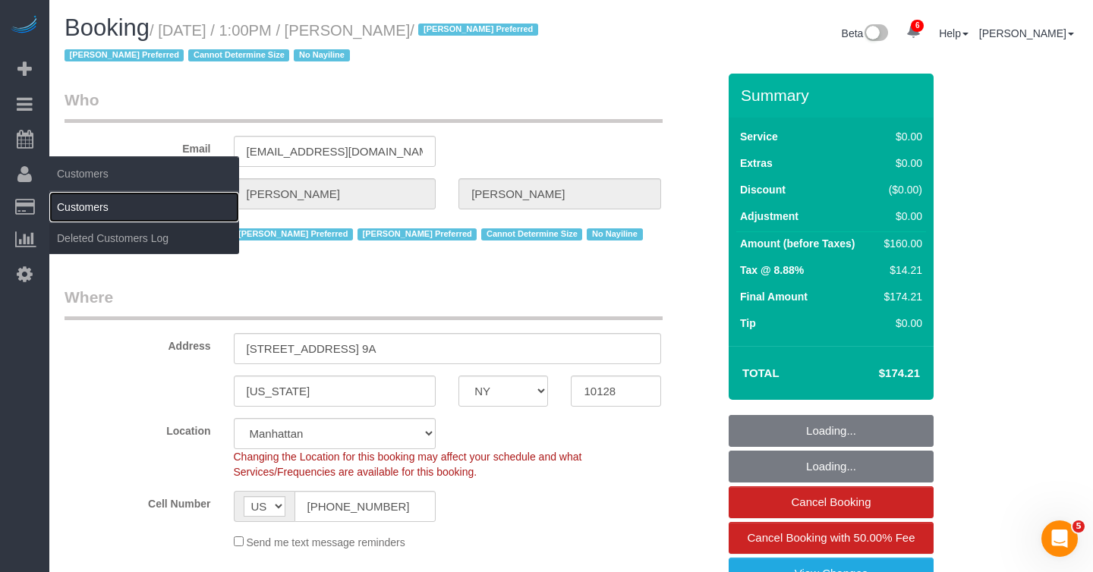
click at [78, 202] on link "Customers" at bounding box center [144, 207] width 190 height 30
select select "spot1"
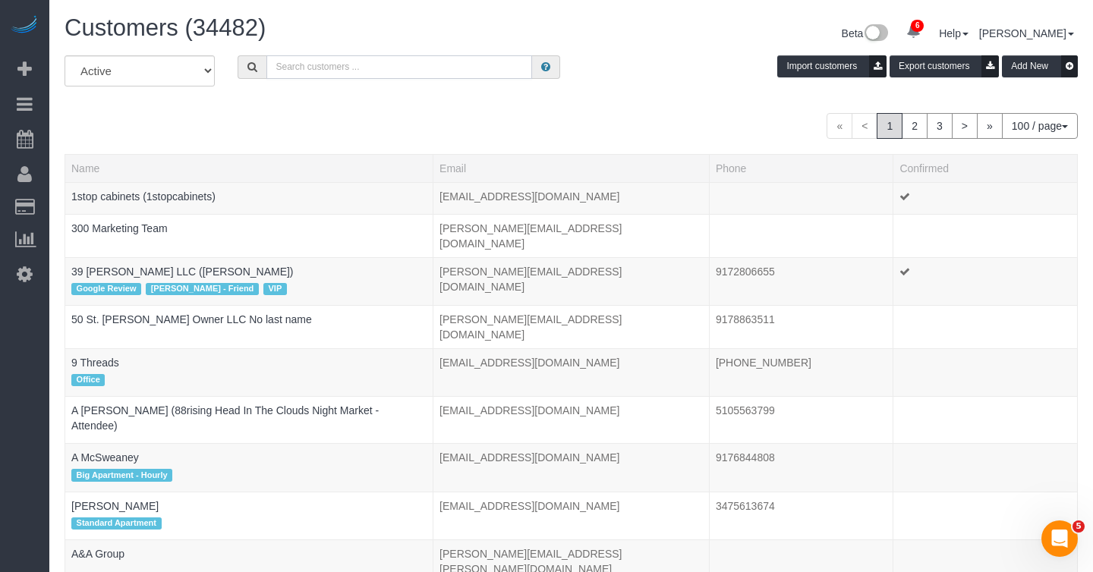
click at [407, 74] on input "text" at bounding box center [399, 67] width 266 height 24
paste input "[PERSON_NAME]"
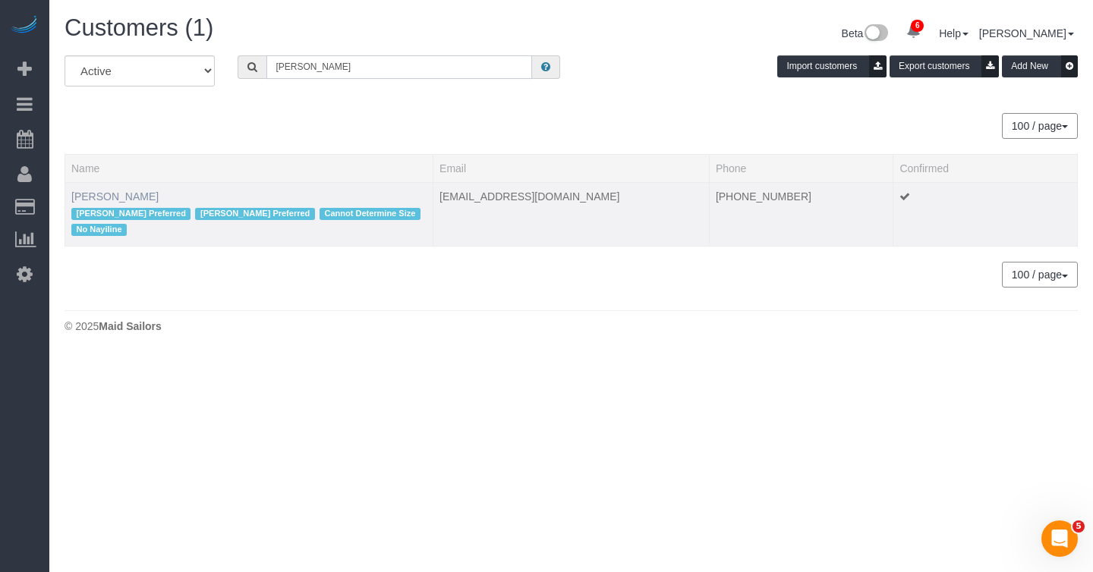
type input "[PERSON_NAME]"
click at [116, 197] on link "[PERSON_NAME]" at bounding box center [114, 196] width 87 height 12
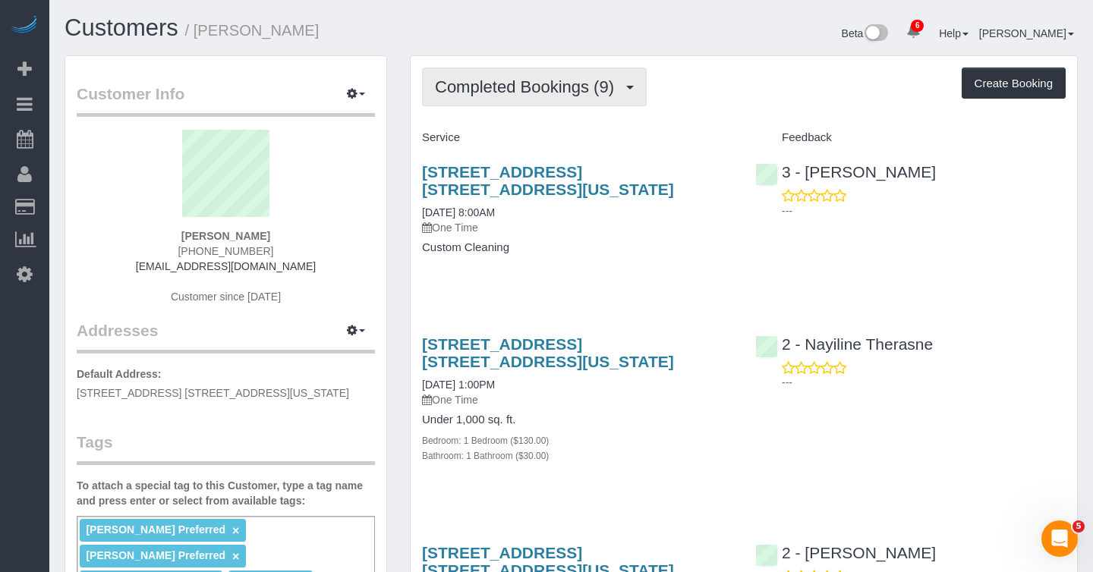
click at [612, 90] on span "Completed Bookings (9)" at bounding box center [528, 86] width 187 height 19
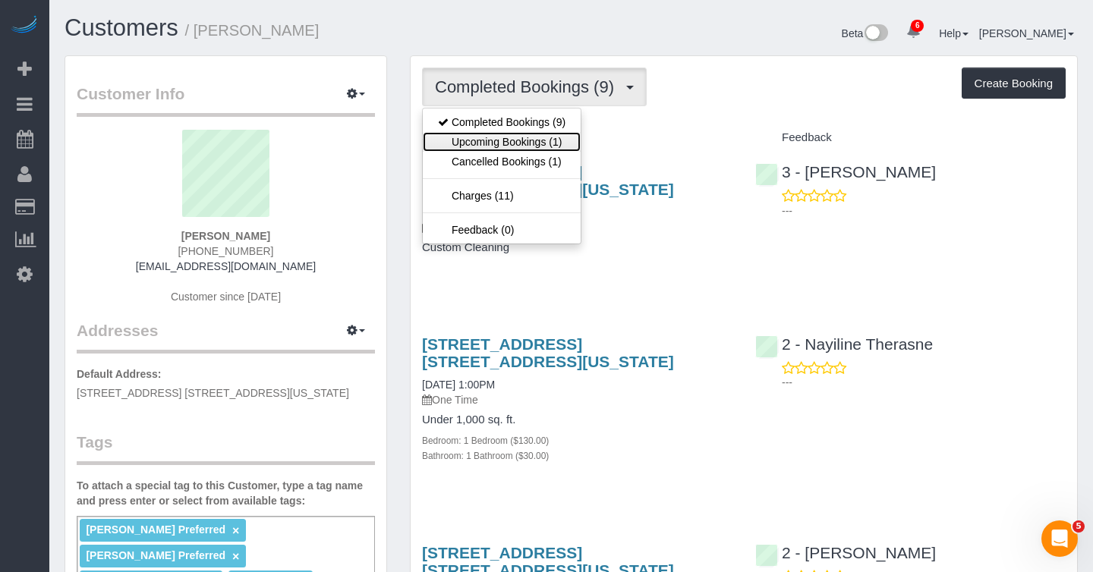
click at [557, 138] on link "Upcoming Bookings (1)" at bounding box center [502, 142] width 158 height 20
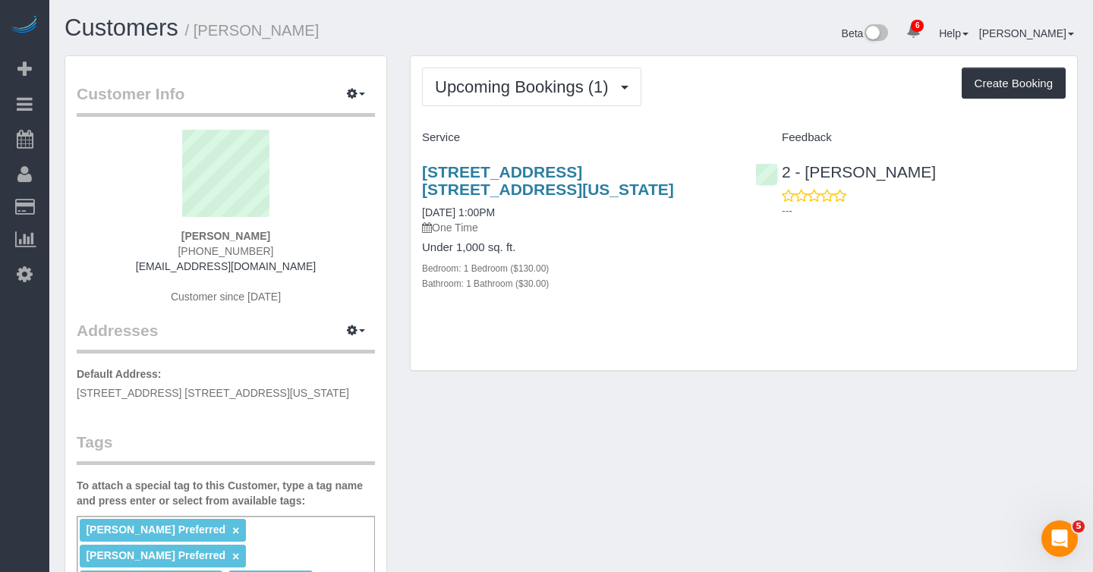
click at [772, 83] on div "Upcoming Bookings (1) Completed Bookings (9) Upcoming Bookings (1) Cancelled Bo…" at bounding box center [744, 87] width 644 height 39
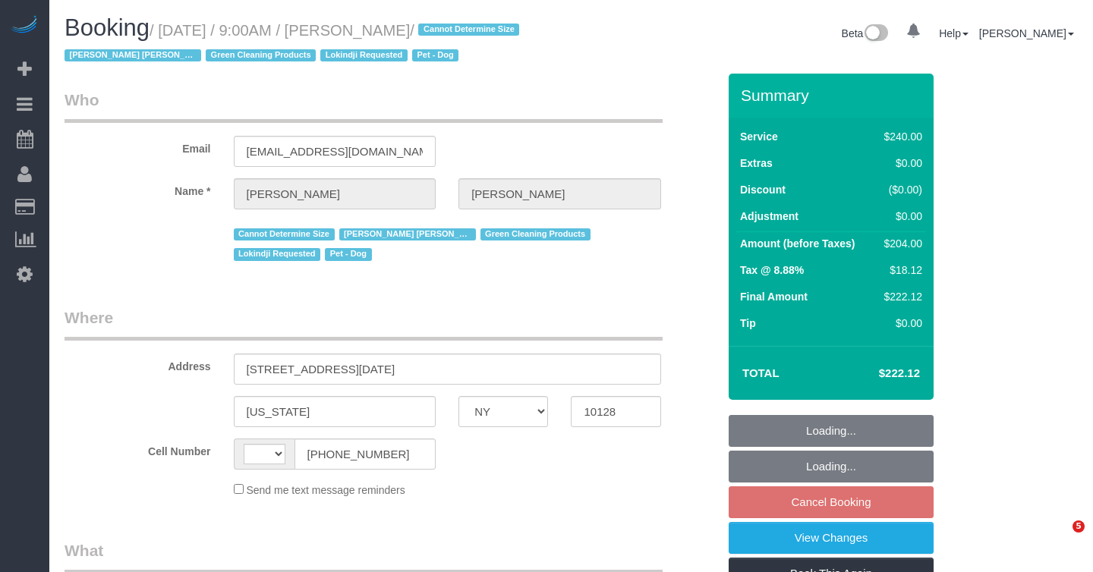
select select "NY"
select select "string:[GEOGRAPHIC_DATA]"
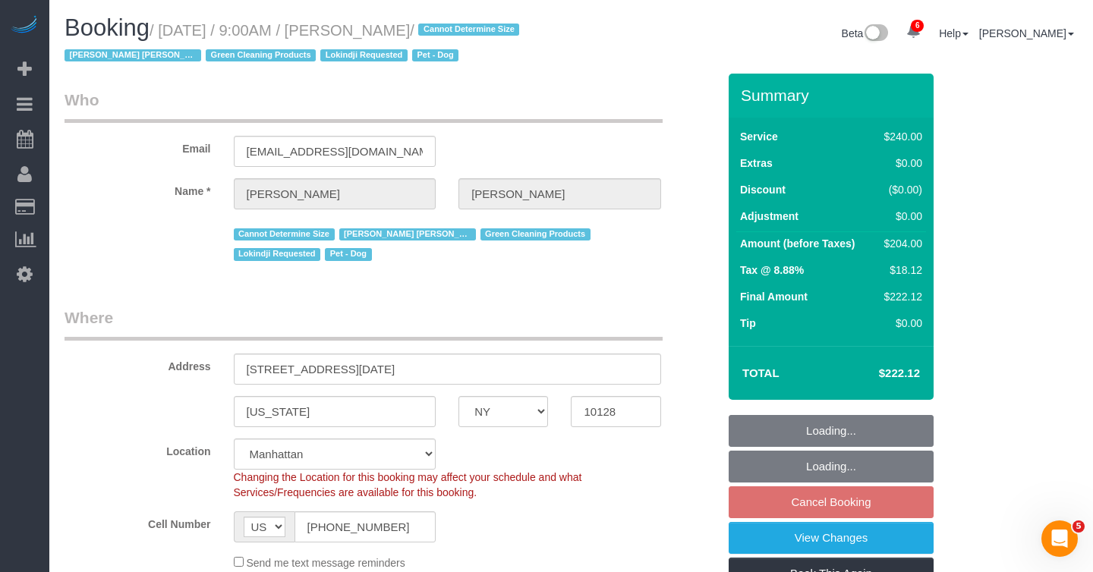
select select "object:692"
select select "string:stripe-pm_1RHEiV4VGloSiKo7LfsKSaxC"
select select "180"
select select "spot2"
select select "number:89"
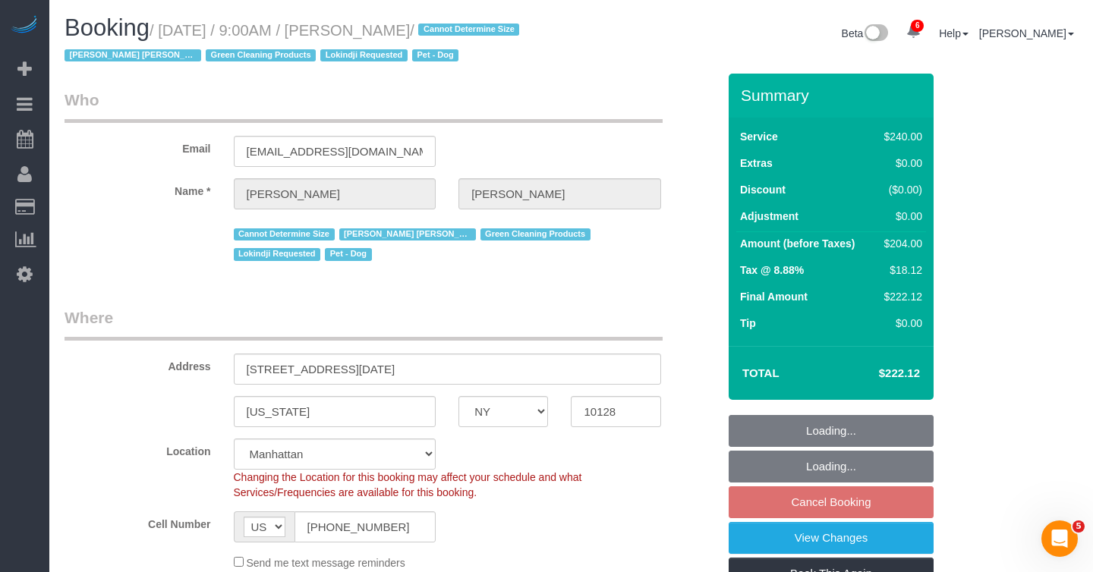
select select "number:90"
select select "number:13"
select select "number:5"
select select "object:1320"
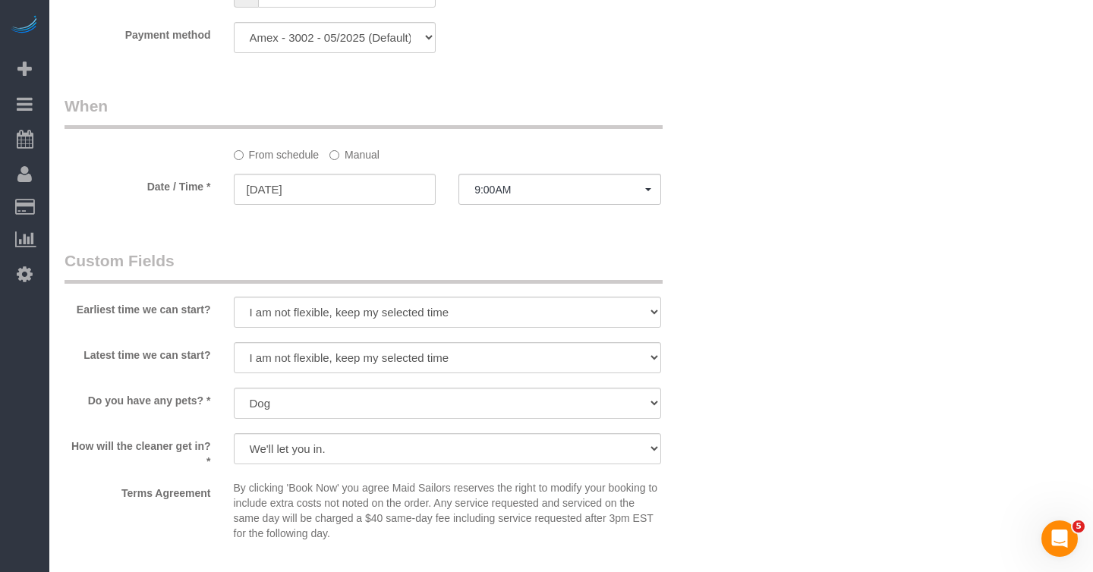
scroll to position [1174, 0]
click at [370, 204] on input "[DATE]" at bounding box center [335, 188] width 203 height 31
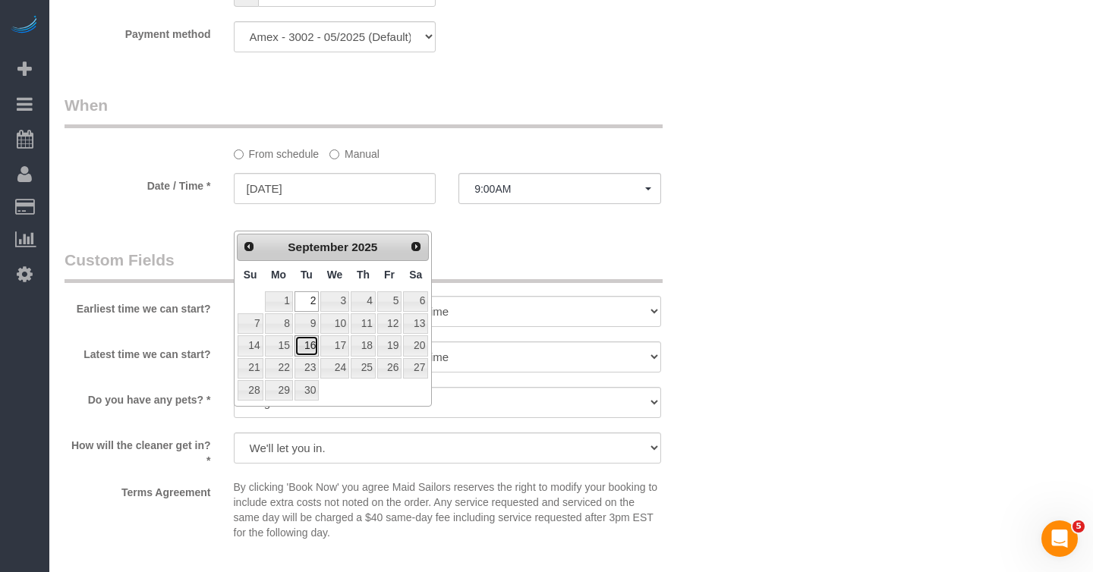
click at [307, 341] on link "16" at bounding box center [306, 345] width 24 height 20
type input "[DATE]"
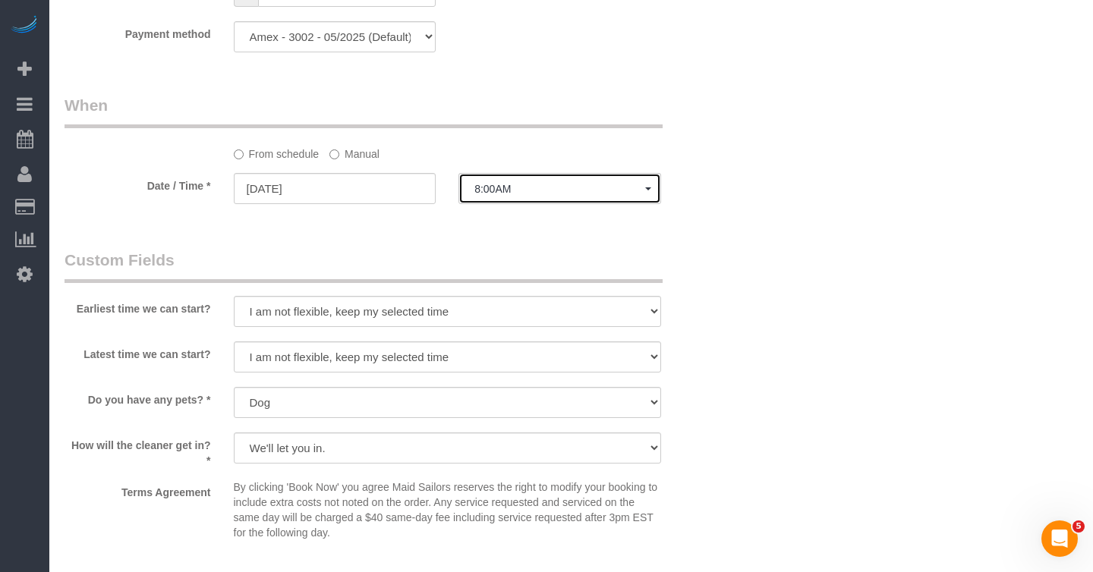
click at [524, 204] on button "8:00AM" at bounding box center [559, 188] width 203 height 31
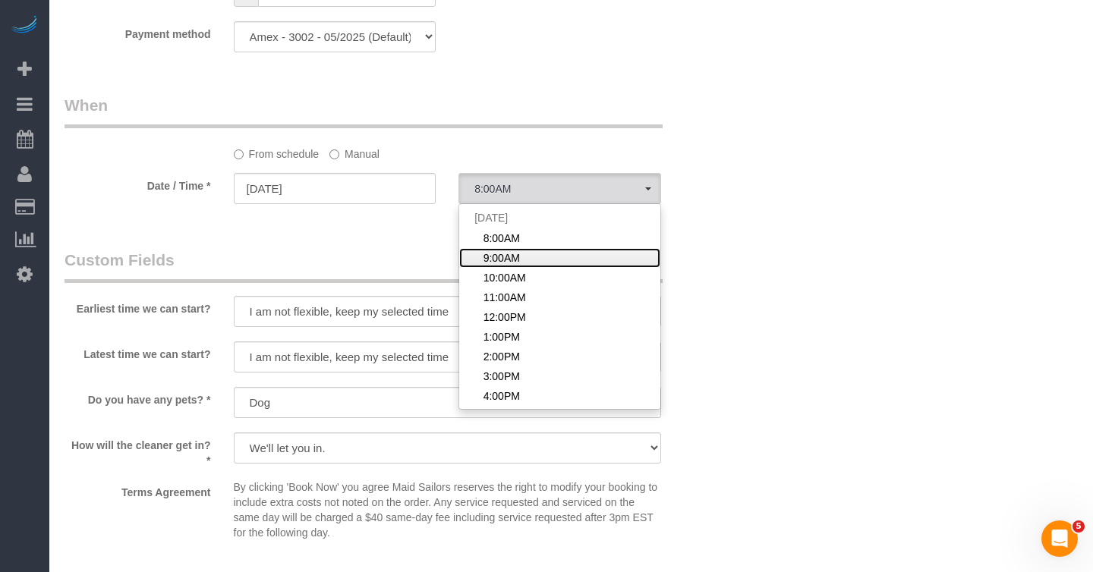
click at [518, 266] on span "9:00AM" at bounding box center [501, 257] width 36 height 15
select select "spot60"
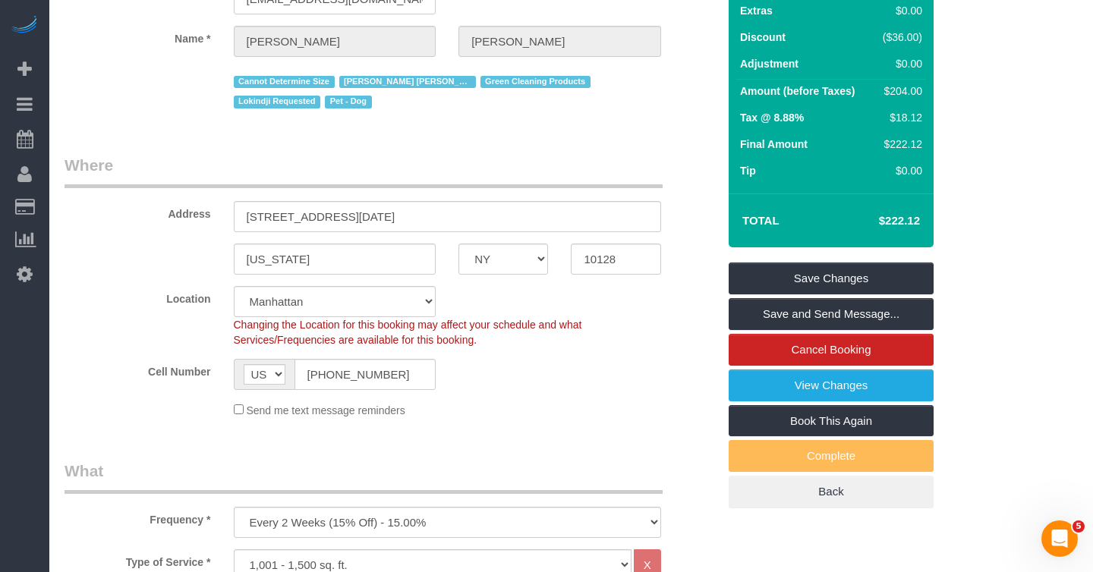
scroll to position [0, 0]
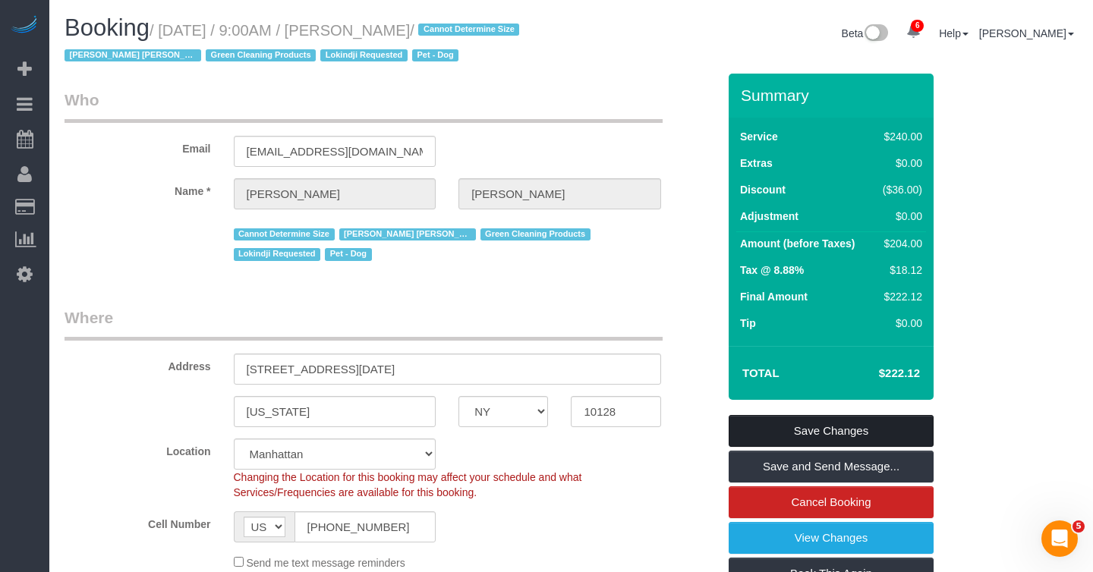
click at [802, 447] on link "Save Changes" at bounding box center [831, 431] width 205 height 32
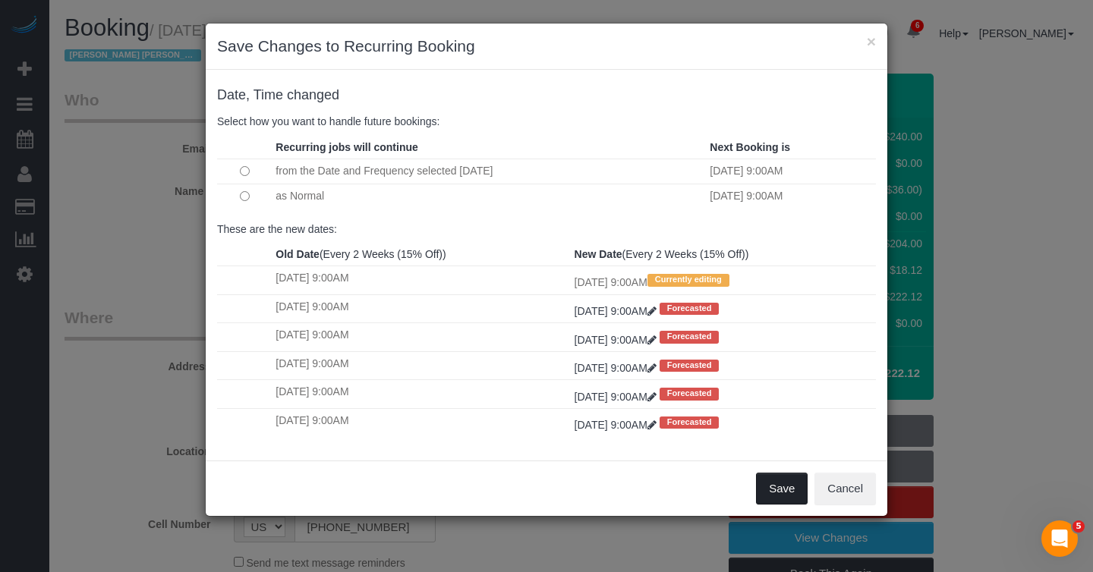
click at [775, 488] on button "Save" at bounding box center [782, 489] width 52 height 32
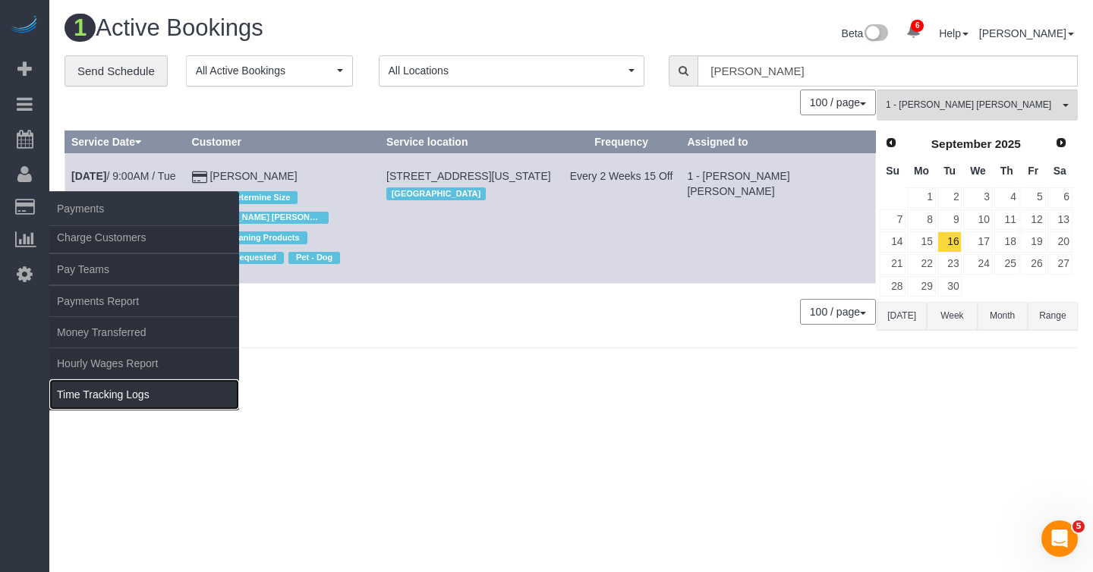
click at [109, 389] on link "Time Tracking Logs" at bounding box center [144, 394] width 190 height 30
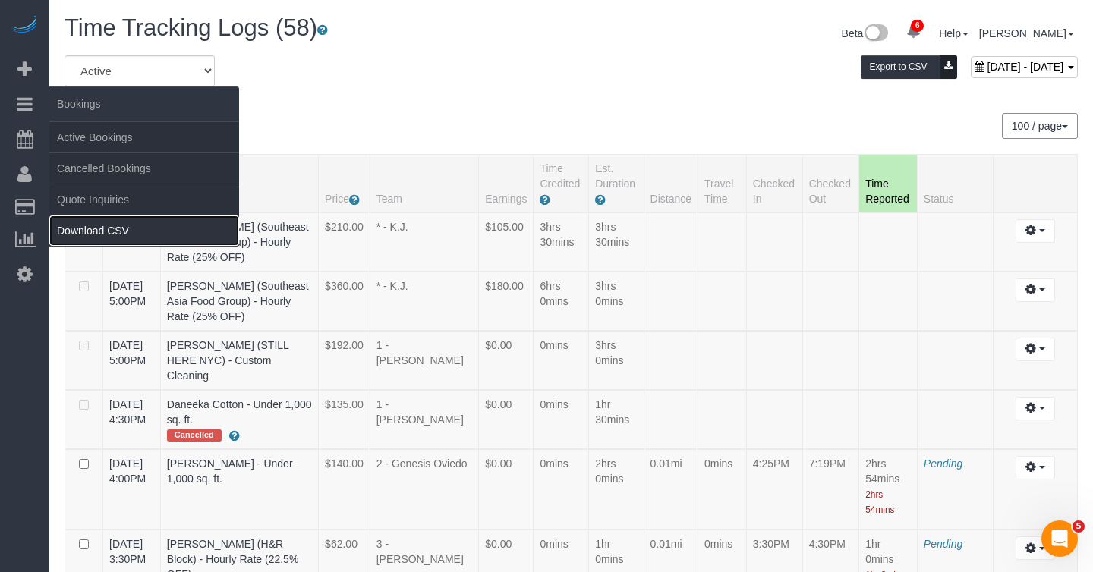
click at [115, 228] on link "Download CSV" at bounding box center [144, 231] width 190 height 30
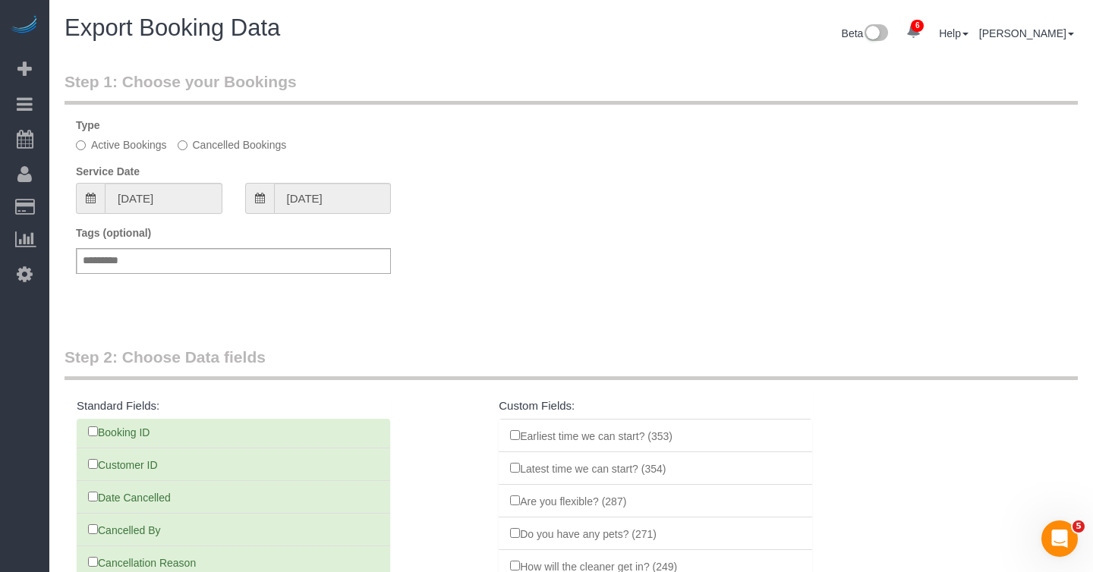
scroll to position [1459, 0]
click at [184, 199] on input "[DATE]" at bounding box center [164, 198] width 118 height 31
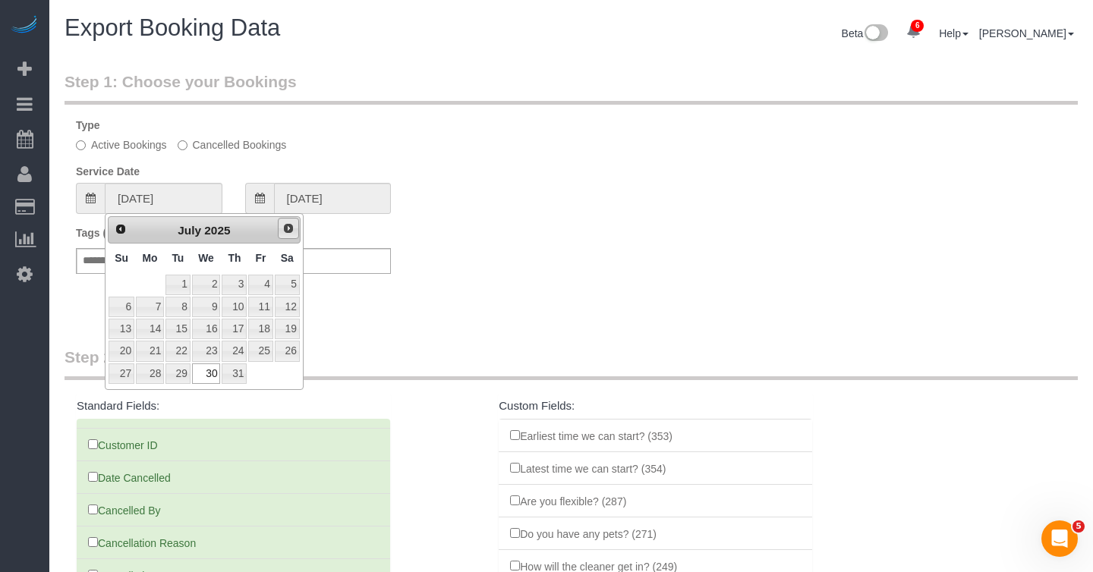
click at [294, 220] on link "Next" at bounding box center [288, 228] width 21 height 21
click at [265, 379] on link "29" at bounding box center [260, 373] width 24 height 20
type input "[DATE]"
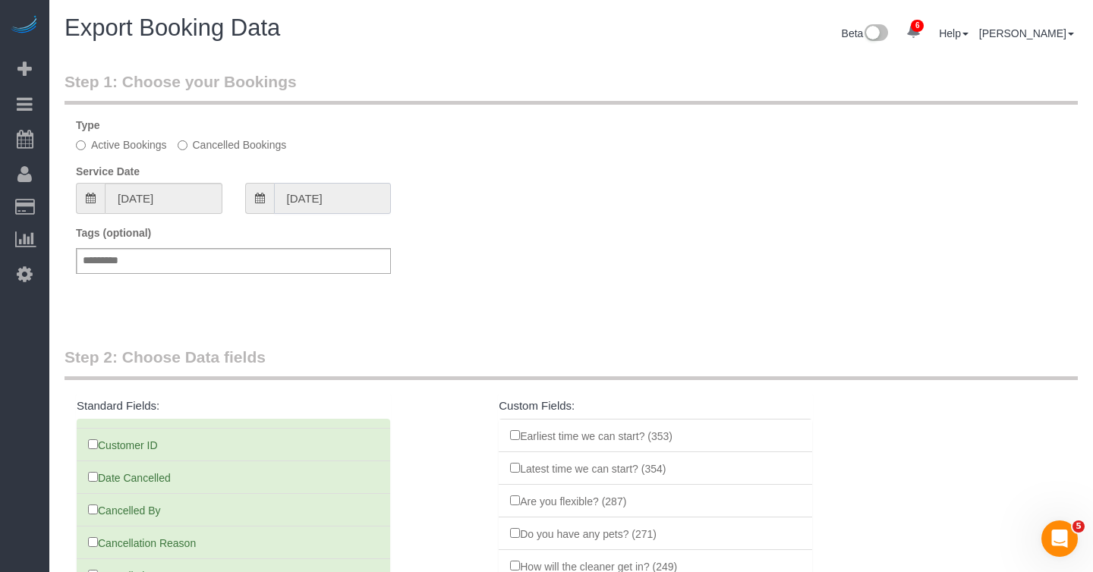
click at [327, 200] on input "[DATE]" at bounding box center [333, 198] width 118 height 31
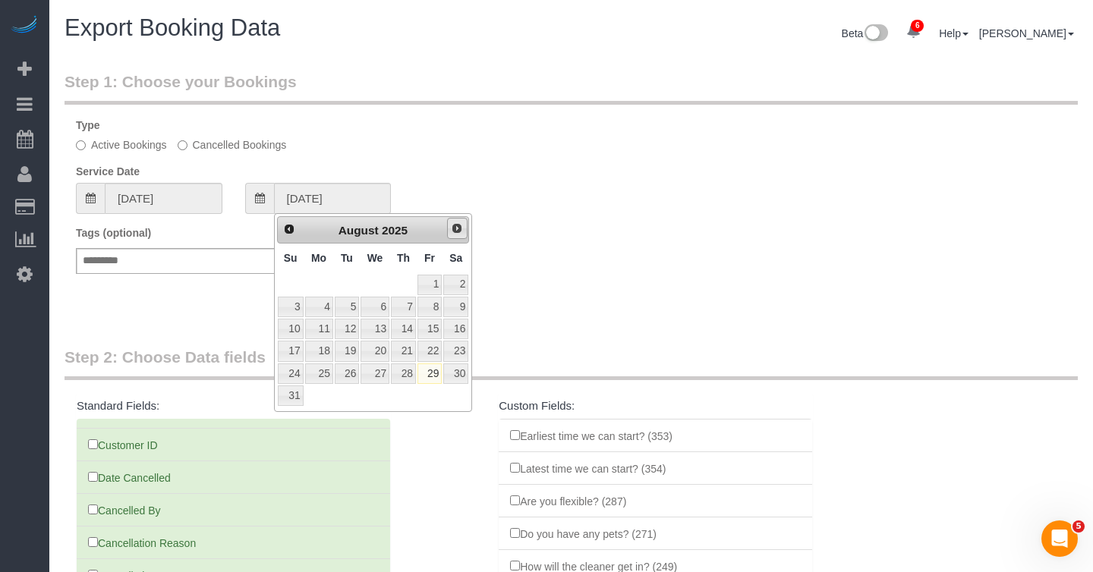
click at [460, 231] on span "Next" at bounding box center [457, 228] width 12 height 12
click at [433, 282] on link "5" at bounding box center [429, 285] width 24 height 20
type input "[DATE]"
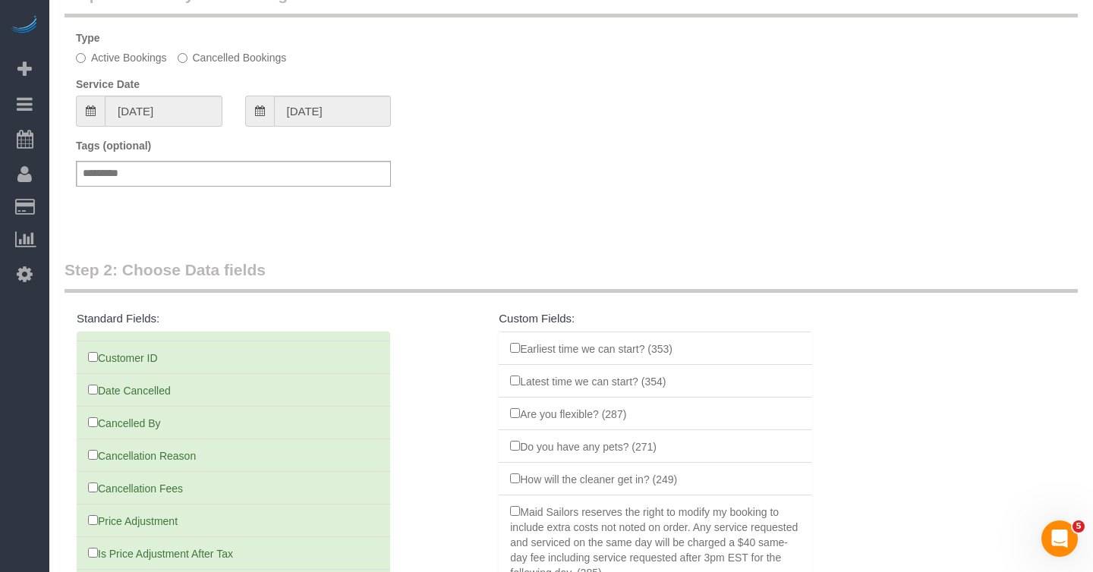
scroll to position [310, 0]
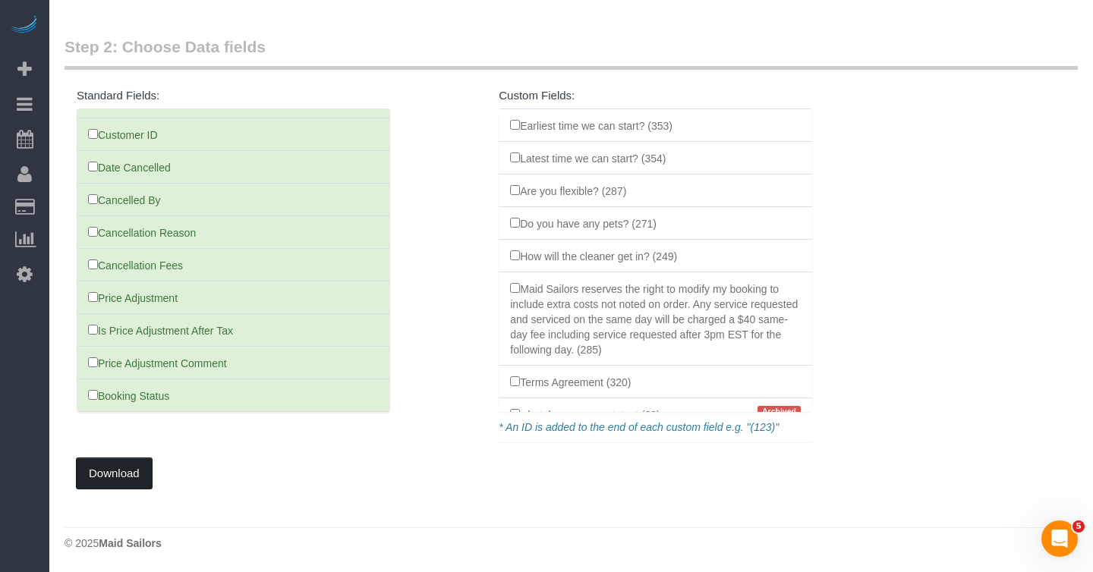
click at [131, 458] on button "Download" at bounding box center [114, 474] width 77 height 32
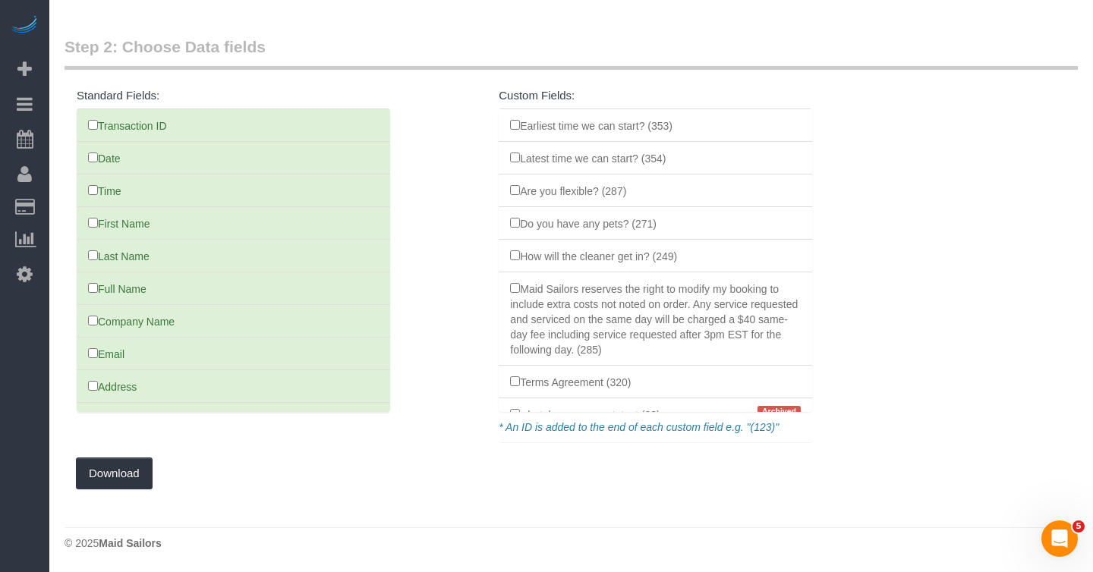
scroll to position [0, 0]
